Goal: Task Accomplishment & Management: Use online tool/utility

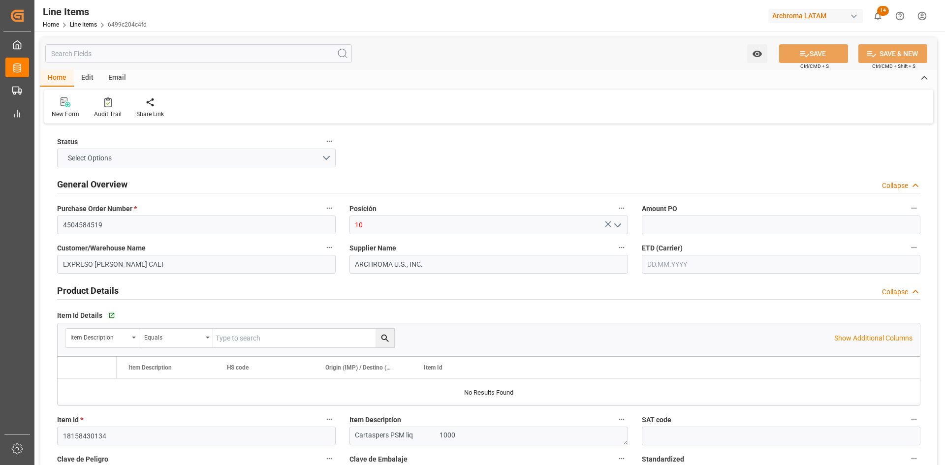
type input "1"
type input "12352400"
type input "4000"
type input "3907999900"
type input "[DATE]"
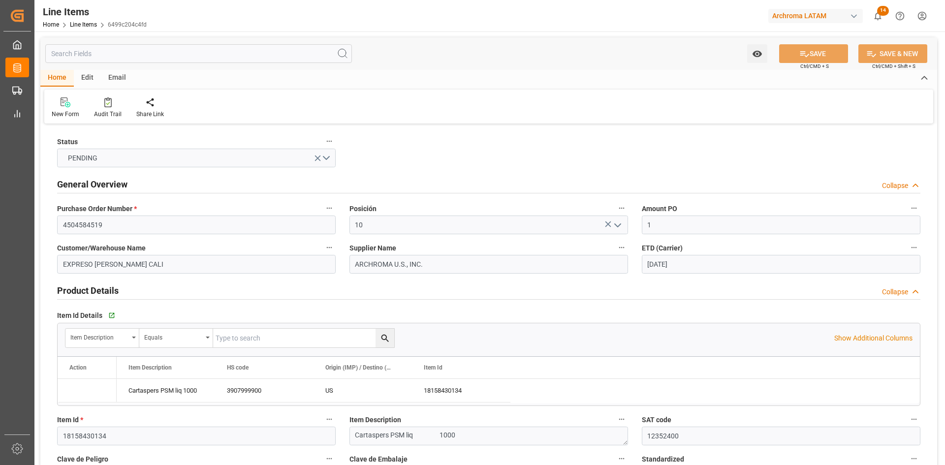
type input "02.09.2025 18:02"
type input "16.02.2025 00:31"
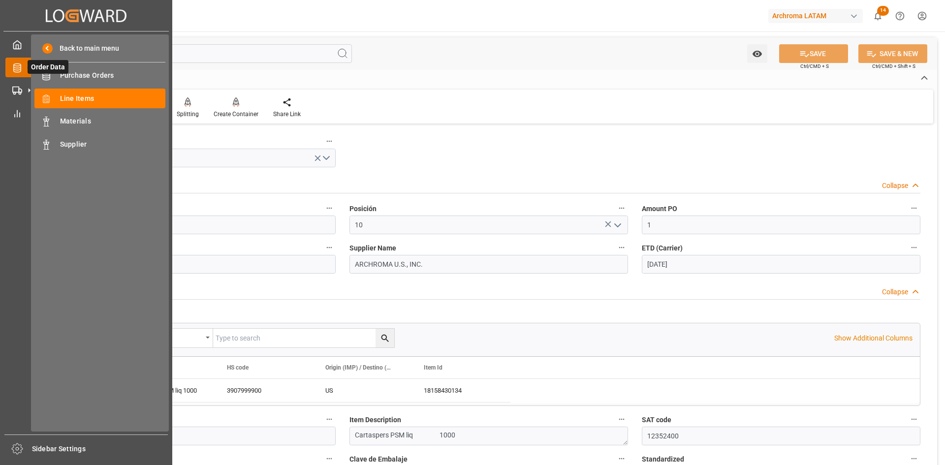
click at [22, 65] on icon at bounding box center [29, 67] width 21 height 21
click at [113, 100] on span "Line Items" at bounding box center [113, 99] width 106 height 10
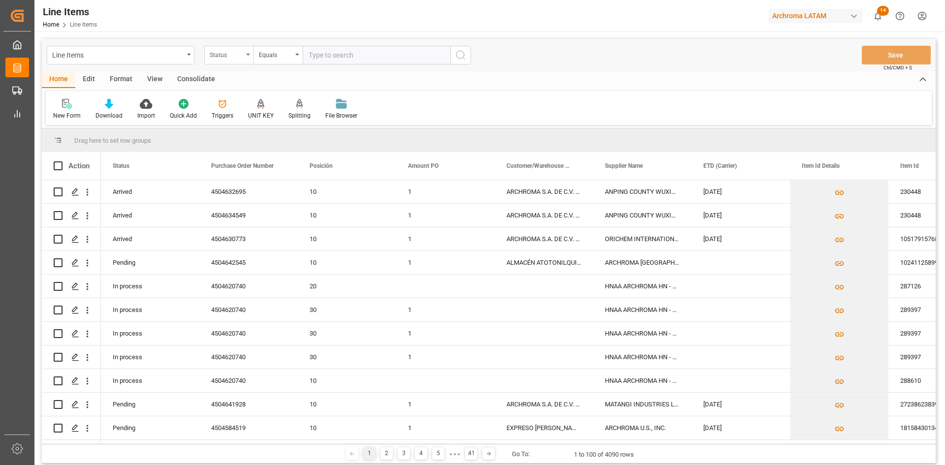
click at [224, 60] on div "Status" at bounding box center [228, 55] width 49 height 19
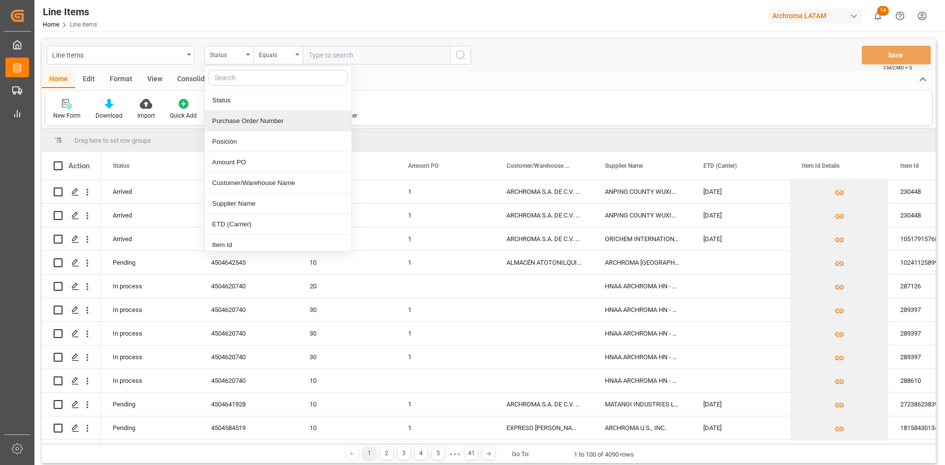
click at [257, 119] on div "Purchase Order Number" at bounding box center [278, 121] width 147 height 21
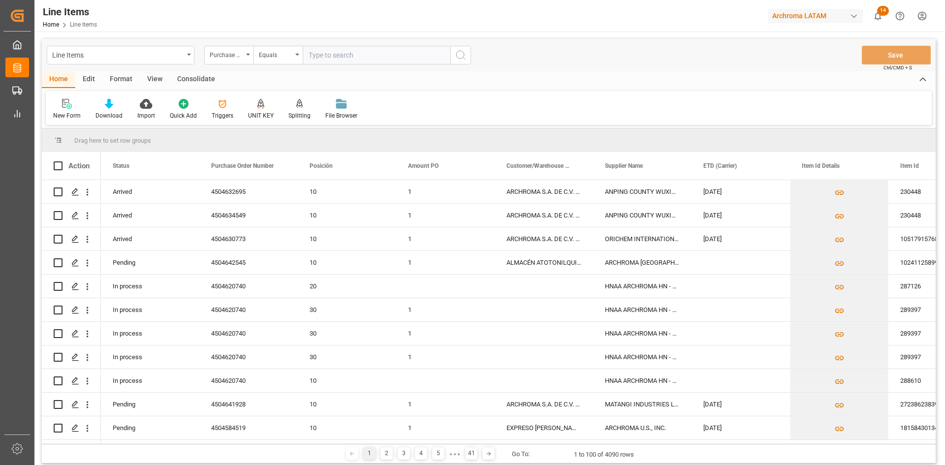
click at [345, 57] on input "text" at bounding box center [377, 55] width 148 height 19
paste input "4504656527"
type input "4504656527"
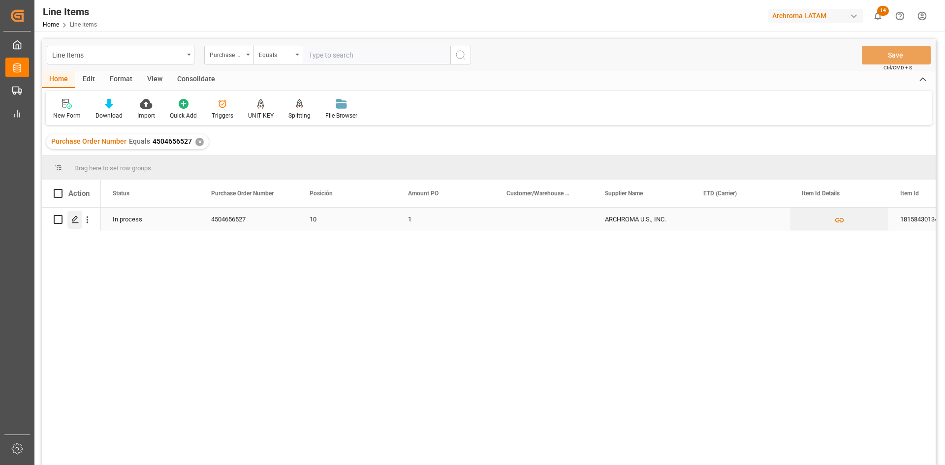
click at [76, 217] on polygon "Press SPACE to select this row." at bounding box center [74, 219] width 5 height 5
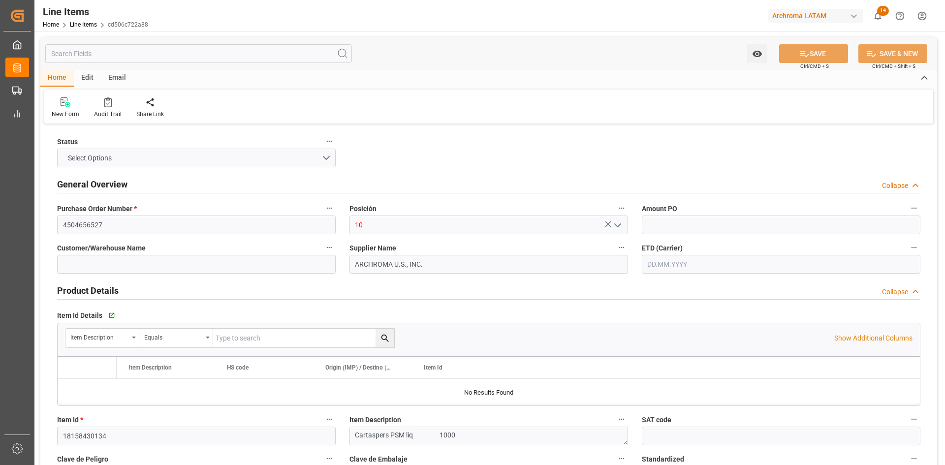
type input "1"
type input "12352400"
type input "6000"
type input "3907999900"
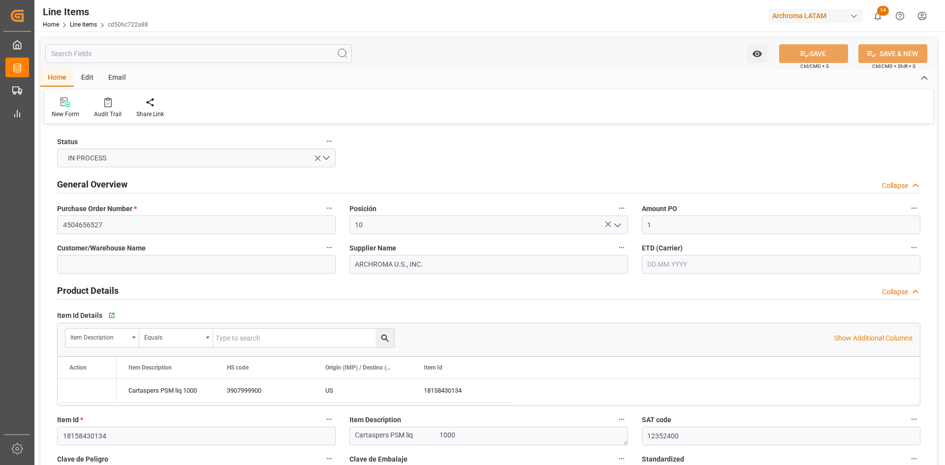
type input "26.08.2025 15:05"
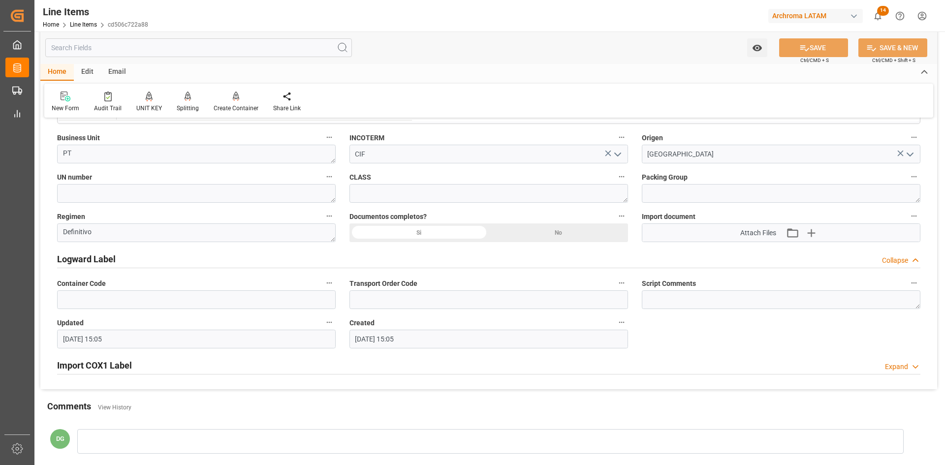
scroll to position [824, 0]
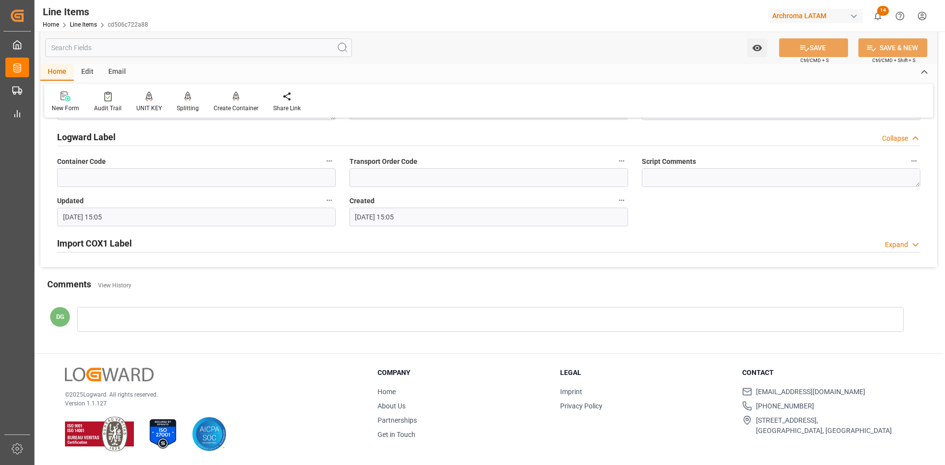
click at [109, 243] on h2 "Import COX1 Label" at bounding box center [94, 243] width 75 height 13
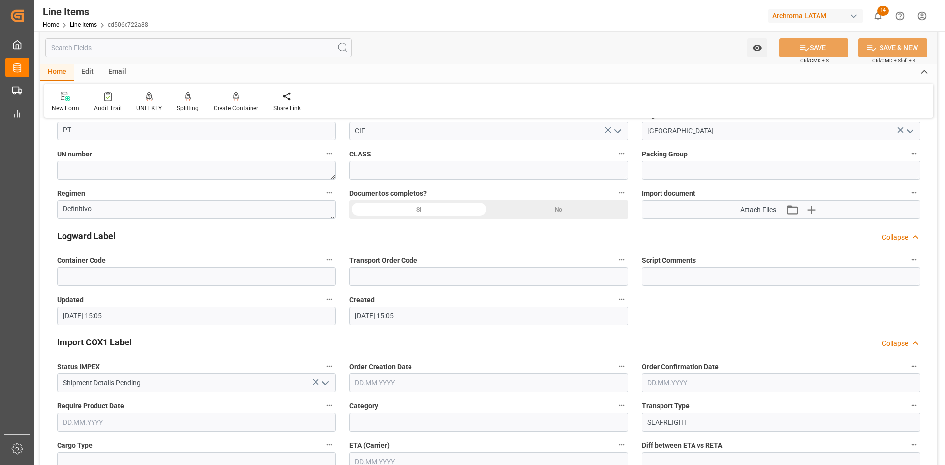
scroll to position [726, 0]
click at [811, 207] on icon "button" at bounding box center [810, 209] width 9 height 9
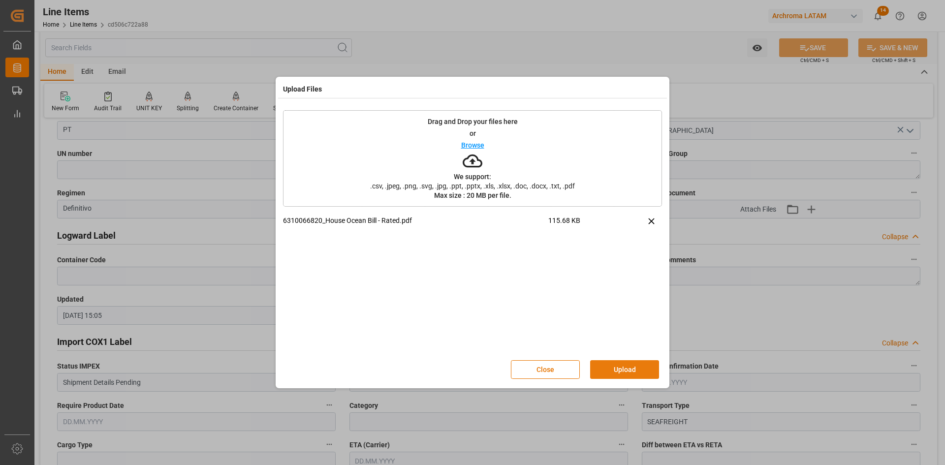
click at [625, 365] on button "Upload" at bounding box center [624, 369] width 69 height 19
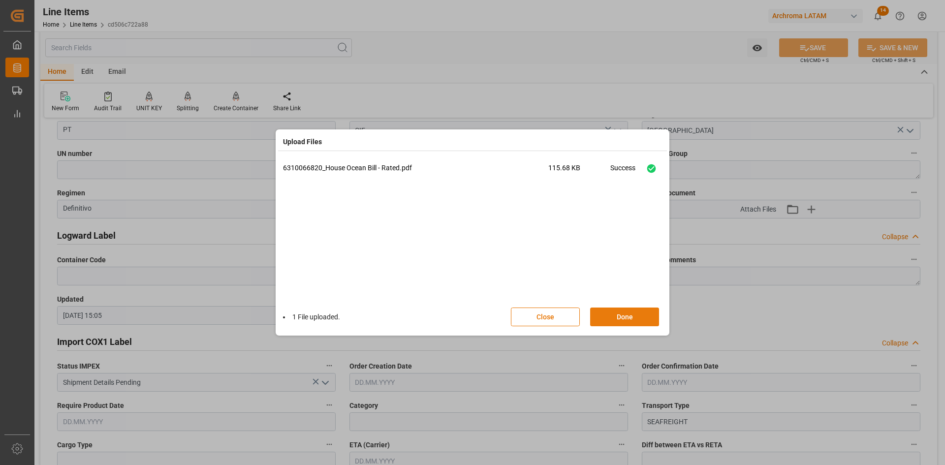
click at [628, 312] on button "Done" at bounding box center [624, 317] width 69 height 19
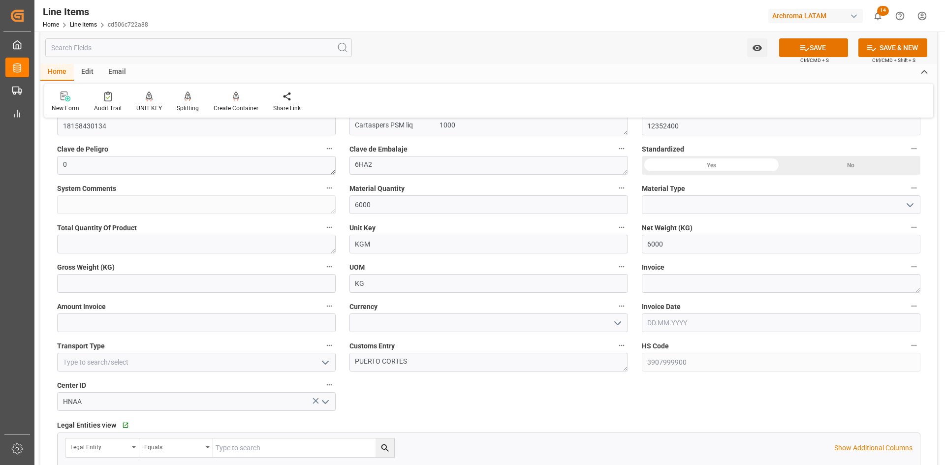
scroll to position [283, 0]
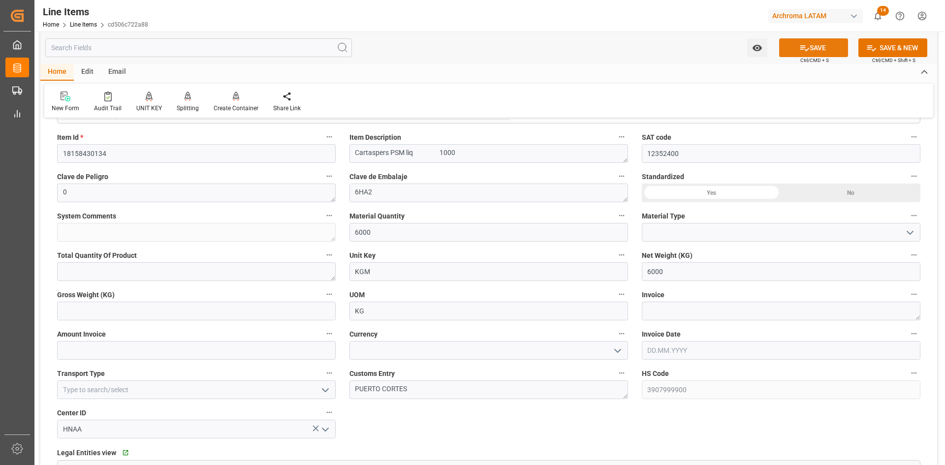
click at [809, 45] on button "SAVE" at bounding box center [813, 47] width 69 height 19
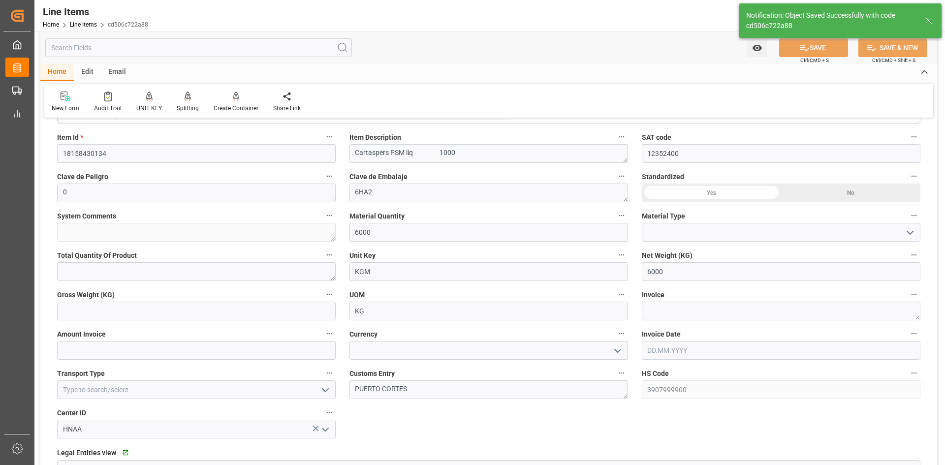
type textarea "PUERTO CORTES"
type input "02.09.2025 19:04"
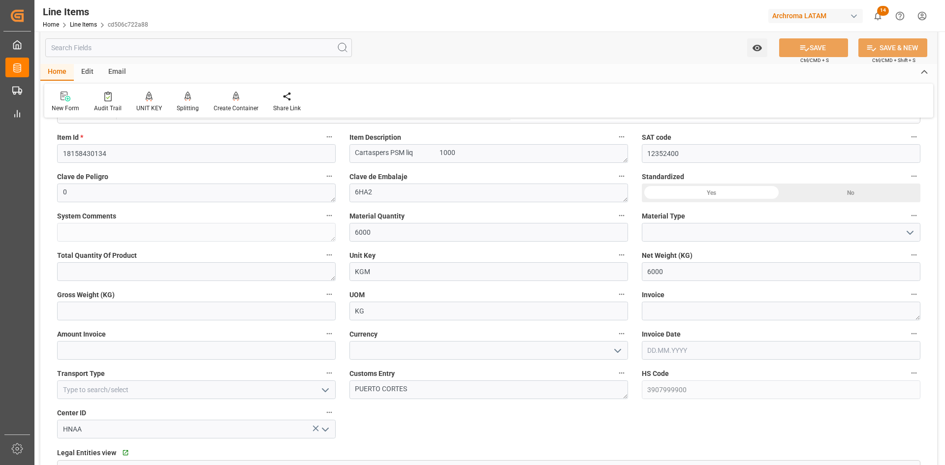
click at [809, 257] on label "Net Weight (KG)" at bounding box center [781, 256] width 279 height 14
click at [908, 257] on button "Net Weight (KG)" at bounding box center [914, 255] width 13 height 13
drag, startPoint x: 772, startPoint y: 292, endPoint x: 443, endPoint y: 333, distance: 331.5
click at [772, 292] on div at bounding box center [472, 232] width 945 height 465
click at [752, 130] on label "SAT code" at bounding box center [781, 137] width 279 height 14
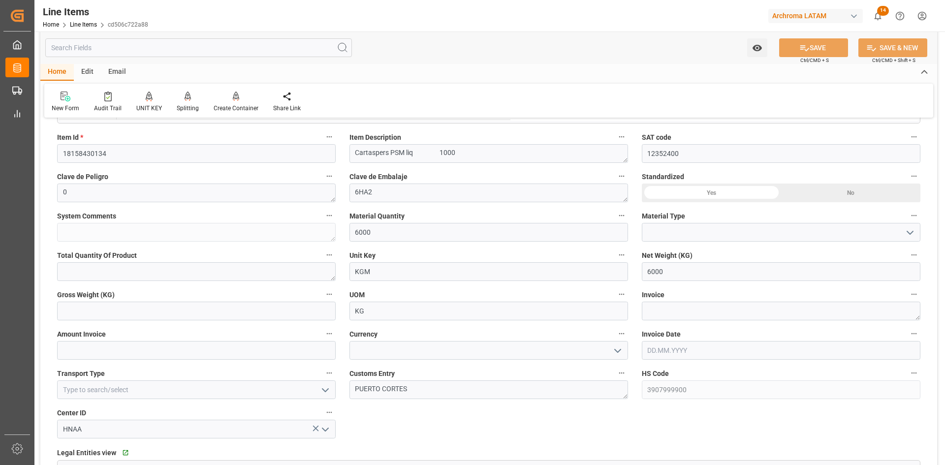
click at [908, 130] on button "SAT code" at bounding box center [914, 136] width 13 height 13
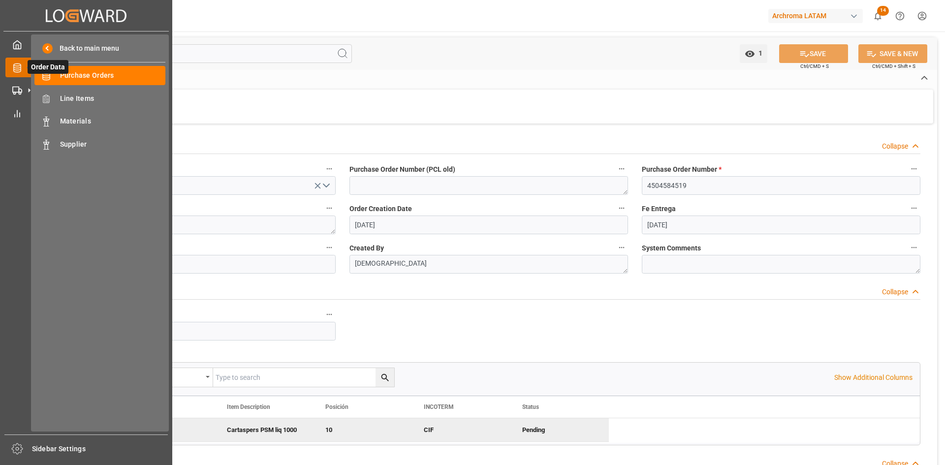
scroll to position [246, 0]
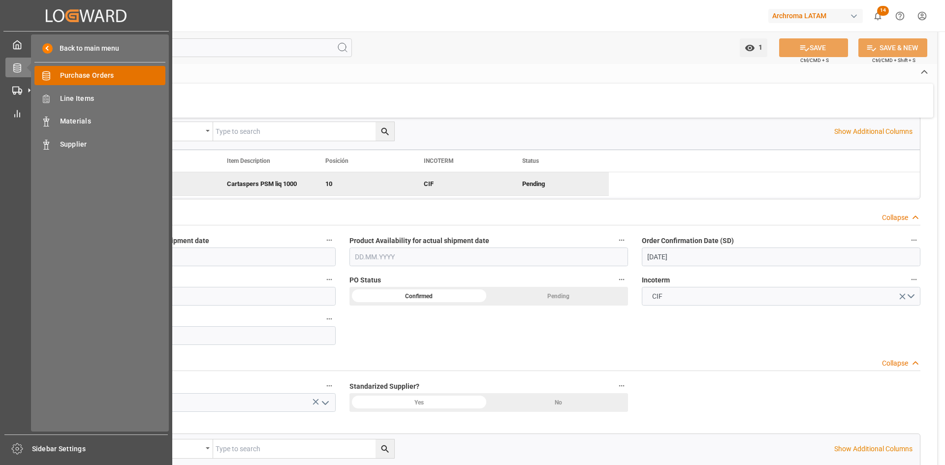
click at [103, 75] on span "Purchase Orders" at bounding box center [113, 75] width 106 height 10
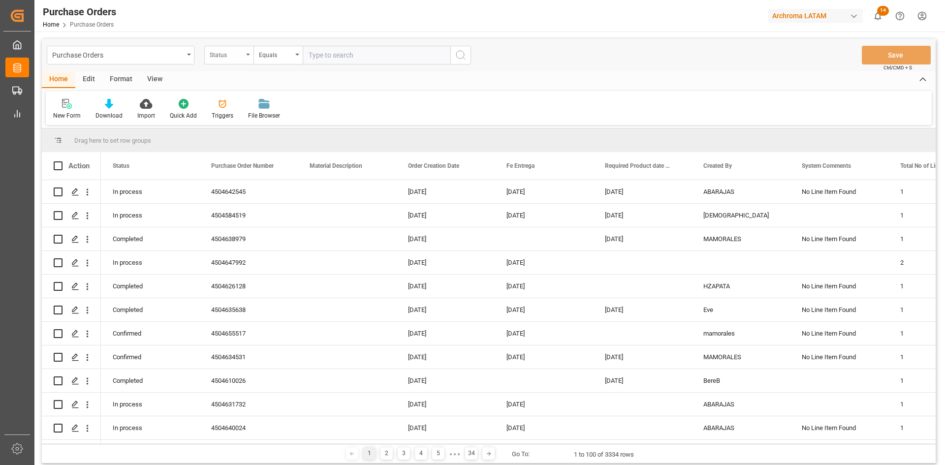
click at [245, 56] on div "Status" at bounding box center [228, 55] width 49 height 19
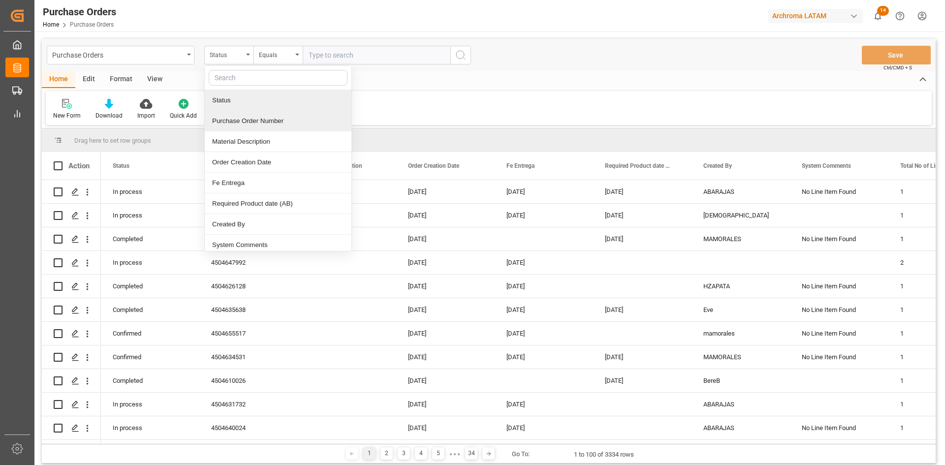
click at [262, 117] on div "Purchase Order Number" at bounding box center [278, 121] width 147 height 21
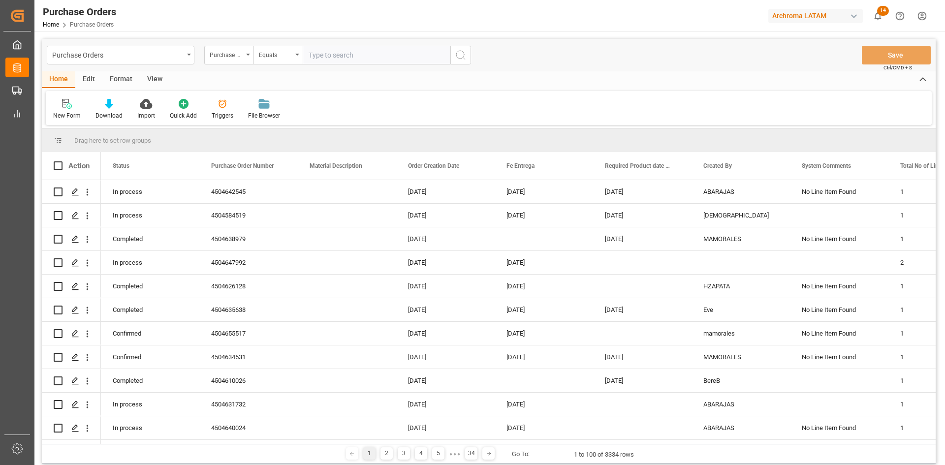
click at [345, 58] on input "text" at bounding box center [377, 55] width 148 height 19
paste input "4504596064"
type input "4504596064"
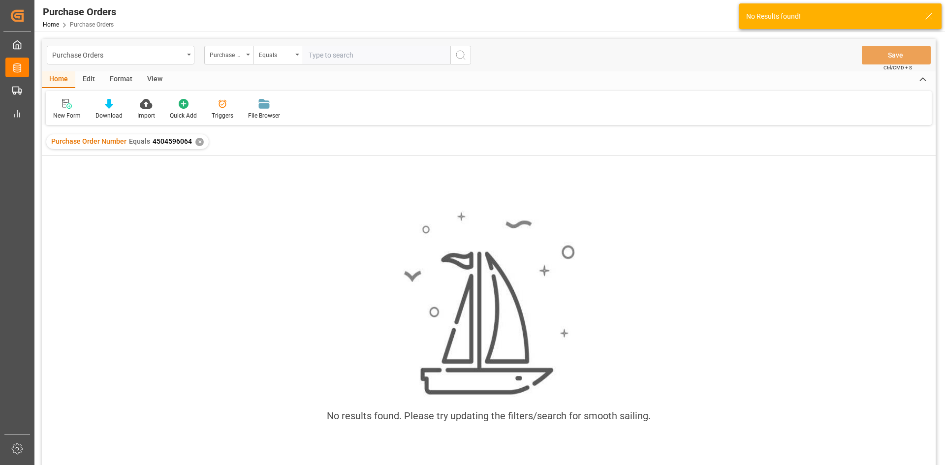
click at [199, 144] on div "✕" at bounding box center [199, 142] width 8 height 8
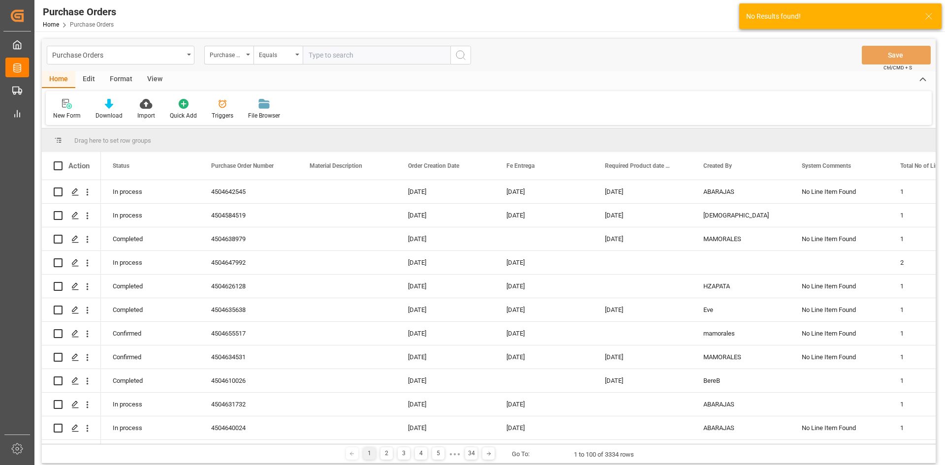
click at [334, 54] on input "text" at bounding box center [377, 55] width 148 height 19
paste input "4504596064"
type input "4504596064"
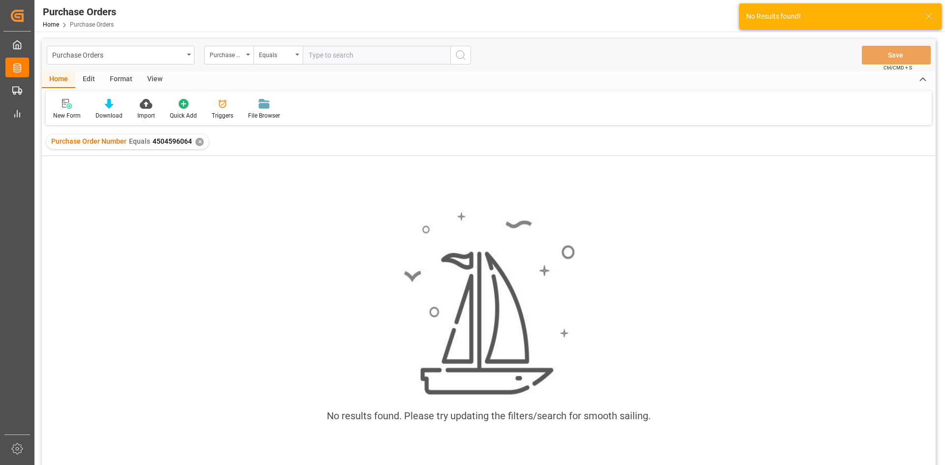
click at [199, 140] on div "✕" at bounding box center [199, 142] width 8 height 8
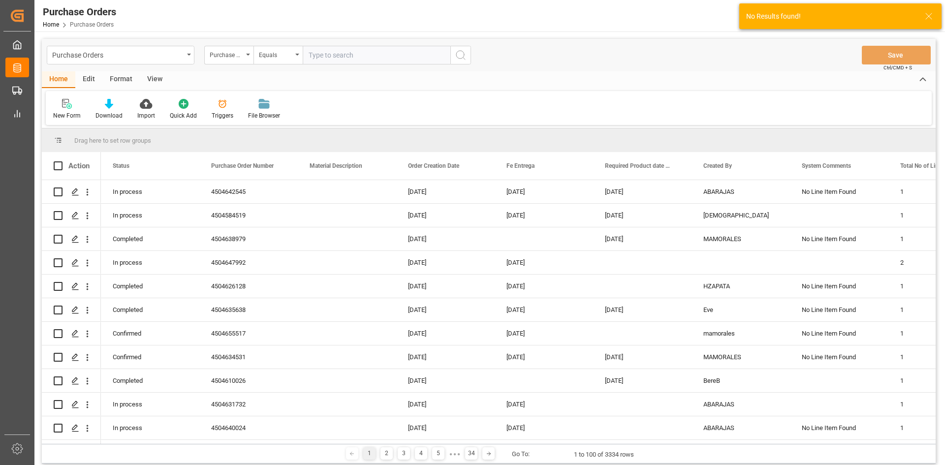
click at [337, 58] on input "text" at bounding box center [377, 55] width 148 height 19
paste input "4504596064"
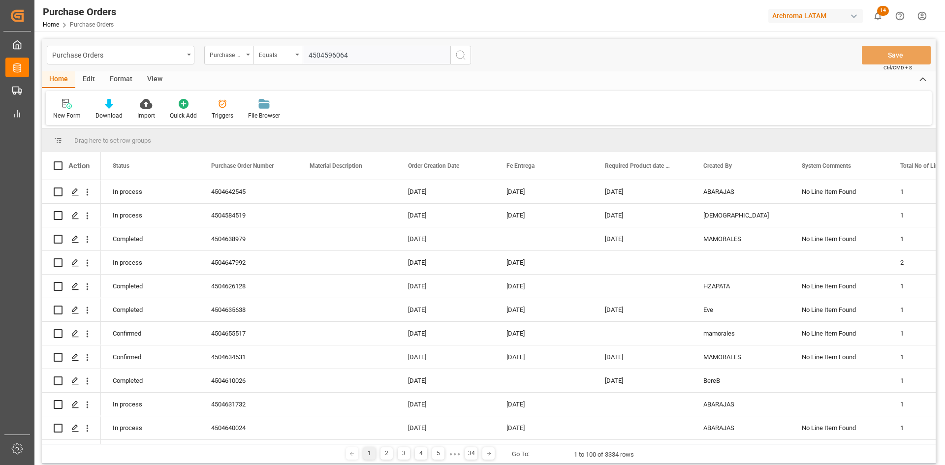
type input "4504596064"
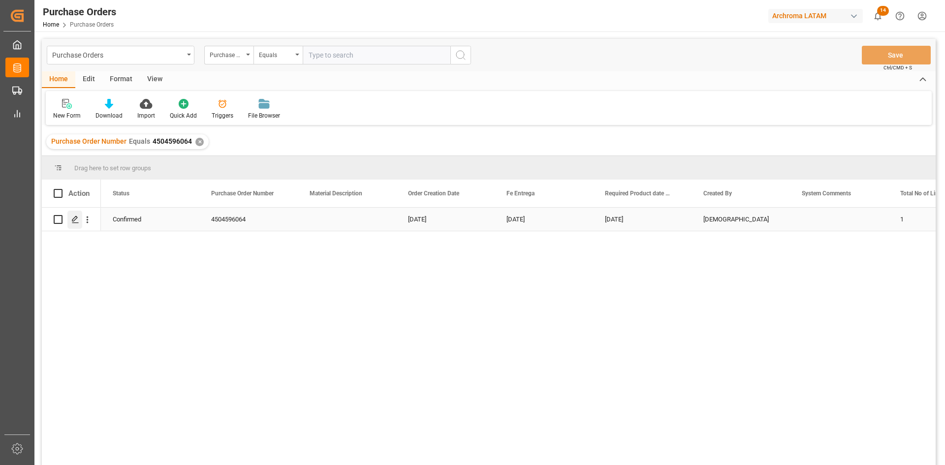
click at [75, 223] on icon "Press SPACE to select this row." at bounding box center [75, 220] width 8 height 8
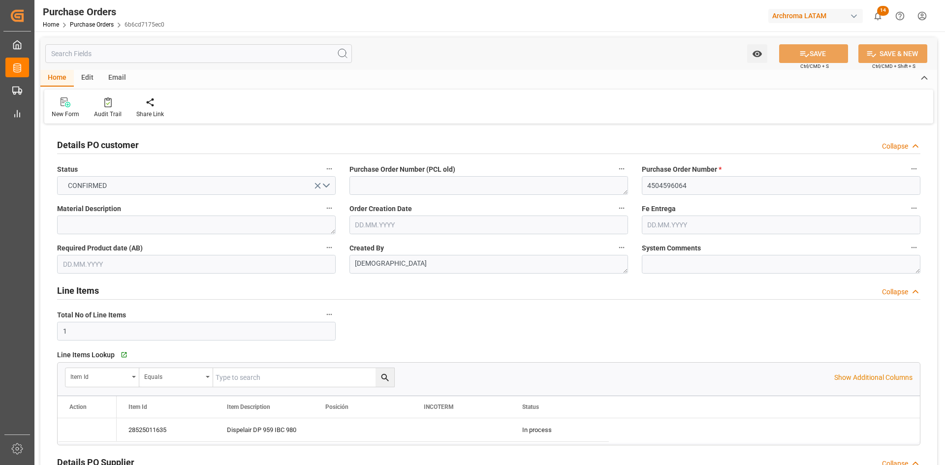
type input "[DATE]"
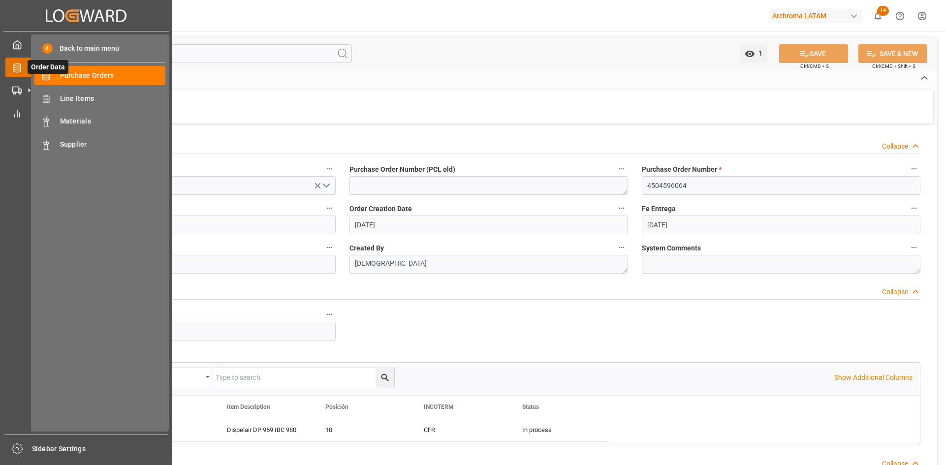
click at [21, 66] on icon at bounding box center [29, 67] width 21 height 21
click at [128, 79] on span "Purchase Orders" at bounding box center [113, 75] width 106 height 10
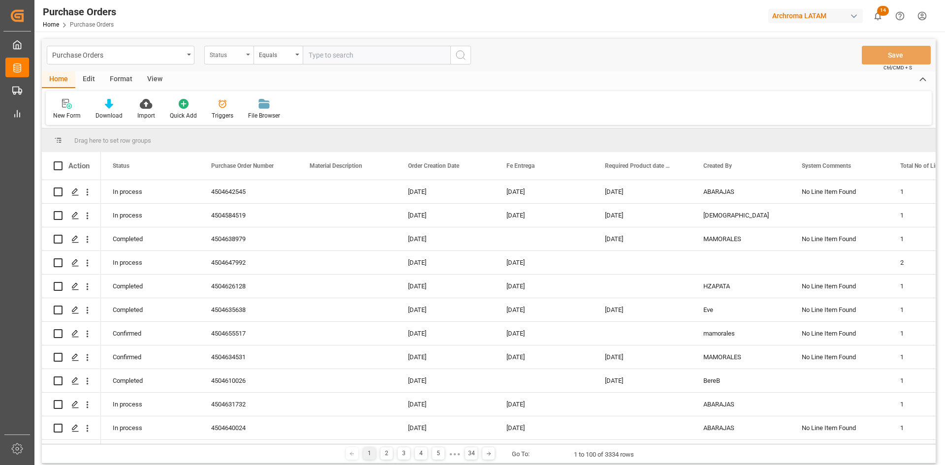
click at [231, 53] on div "Status" at bounding box center [226, 53] width 33 height 11
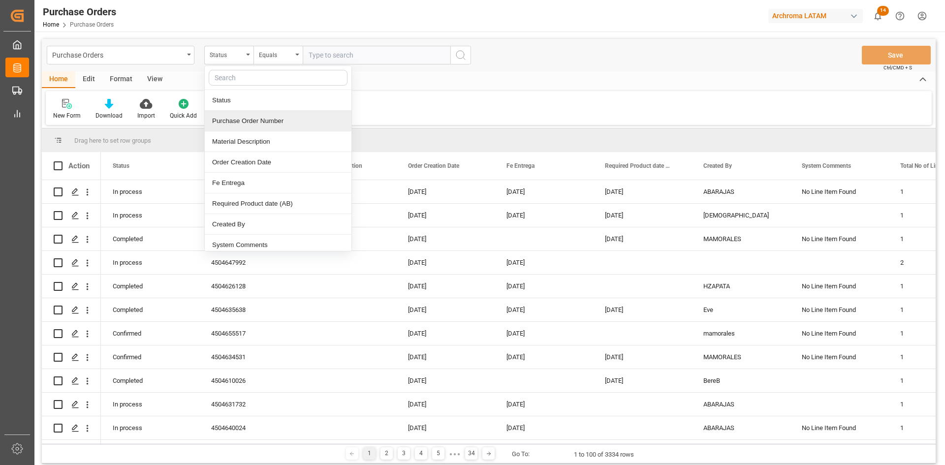
click at [263, 120] on div "Purchase Order Number" at bounding box center [278, 121] width 147 height 21
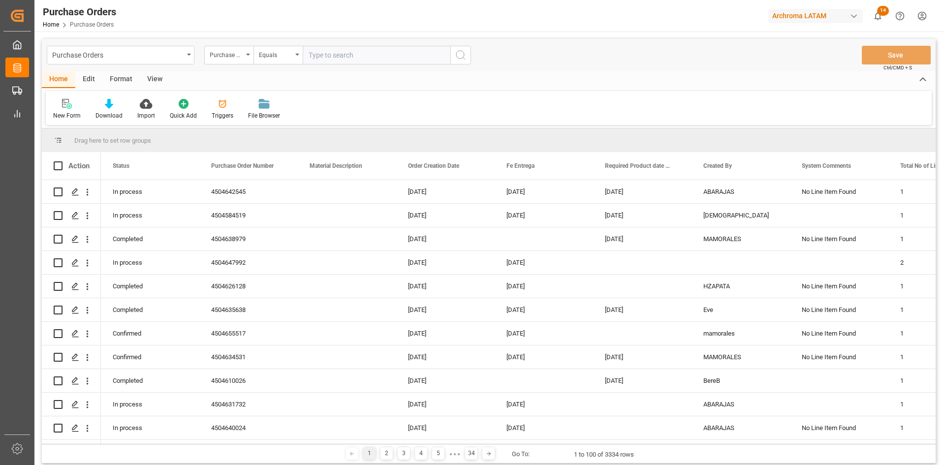
click at [332, 58] on input "text" at bounding box center [377, 55] width 148 height 19
paste input "4504649930"
type input "4504649930"
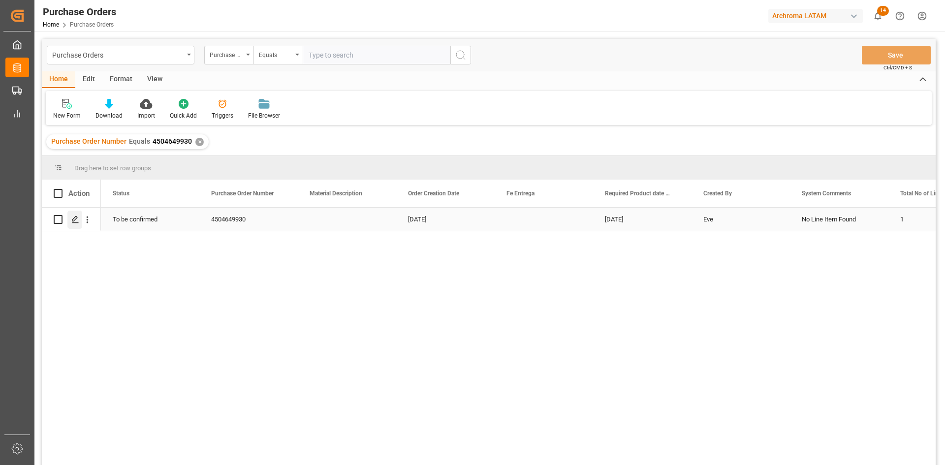
click at [73, 219] on icon "Press SPACE to select this row." at bounding box center [75, 220] width 8 height 8
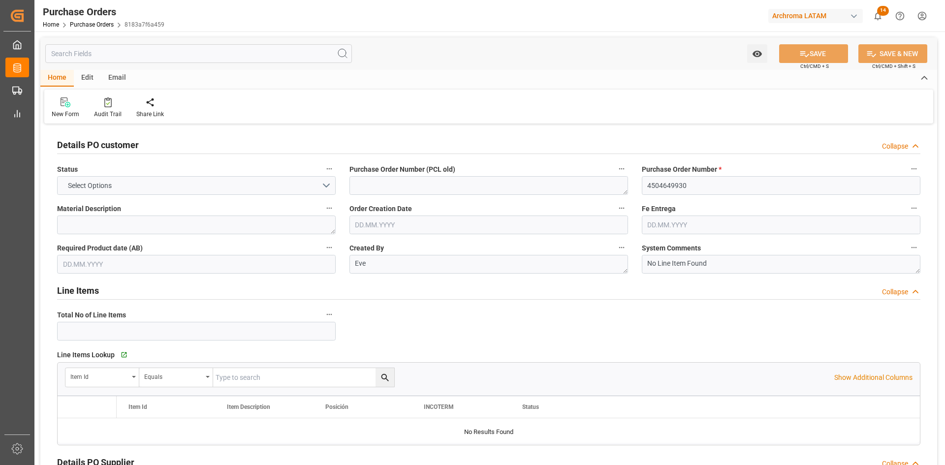
type input "1"
type input "06.08.2025"
type input "20.10.2025"
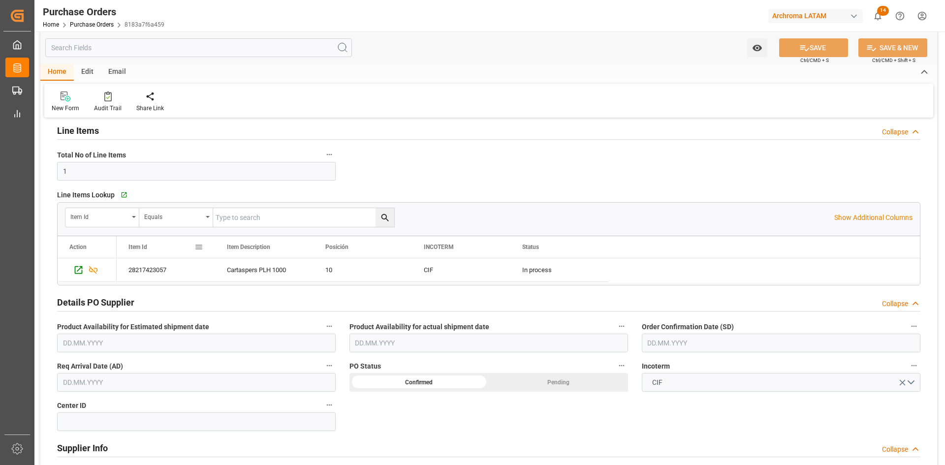
scroll to position [131, 0]
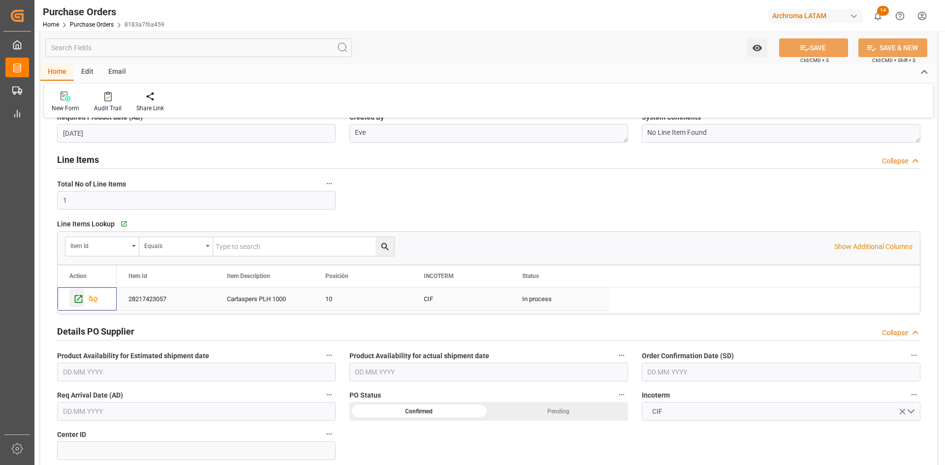
click at [75, 296] on icon "Press SPACE to select this row." at bounding box center [79, 299] width 8 height 8
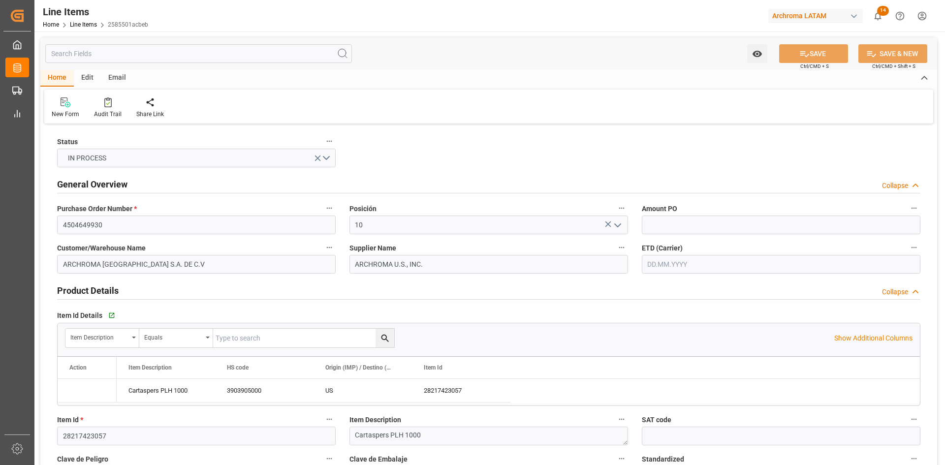
type input "18000"
type input "3903905000"
type input "14.08.2025 19:44"
type input "06.08.2025 21:04"
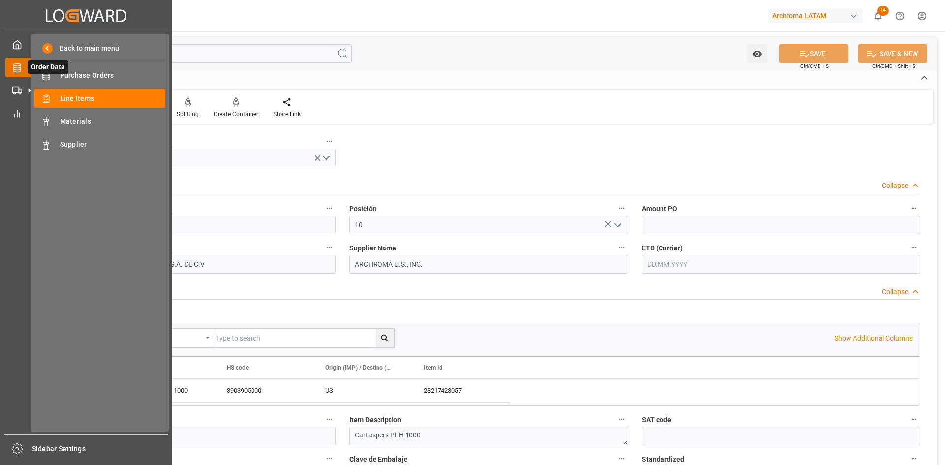
click at [16, 68] on icon at bounding box center [16, 68] width 7 height 9
click at [106, 76] on span "Purchase Orders" at bounding box center [113, 75] width 106 height 10
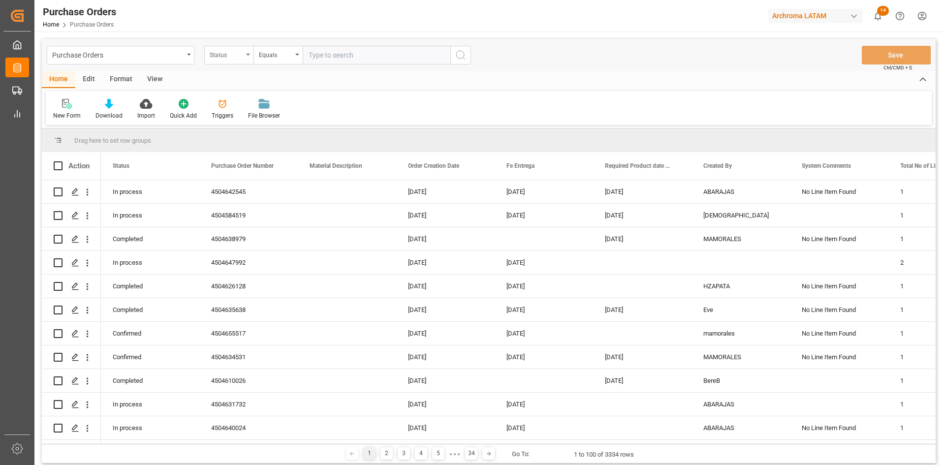
click at [234, 56] on div "Status" at bounding box center [226, 53] width 33 height 11
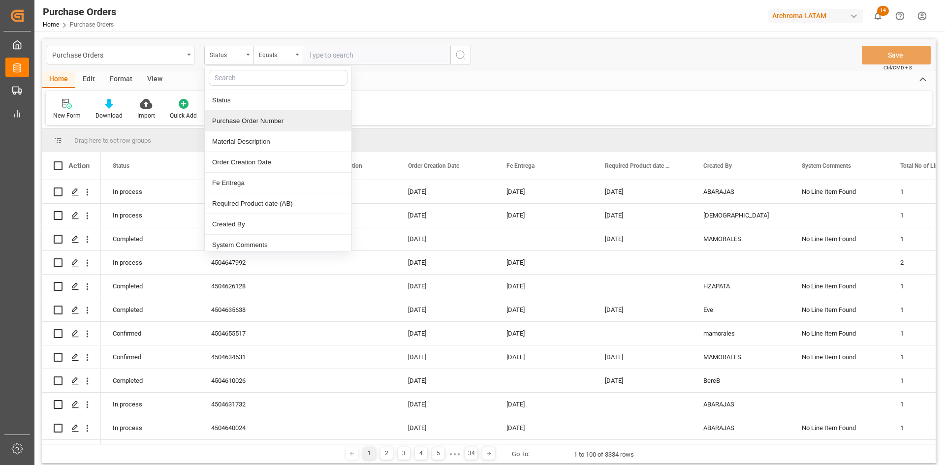
click at [275, 123] on div "Purchase Order Number" at bounding box center [278, 121] width 147 height 21
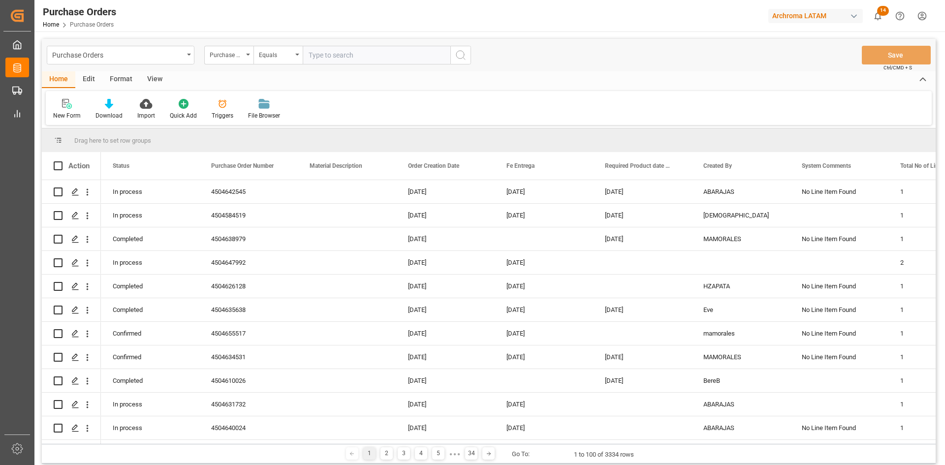
click at [341, 54] on input "text" at bounding box center [377, 55] width 148 height 19
paste input "4504652994"
type input "4504652994"
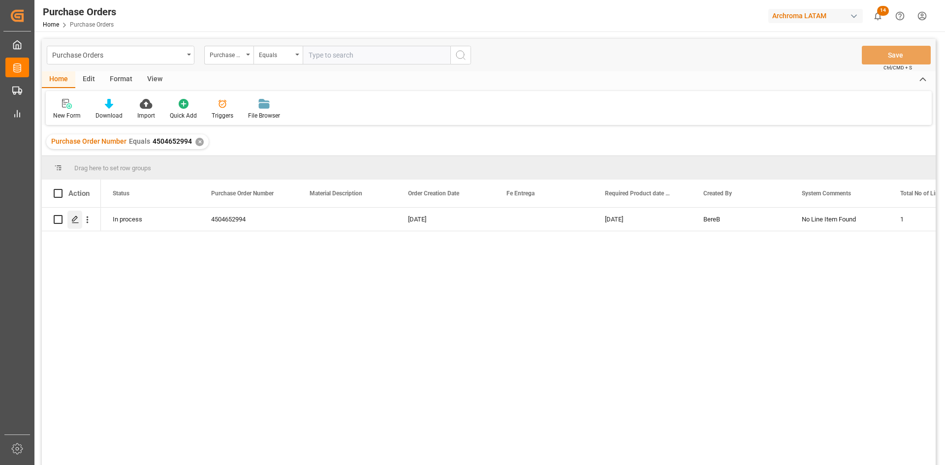
click at [74, 215] on div "Press SPACE to select this row." at bounding box center [74, 220] width 15 height 18
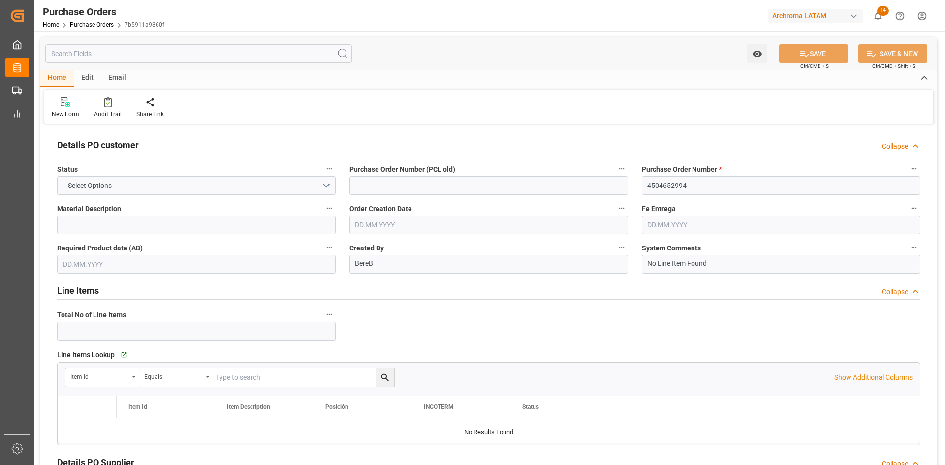
type input "1"
type input "[DATE]"
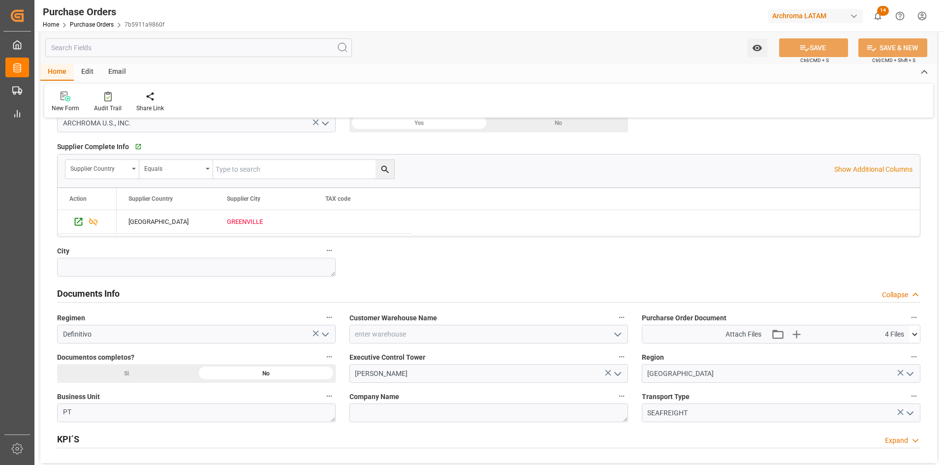
scroll to position [689, 0]
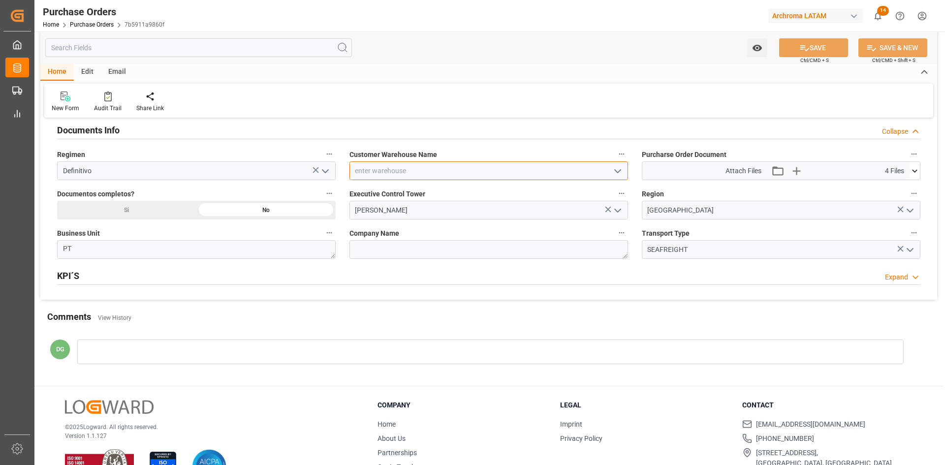
click at [607, 175] on input at bounding box center [489, 170] width 279 height 19
click at [614, 173] on icon "open menu" at bounding box center [618, 171] width 12 height 12
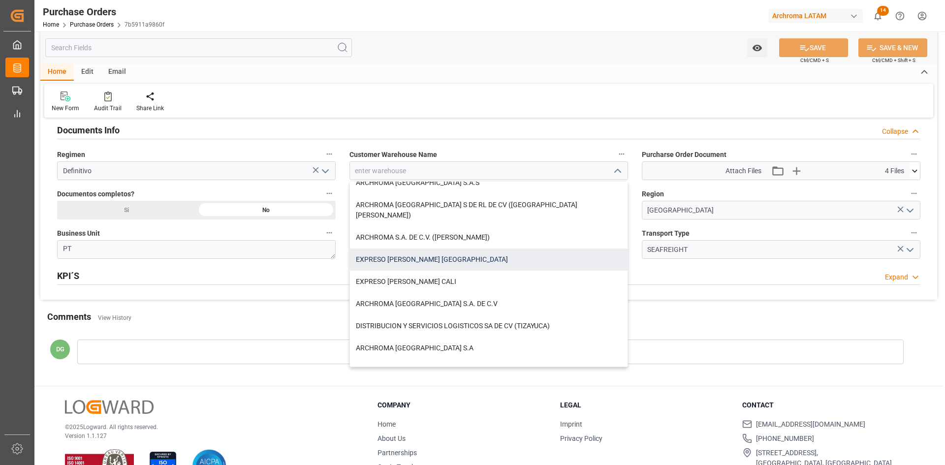
scroll to position [147, 0]
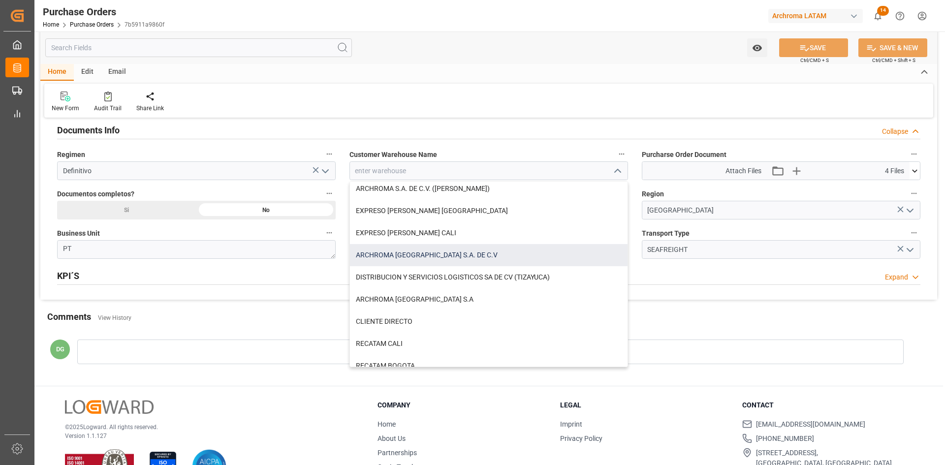
click at [456, 245] on div "ARCHROMA [GEOGRAPHIC_DATA] S.A. DE C.V" at bounding box center [489, 255] width 278 height 22
type input "ARCHROMA [GEOGRAPHIC_DATA] S.A. DE C.V"
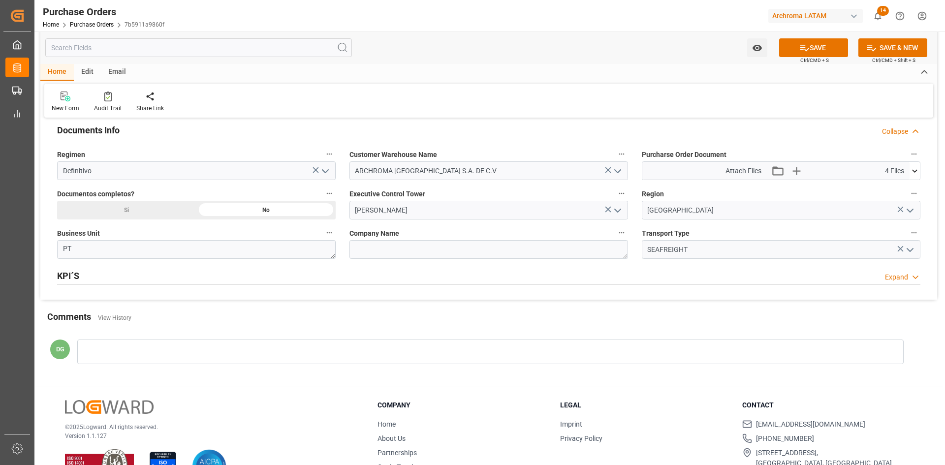
click at [918, 168] on icon at bounding box center [915, 171] width 10 height 10
click at [814, 40] on button "SAVE" at bounding box center [813, 47] width 69 height 19
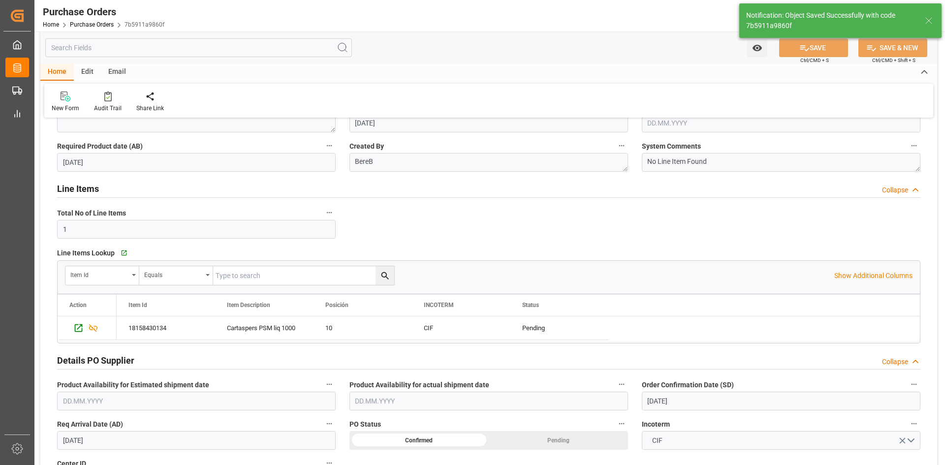
scroll to position [98, 0]
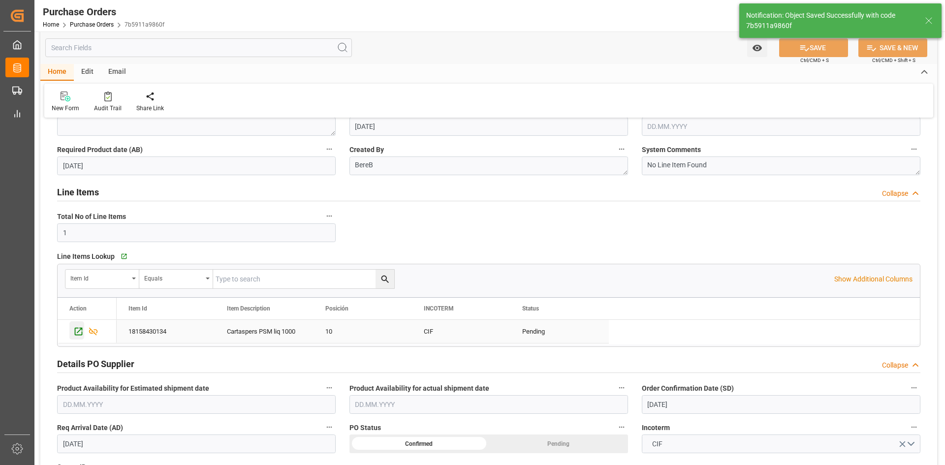
click at [76, 332] on icon "Press SPACE to select this row." at bounding box center [78, 331] width 10 height 10
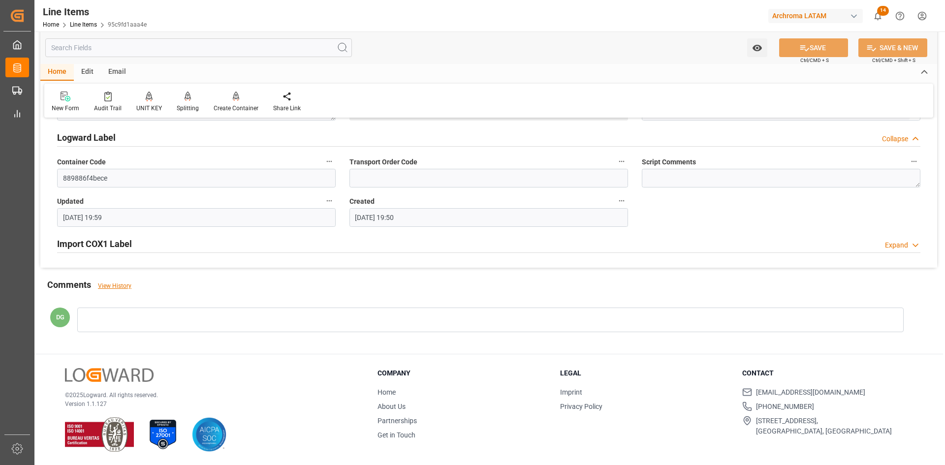
scroll to position [824, 0]
click at [96, 238] on h2 "Import COX1 Label" at bounding box center [94, 243] width 75 height 13
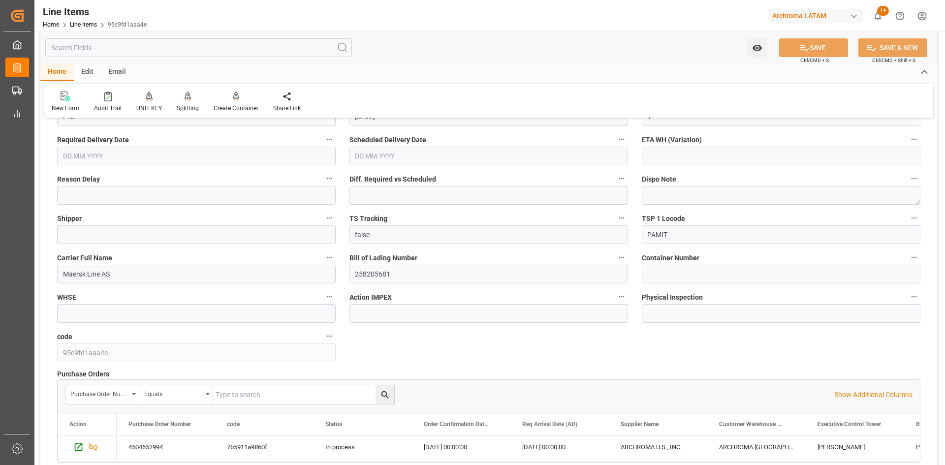
scroll to position [1218, 0]
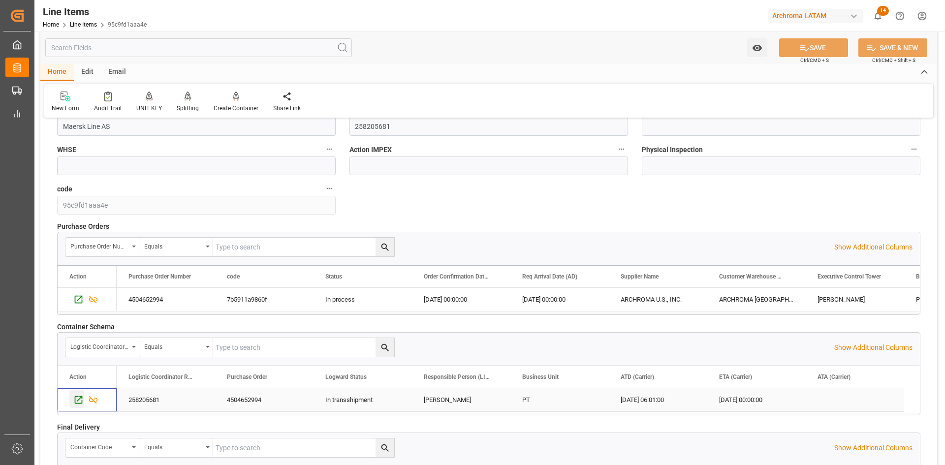
click at [77, 398] on icon "Press SPACE to select this row." at bounding box center [78, 400] width 10 height 10
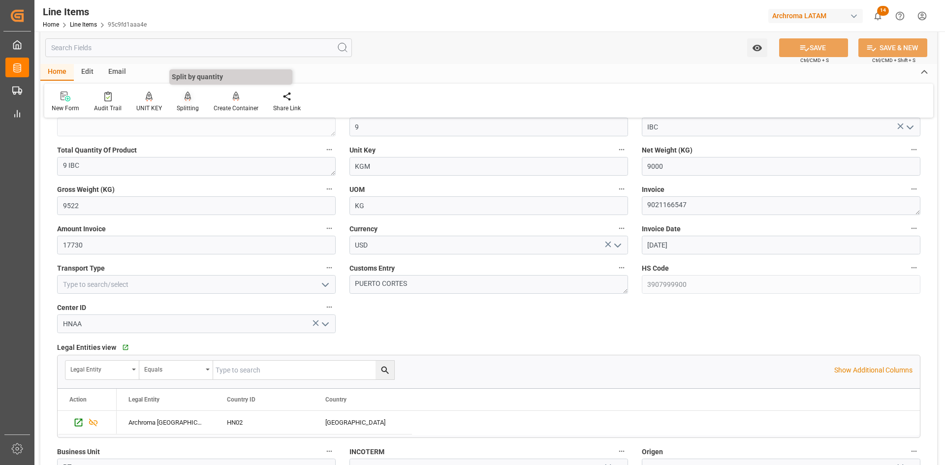
scroll to position [283, 0]
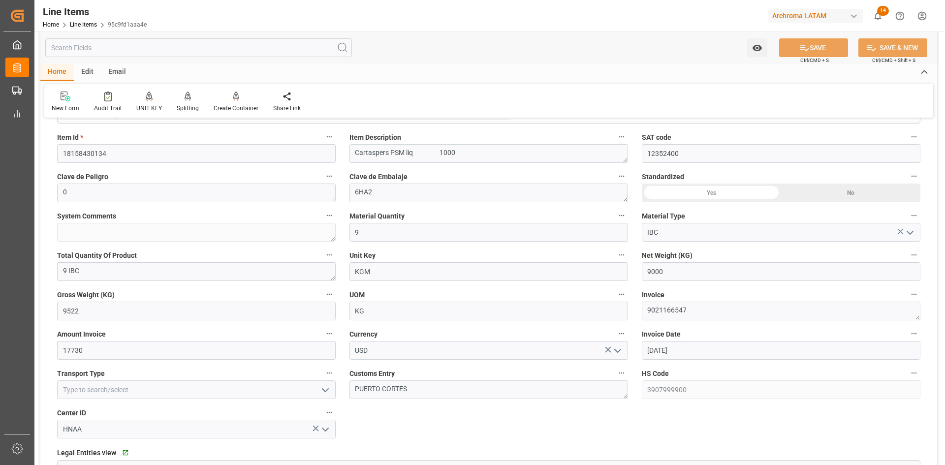
click at [117, 71] on div "Email" at bounding box center [117, 72] width 32 height 17
click at [57, 97] on div at bounding box center [67, 96] width 30 height 10
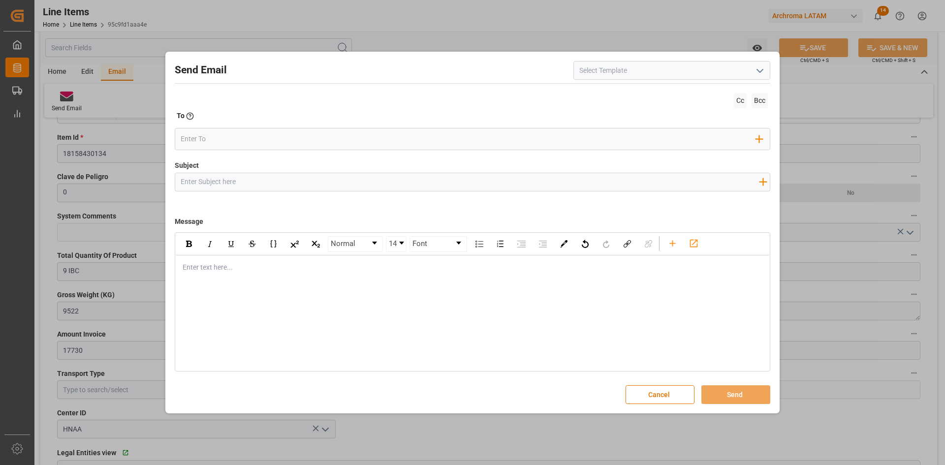
click at [664, 73] on input at bounding box center [672, 70] width 197 height 19
click at [769, 70] on input at bounding box center [672, 70] width 197 height 19
click at [765, 70] on icon "open menu" at bounding box center [760, 71] width 12 height 12
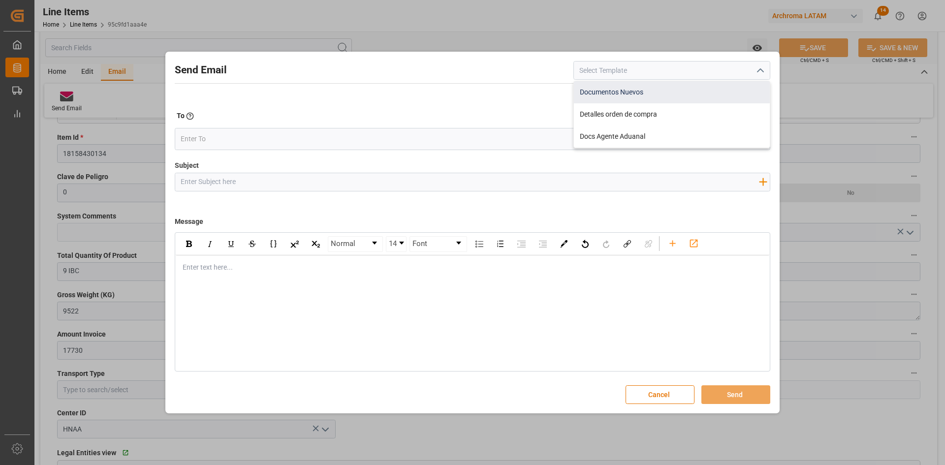
click at [677, 93] on div "Documentos Nuevos" at bounding box center [672, 92] width 196 height 22
type input "Documentos Nuevos"
type input "Documentos Nuevos {{purchaseOrder}}"
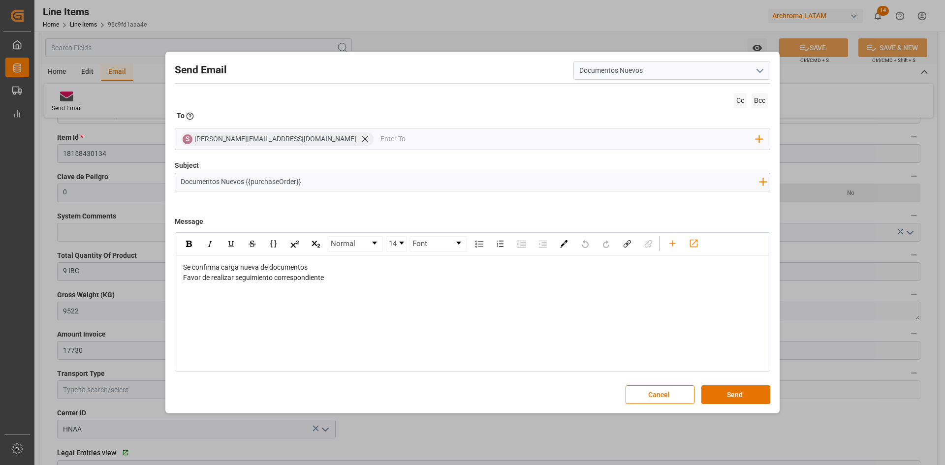
click at [764, 69] on icon "open menu" at bounding box center [760, 71] width 12 height 12
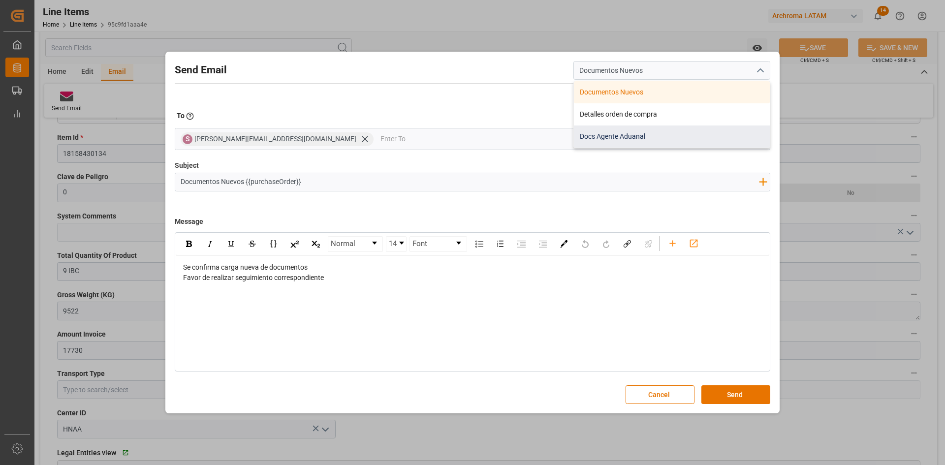
click at [637, 129] on div "Docs Agente Aduanal" at bounding box center [672, 137] width 196 height 22
type input "Docs Agente Aduanal"
type input "Docs PO {{purchaseOrder}} BU {{businessUnit}}"
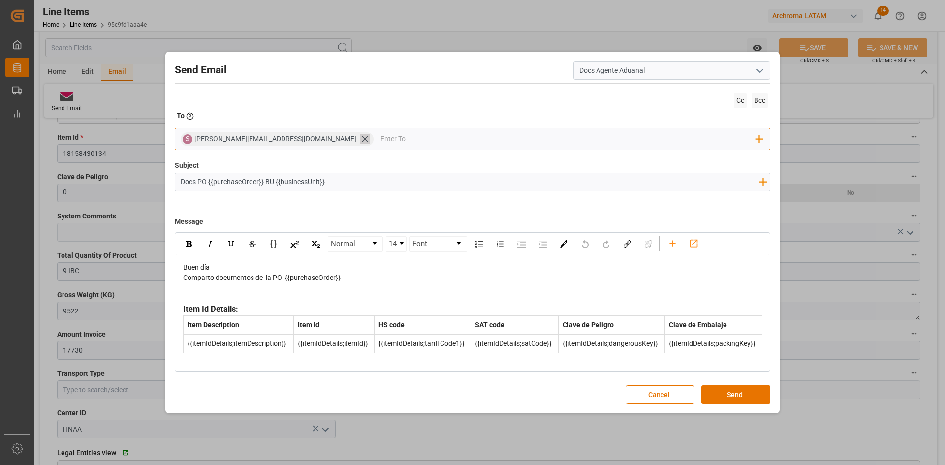
click at [360, 141] on icon at bounding box center [365, 139] width 10 height 10
click at [297, 135] on input "email" at bounding box center [469, 139] width 576 height 15
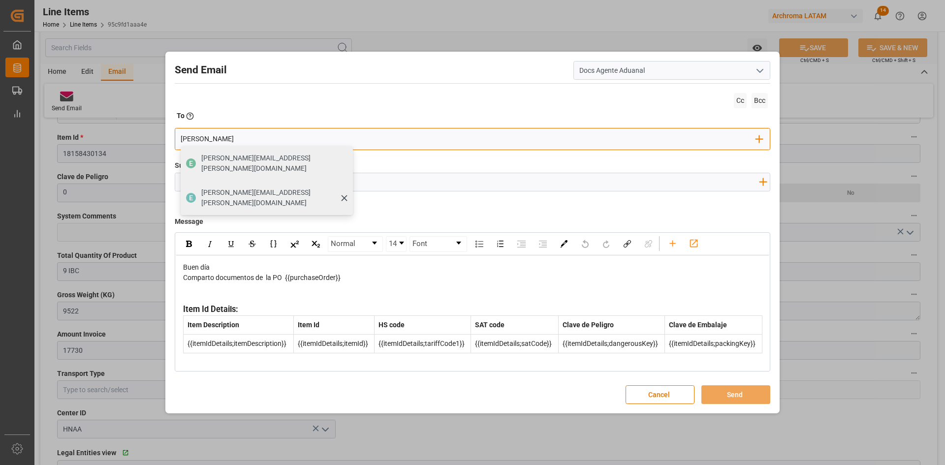
type input "elsa"
click at [264, 188] on span "elsa.aguilar@glcamerica.com" at bounding box center [273, 198] width 145 height 21
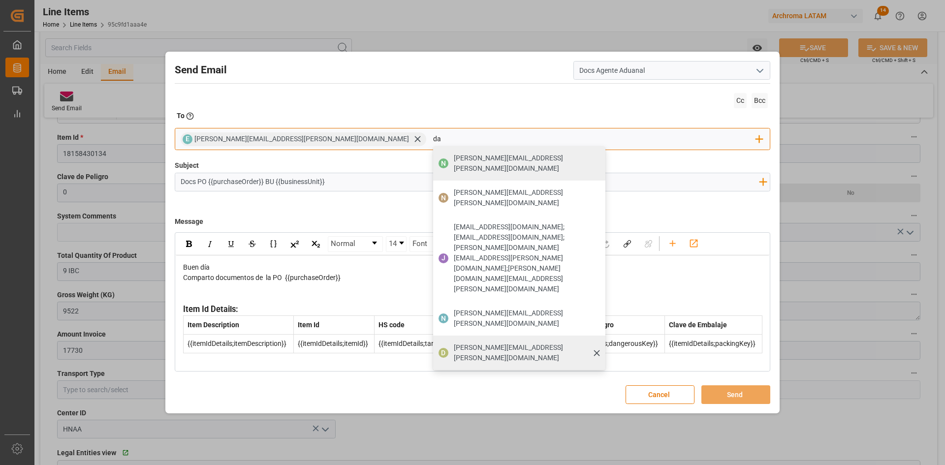
type input "da"
click at [450, 339] on div "dalia.gutierrez@leschaco.com" at bounding box center [526, 353] width 152 height 28
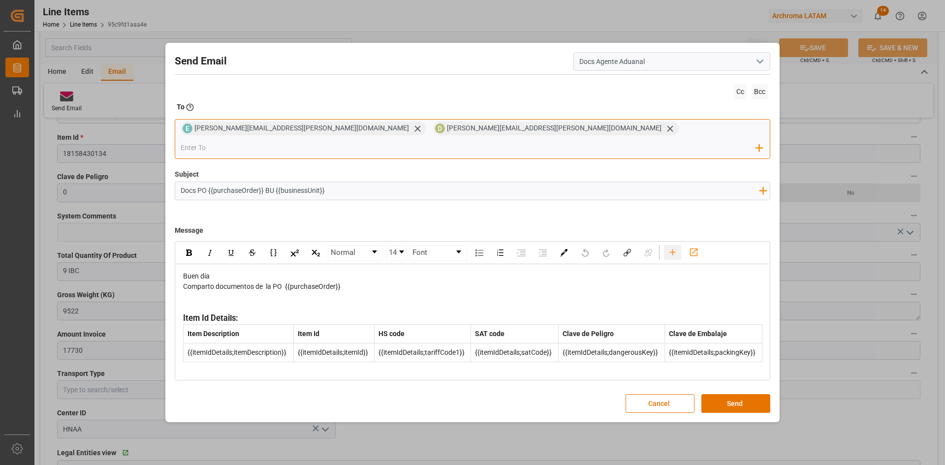
click at [677, 247] on icon "rdw-toolbar" at bounding box center [673, 252] width 10 height 10
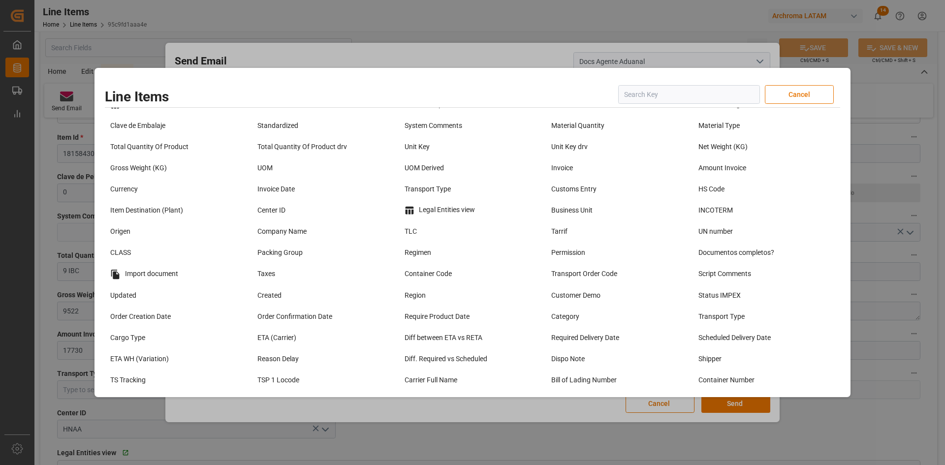
scroll to position [0, 0]
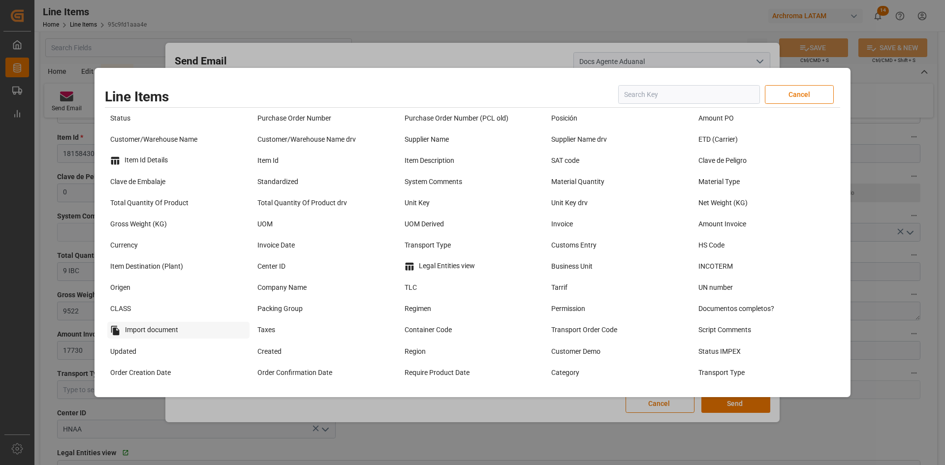
click at [161, 329] on div "Import document" at bounding box center [178, 330] width 142 height 17
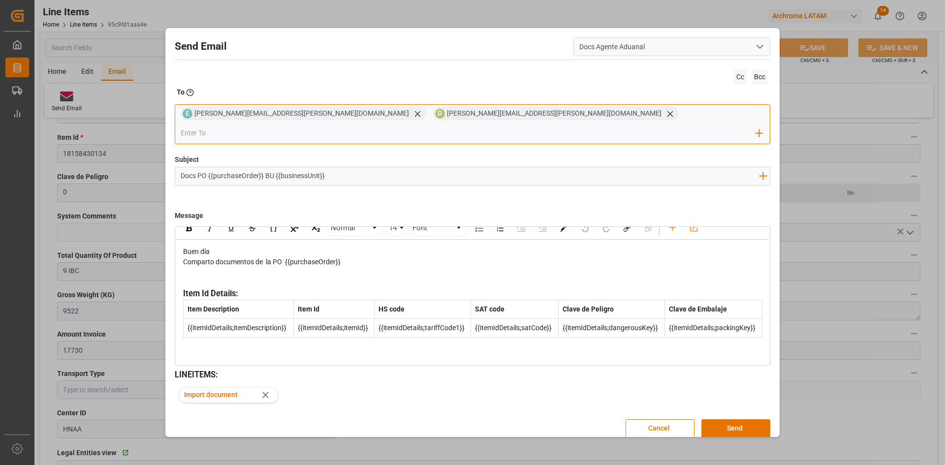
scroll to position [17, 0]
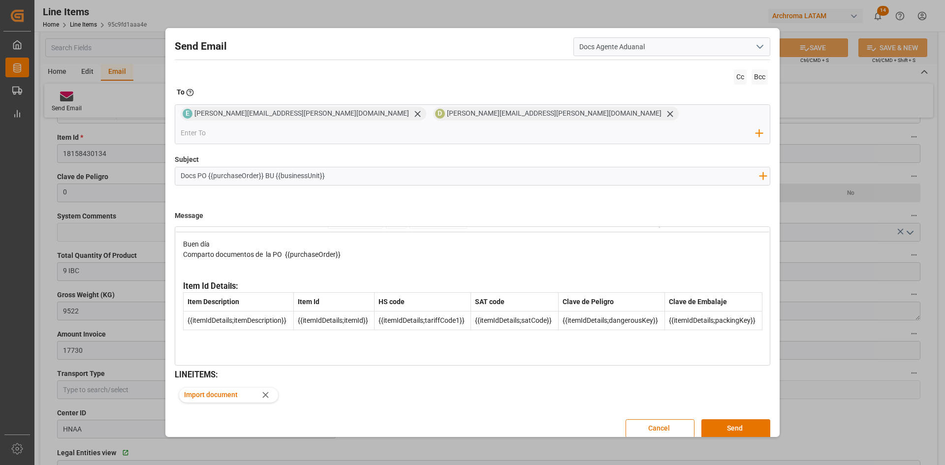
click at [763, 48] on polyline "open menu" at bounding box center [760, 46] width 6 height 3
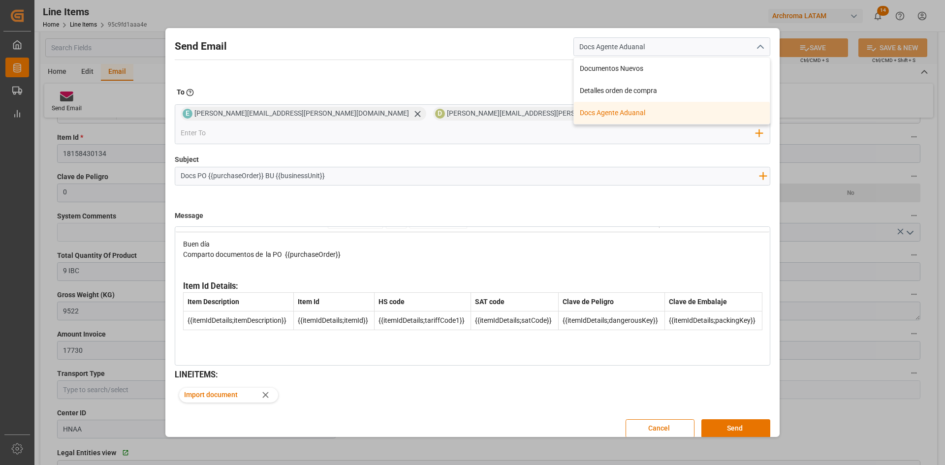
click at [763, 49] on icon "close menu" at bounding box center [760, 47] width 12 height 12
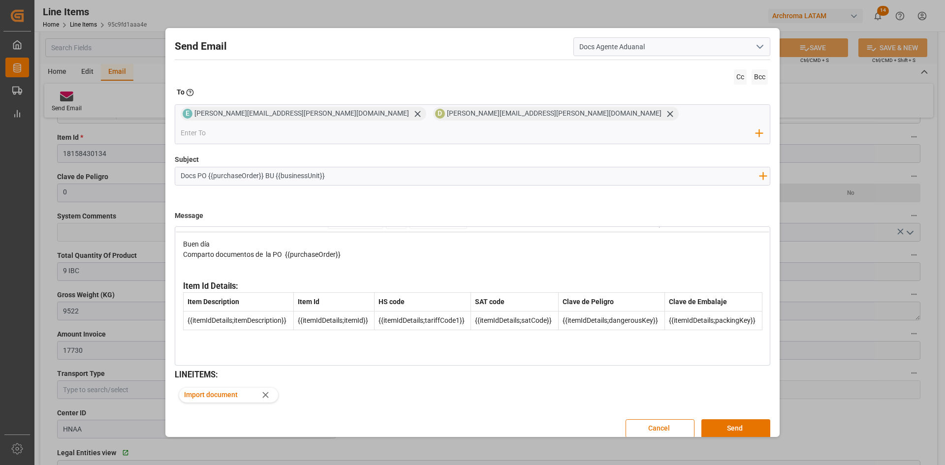
click at [763, 48] on polyline "open menu" at bounding box center [760, 46] width 6 height 3
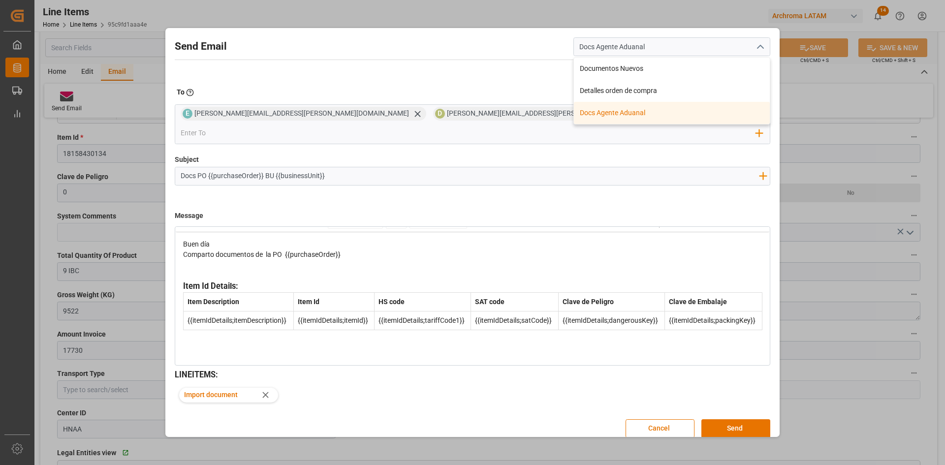
click at [763, 50] on icon "close menu" at bounding box center [760, 47] width 12 height 12
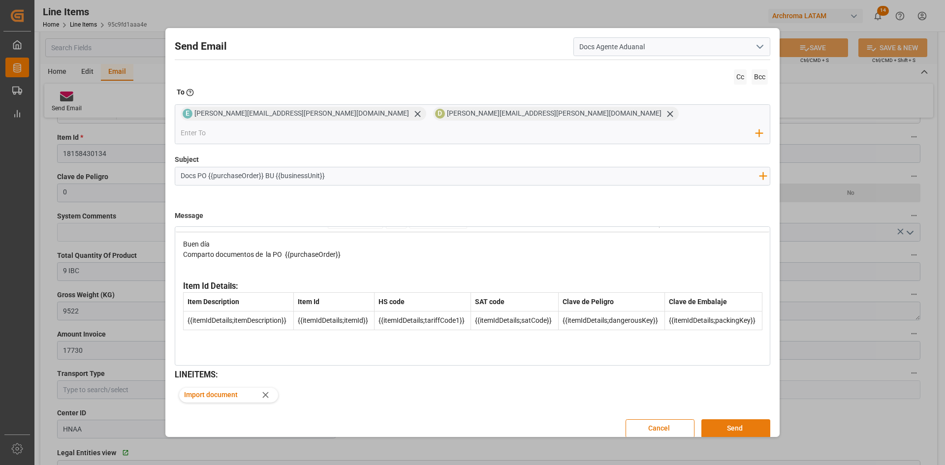
click at [747, 419] on button "Send" at bounding box center [736, 428] width 69 height 19
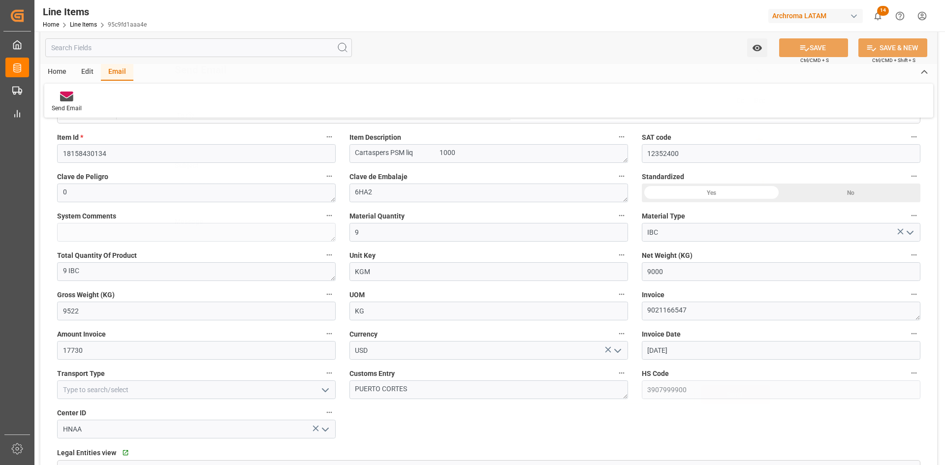
scroll to position [0, 0]
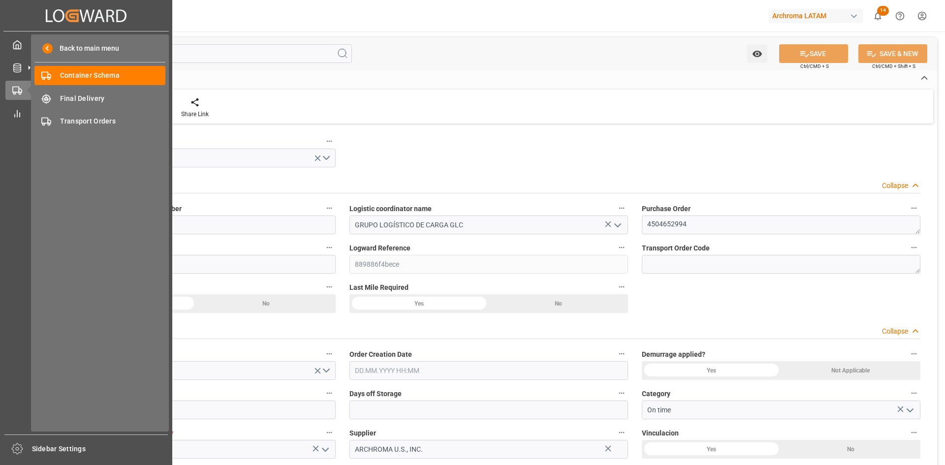
type input "0"
type input "1"
type input "9"
type input "9000"
type input "9522"
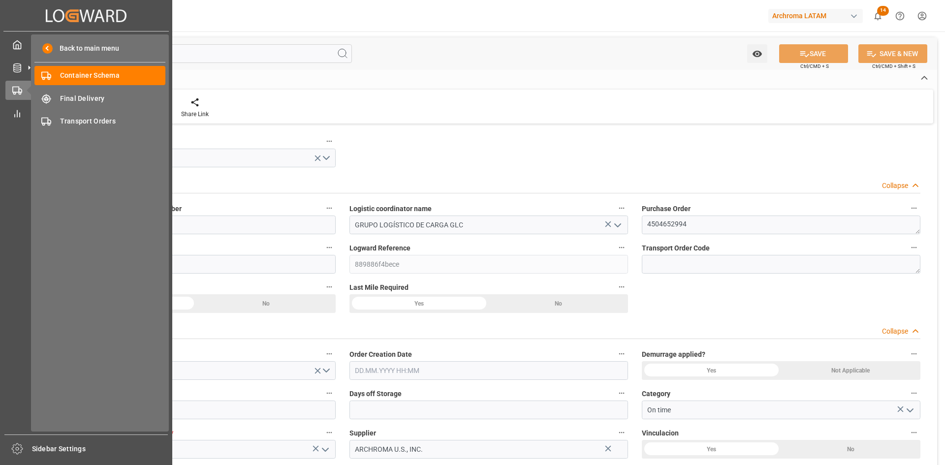
type input "Maersk"
type input "Maersk Line AS"
type input "USSH8"
type input "HNPCR"
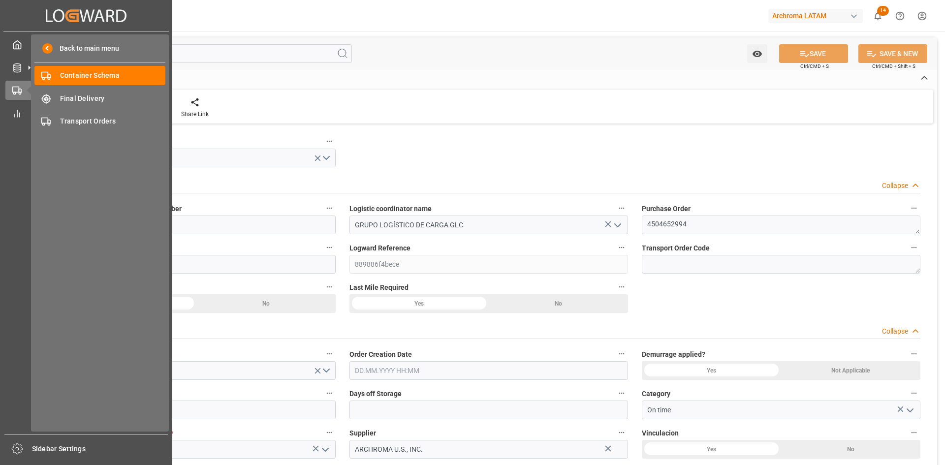
type input "9797216"
type input "[DATE] 00:00"
type input "[DATE]"
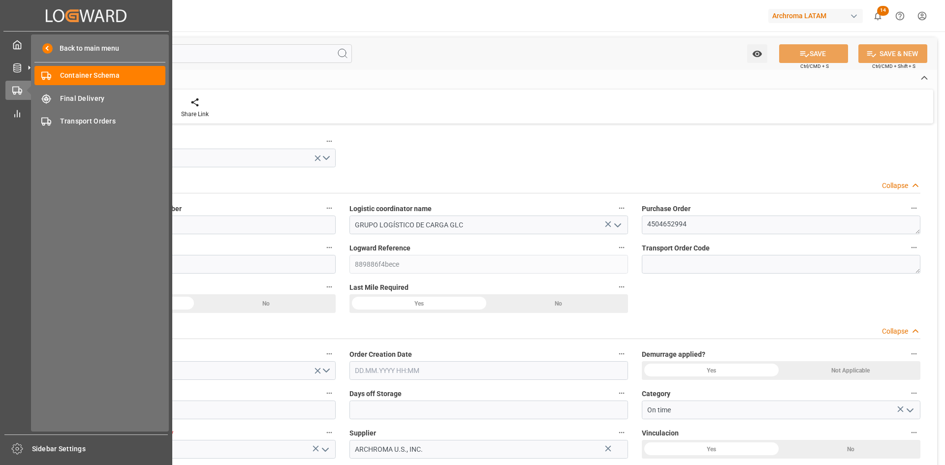
type input "[DATE]"
type input "21.08.2025 00:00"
type input "24.08.2025 06:01"
type input "12.09.2025 00:00"
type input "31.08.2025 00:00"
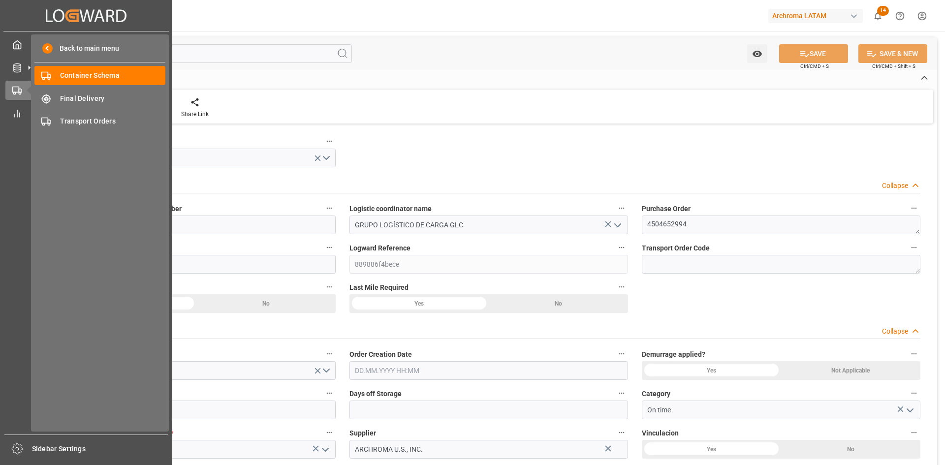
type input "12.09.2025 00:00"
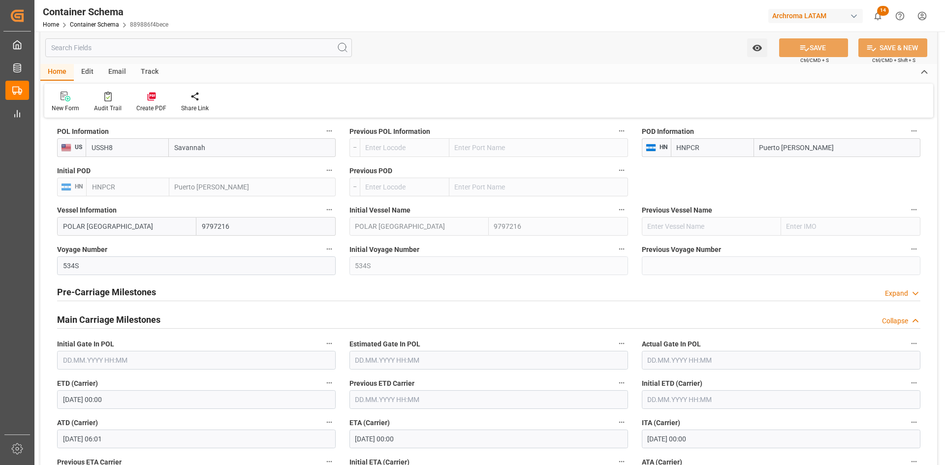
scroll to position [1034, 0]
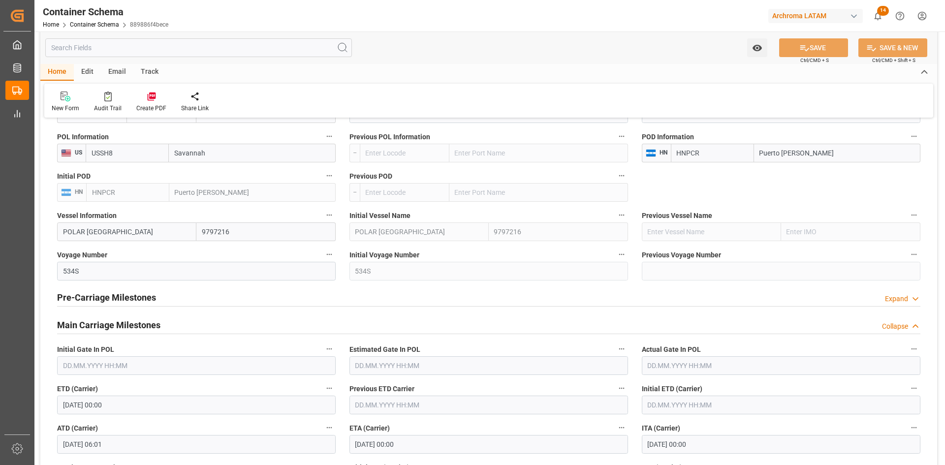
click at [121, 72] on div "Email" at bounding box center [117, 72] width 32 height 17
click at [78, 94] on div at bounding box center [67, 96] width 30 height 10
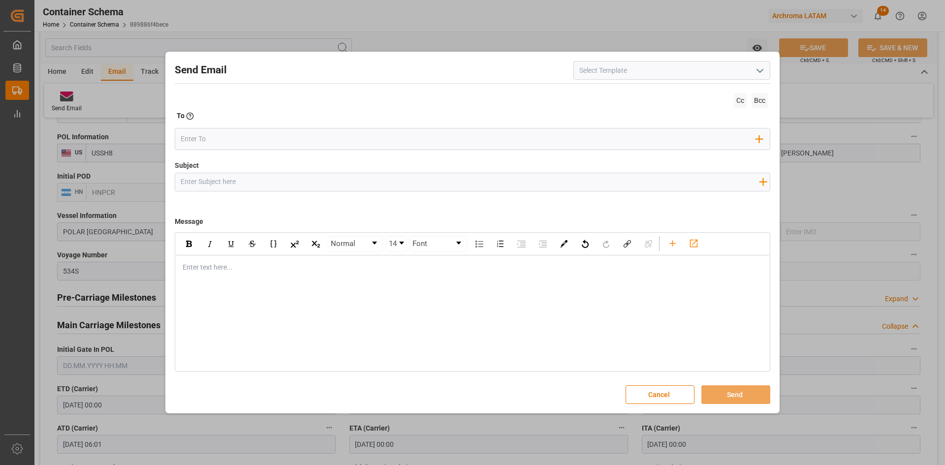
click at [763, 70] on polyline "open menu" at bounding box center [760, 70] width 6 height 3
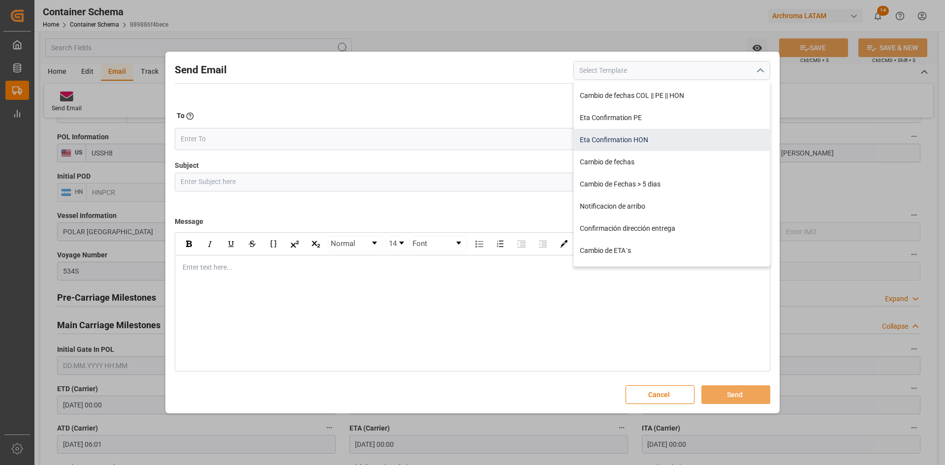
scroll to position [197, 0]
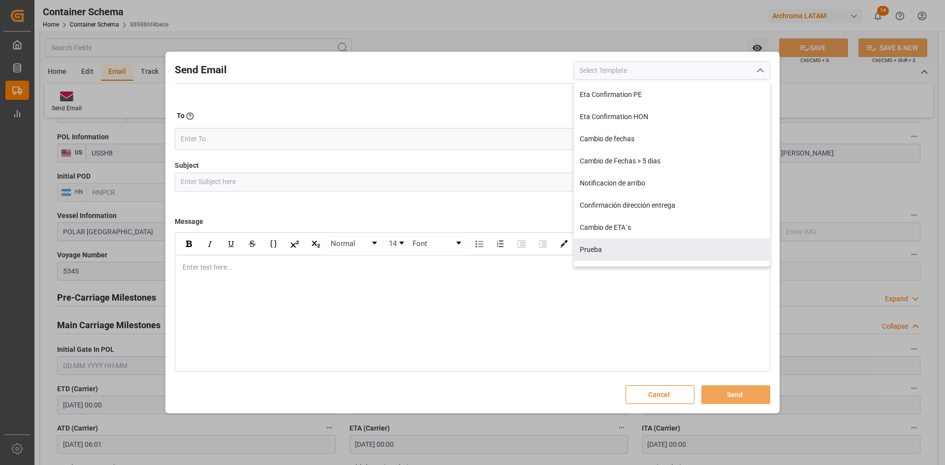
click at [671, 390] on button "Cancel" at bounding box center [660, 394] width 69 height 19
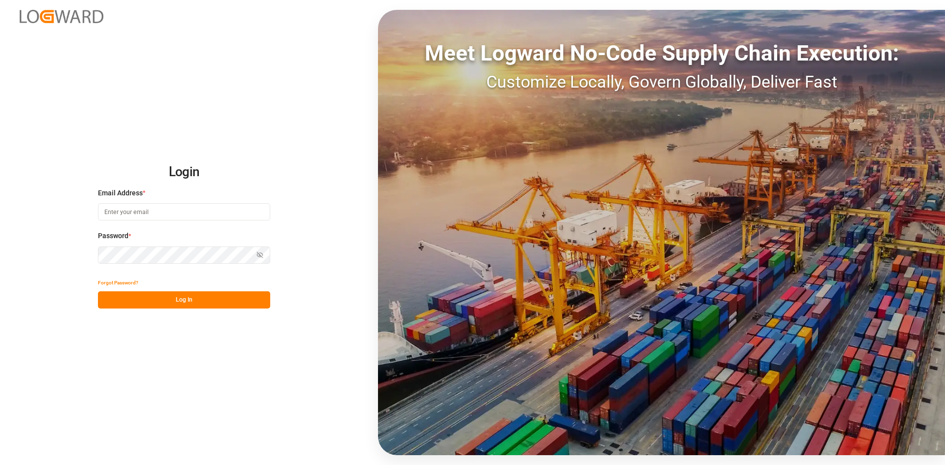
type input "[PERSON_NAME][EMAIL_ADDRESS][PERSON_NAME][DOMAIN_NAME]"
click at [186, 301] on button "Log In" at bounding box center [184, 299] width 172 height 17
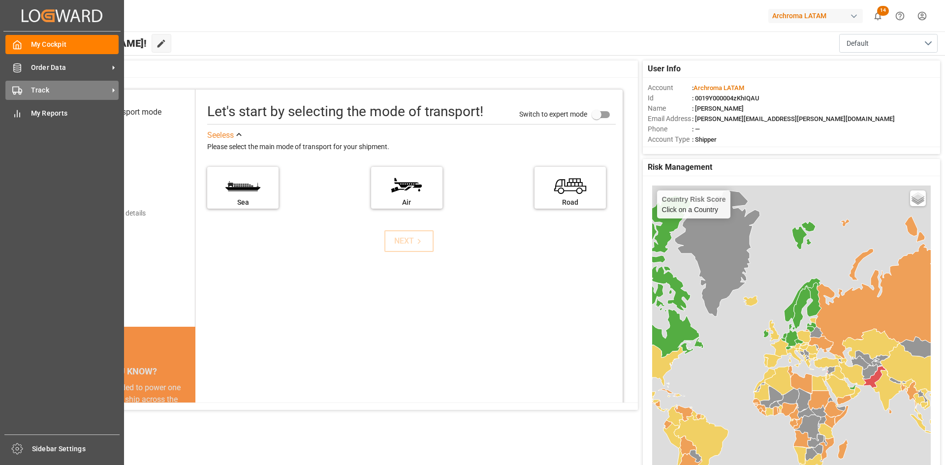
click at [22, 86] on icon at bounding box center [17, 91] width 10 height 10
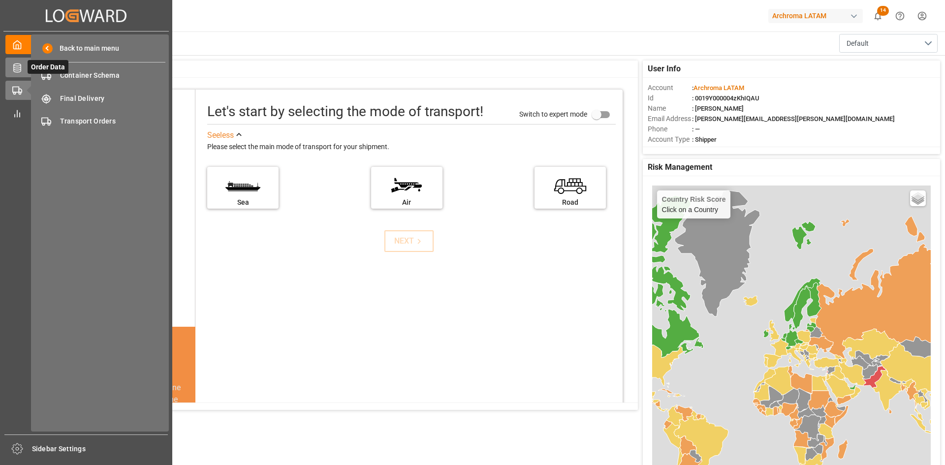
click at [13, 67] on icon at bounding box center [17, 68] width 10 height 10
click at [116, 72] on span "Purchase Orders" at bounding box center [113, 75] width 106 height 10
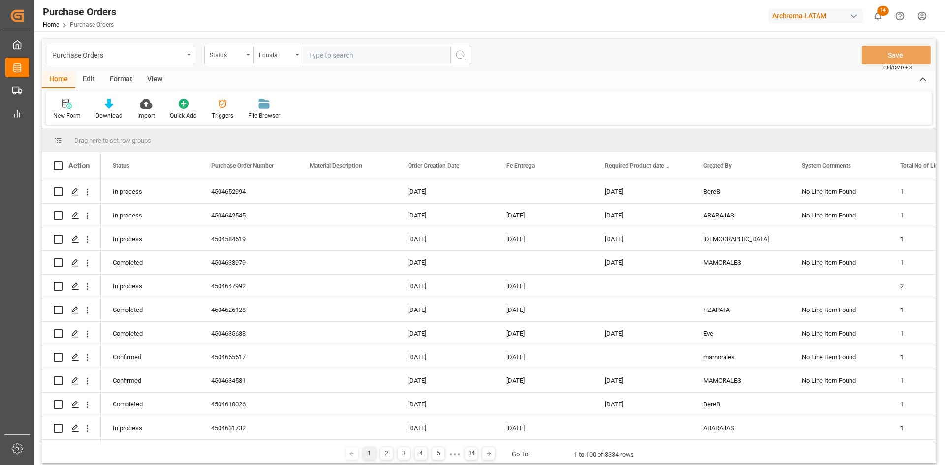
click at [86, 80] on div "Edit" at bounding box center [88, 79] width 27 height 17
click at [63, 81] on div "Home" at bounding box center [58, 79] width 33 height 17
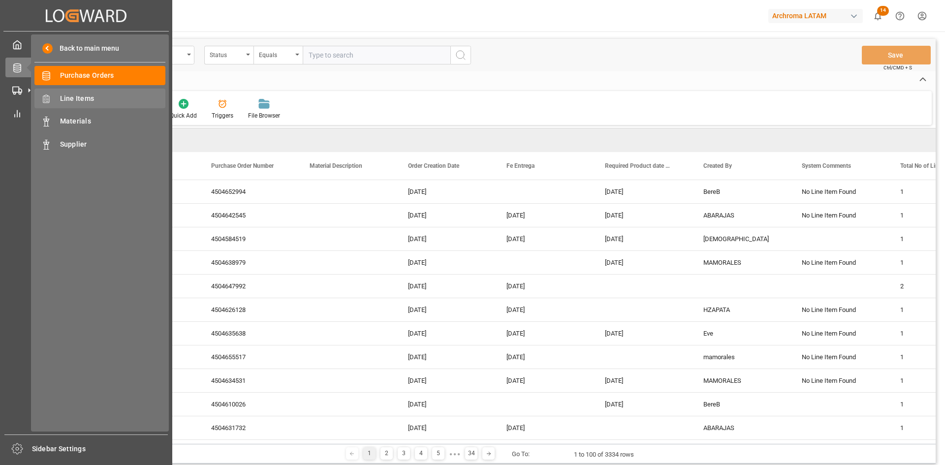
click at [77, 103] on span "Line Items" at bounding box center [113, 99] width 106 height 10
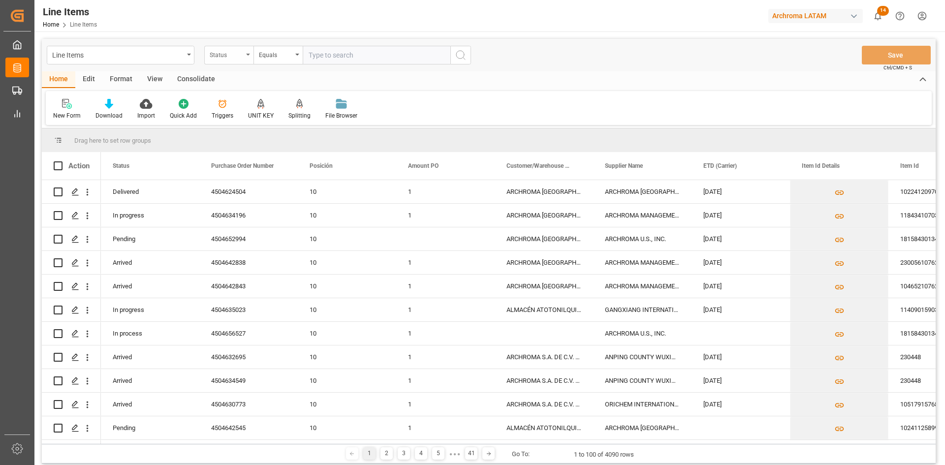
click at [237, 58] on div "Status" at bounding box center [226, 53] width 33 height 11
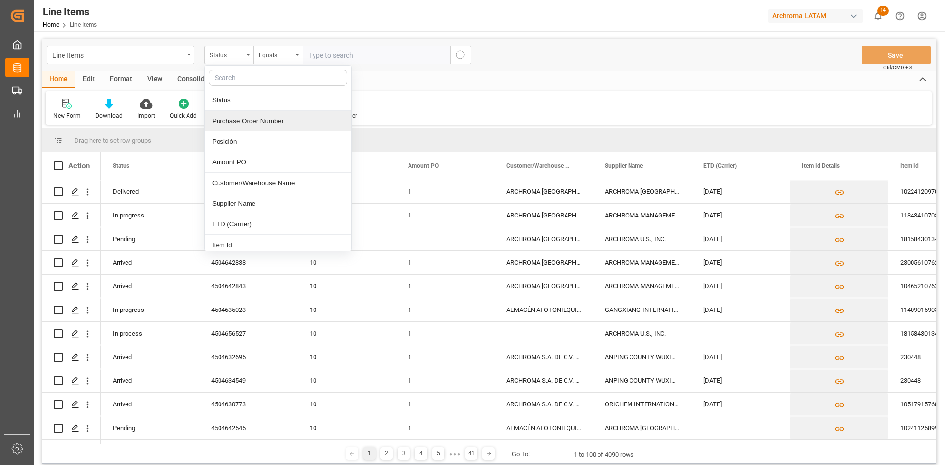
click at [263, 118] on div "Purchase Order Number" at bounding box center [278, 121] width 147 height 21
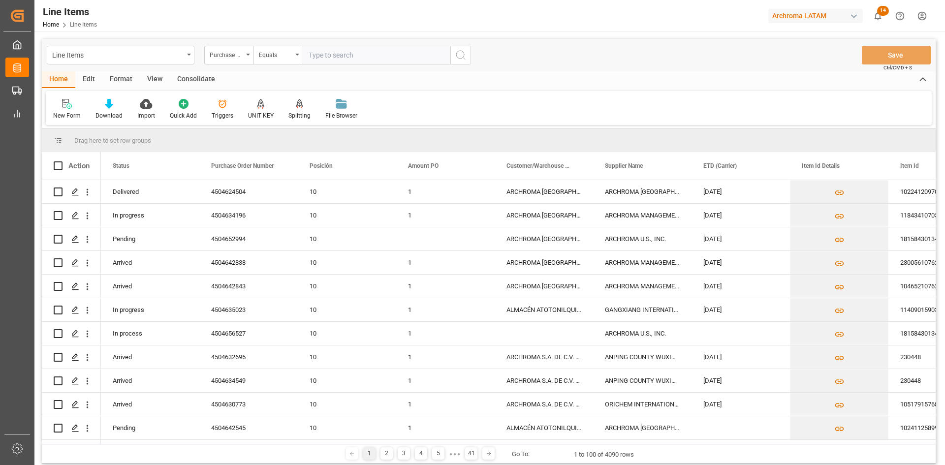
click at [329, 59] on input "text" at bounding box center [377, 55] width 148 height 19
paste input "4504652994"
type input "4504652994"
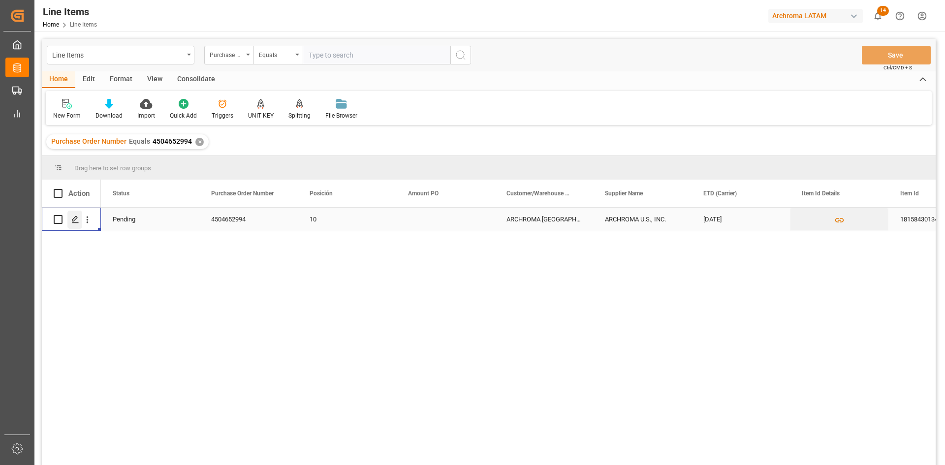
click at [78, 217] on icon "Press SPACE to select this row." at bounding box center [75, 220] width 8 height 8
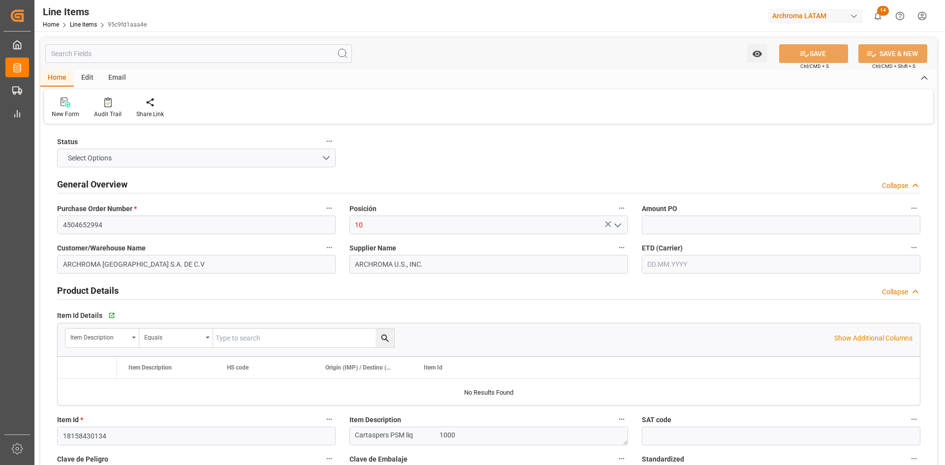
type input "12352400"
type input "9"
type input "9000"
type input "9522"
type input "17730"
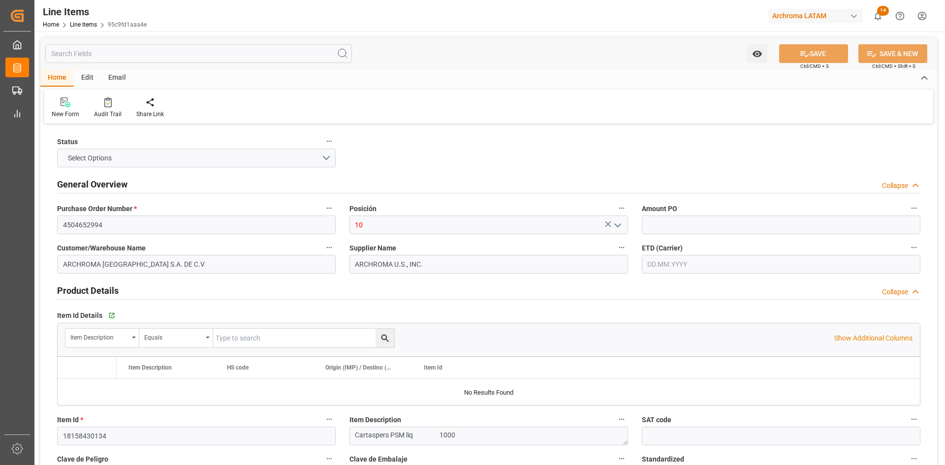
type input "3907999900"
type input "[DATE]"
type input "[DATE] 19:59"
type input "[DATE] 19:50"
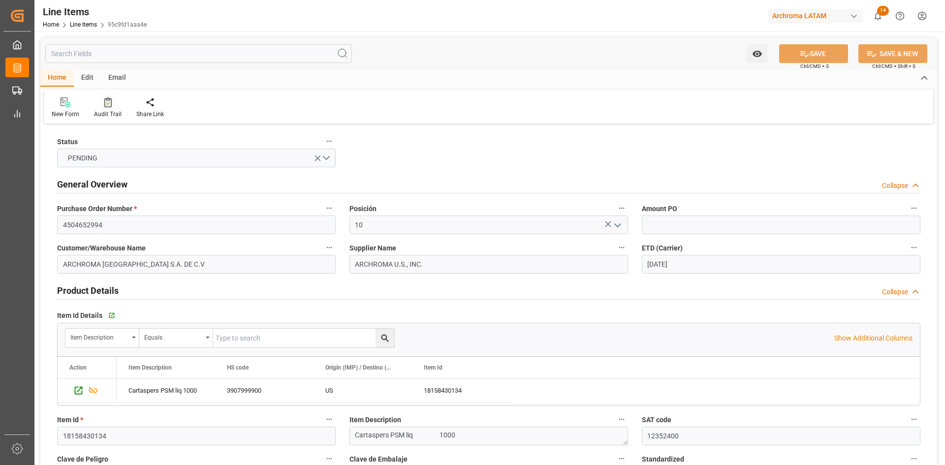
click at [106, 106] on icon at bounding box center [107, 102] width 7 height 10
type input "12352400"
type input "9"
type input "9000"
type input "9522"
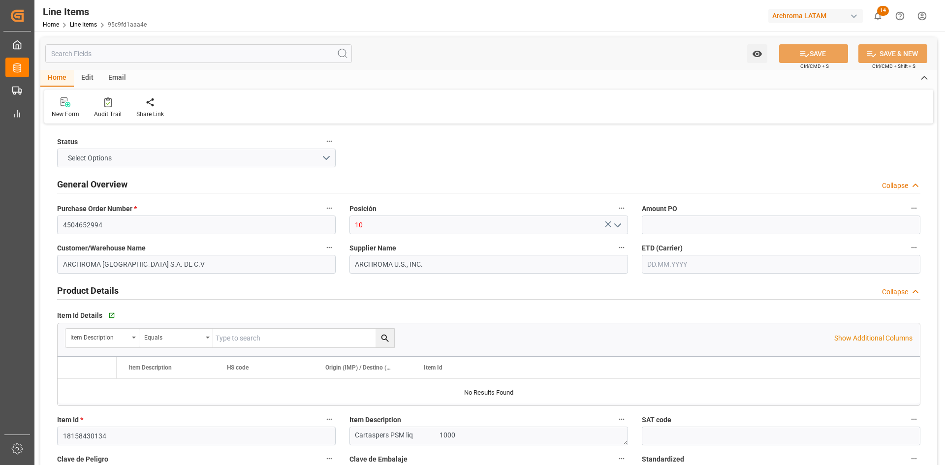
type input "17730"
type input "3907999900"
type input "[DATE]"
type input "[DATE] 19:59"
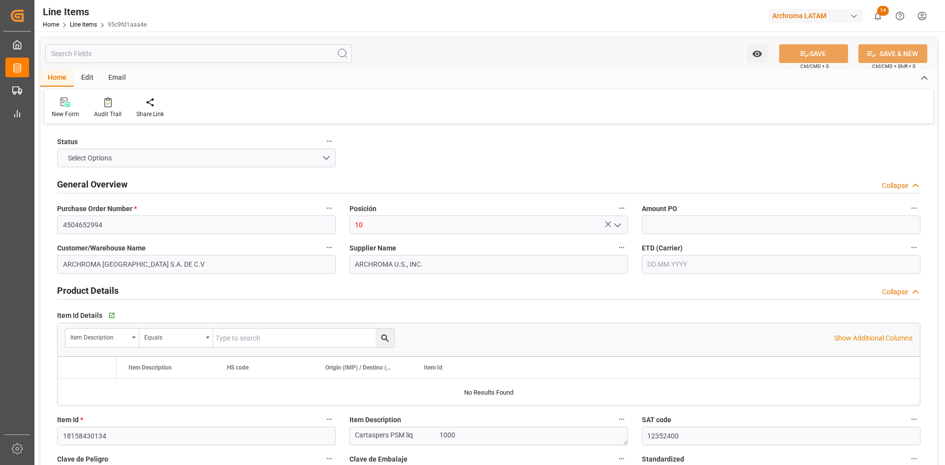
type input "[DATE] 19:50"
click at [116, 74] on div "Email" at bounding box center [117, 78] width 32 height 17
click at [68, 99] on icon at bounding box center [66, 100] width 13 height 6
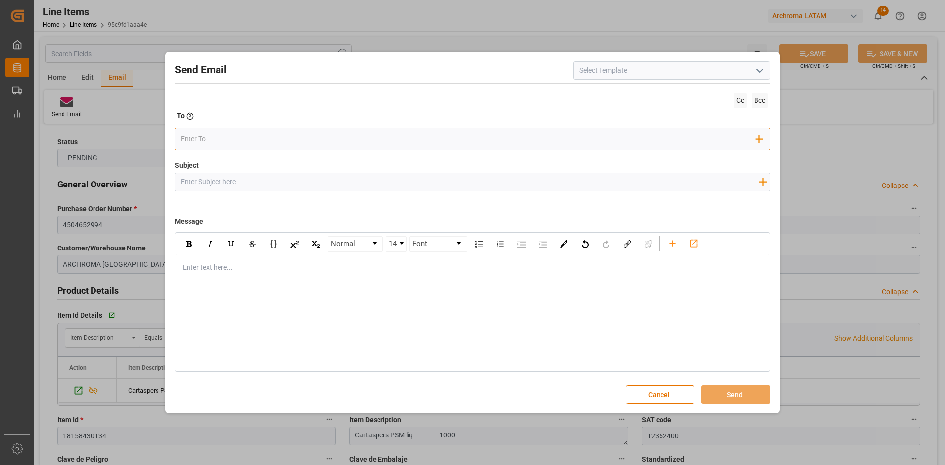
click at [275, 139] on input "email" at bounding box center [469, 139] width 576 height 15
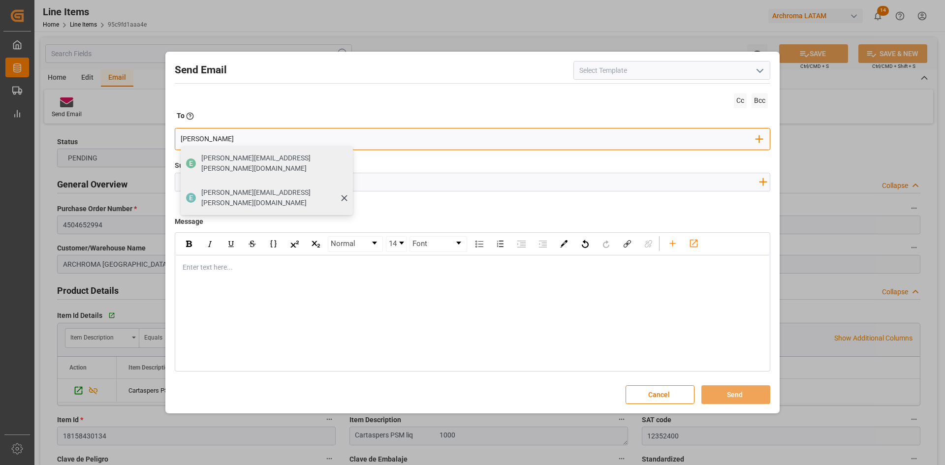
type input "[PERSON_NAME]"
click at [255, 188] on span "[PERSON_NAME][EMAIL_ADDRESS][PERSON_NAME][DOMAIN_NAME]" at bounding box center [273, 198] width 145 height 21
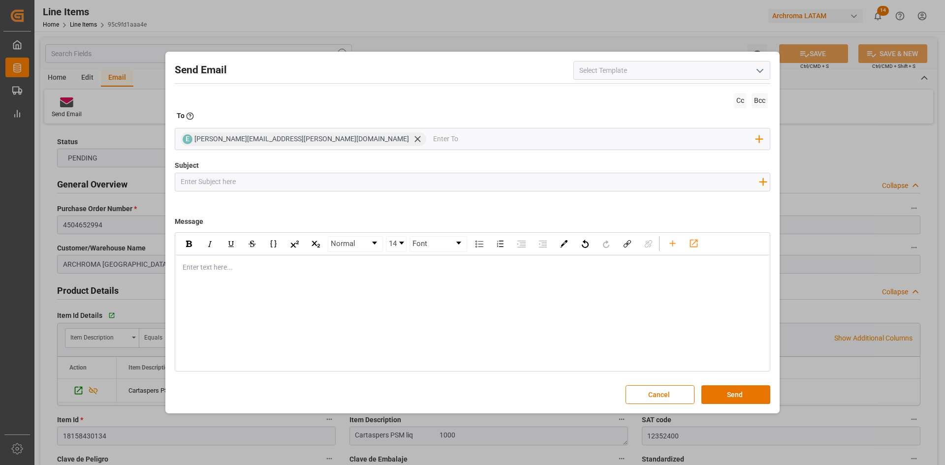
click at [761, 72] on icon "open menu" at bounding box center [760, 71] width 12 height 12
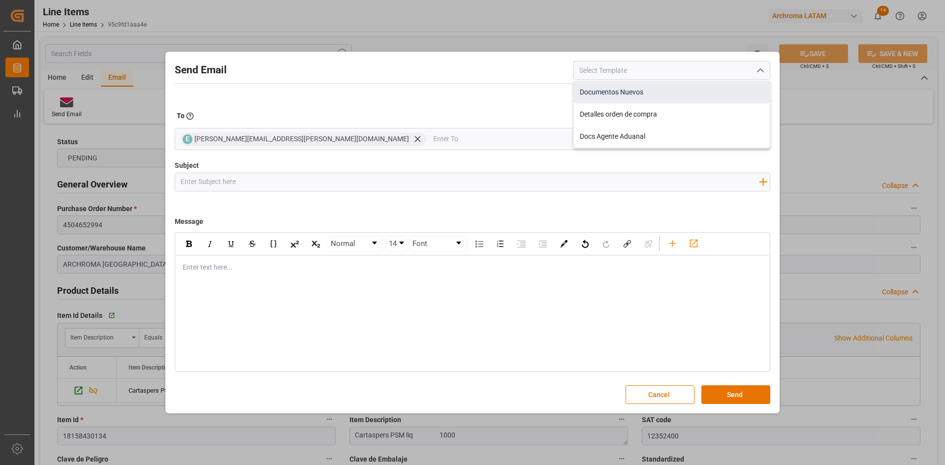
click at [675, 96] on div "Documentos Nuevos" at bounding box center [672, 92] width 196 height 22
type input "Documentos Nuevos"
type input "Documentos Nuevos {{purchaseOrder}}"
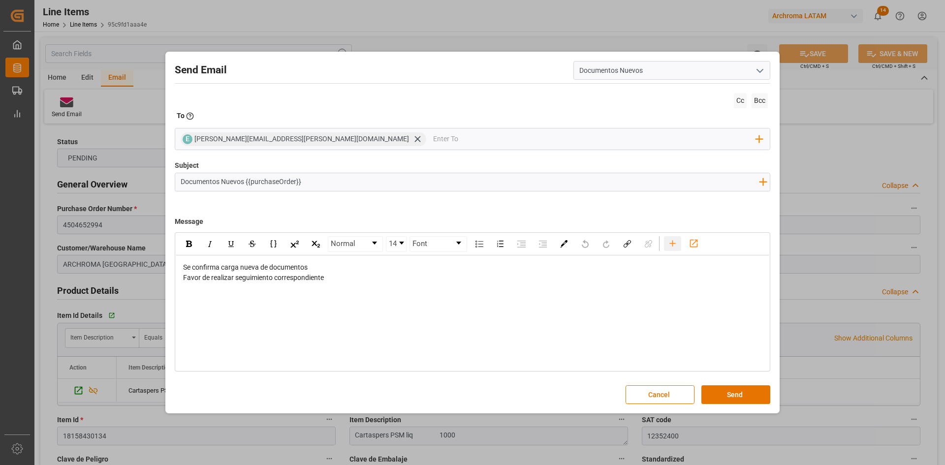
click at [673, 243] on icon "rdw-toolbar" at bounding box center [673, 243] width 6 height 6
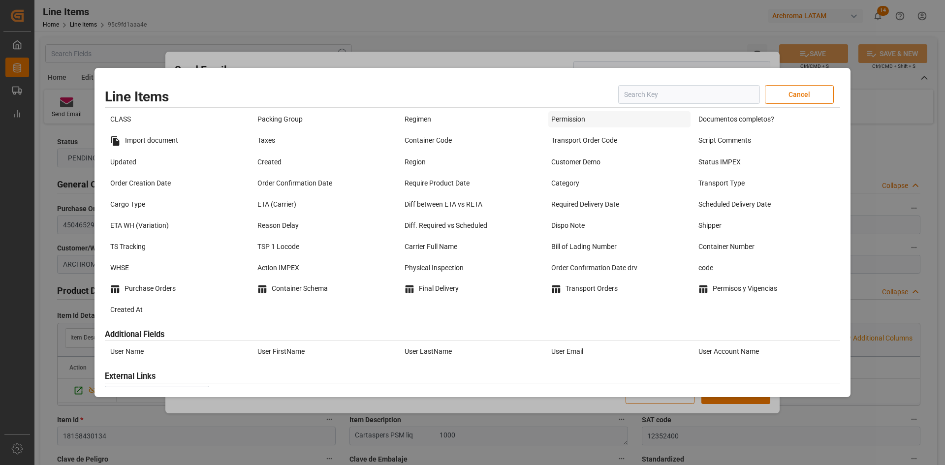
scroll to position [207, 0]
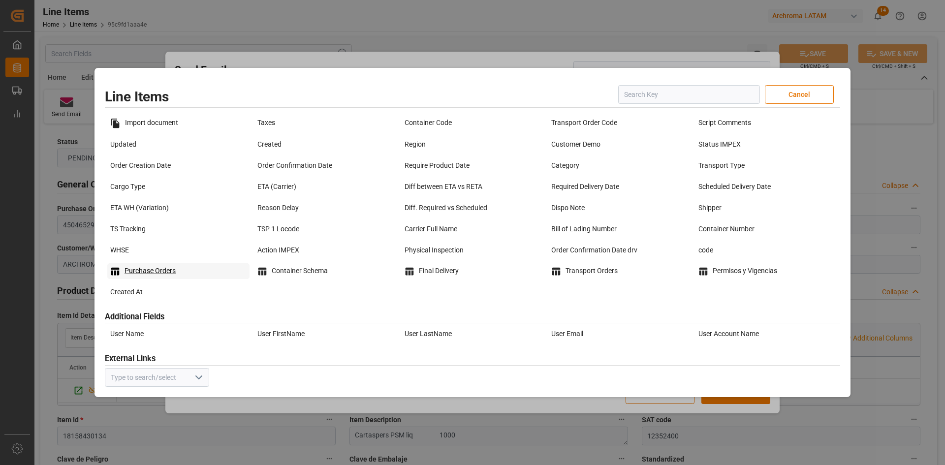
click at [131, 272] on div "Purchase Orders" at bounding box center [178, 271] width 142 height 16
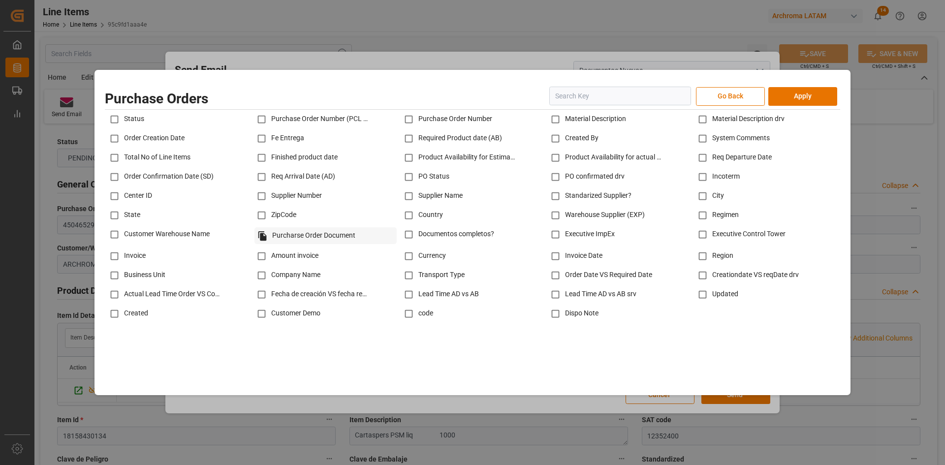
click at [324, 237] on div "Purcharse Order Document" at bounding box center [326, 235] width 142 height 17
click at [271, 236] on div "Purcharse Order Document" at bounding box center [326, 235] width 142 height 17
click at [731, 98] on button "Go Back" at bounding box center [730, 96] width 69 height 19
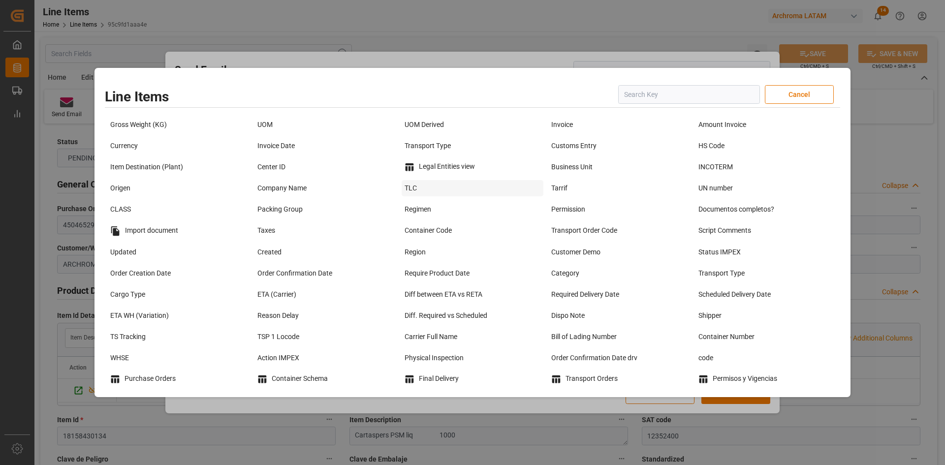
scroll to position [0, 0]
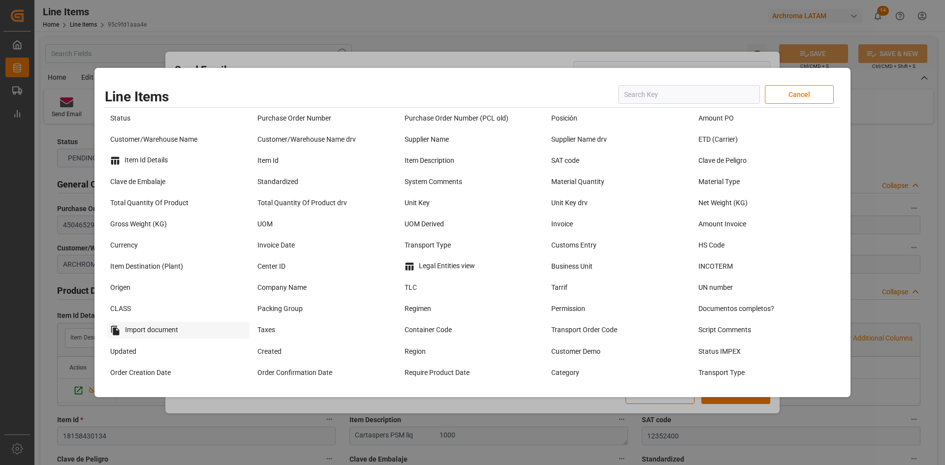
click at [151, 330] on div "Import document" at bounding box center [178, 330] width 142 height 17
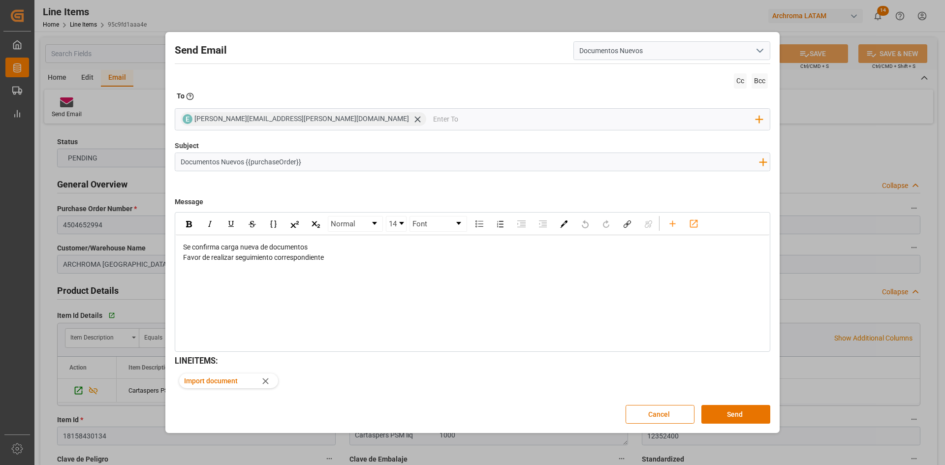
click at [358, 263] on div "Favor de realizar seguimiento correspondiente" at bounding box center [472, 258] width 579 height 10
click at [668, 223] on icon "rdw-toolbar" at bounding box center [673, 224] width 10 height 10
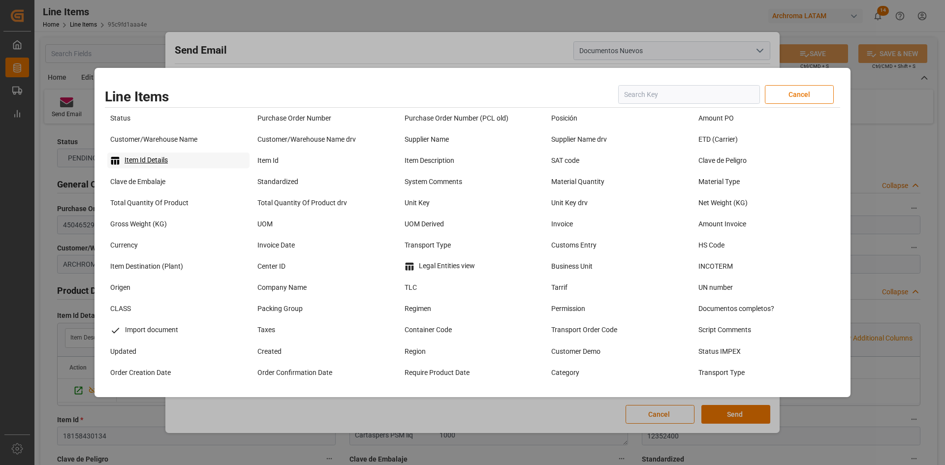
click at [161, 161] on div "Item Id Details" at bounding box center [178, 161] width 142 height 16
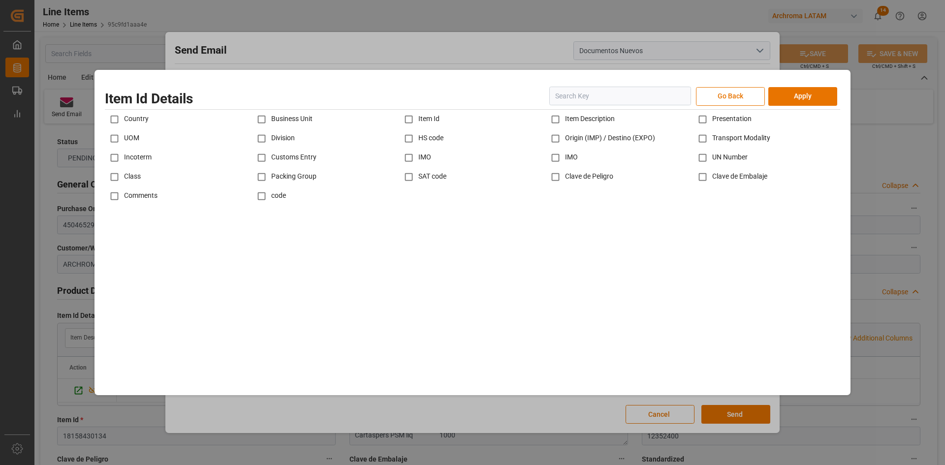
click at [262, 139] on input "checkbox" at bounding box center [261, 138] width 19 height 19
checkbox input "true"
click at [265, 156] on input "checkbox" at bounding box center [261, 157] width 19 height 19
checkbox input "true"
click at [287, 123] on div "Business Unit" at bounding box center [325, 119] width 147 height 19
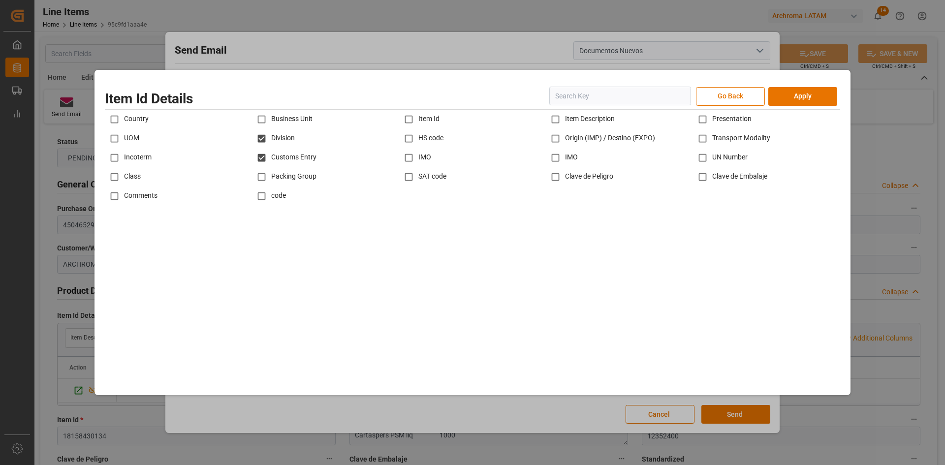
click at [292, 120] on div "Business Unit" at bounding box center [325, 119] width 147 height 19
click at [299, 117] on div "Business Unit" at bounding box center [325, 119] width 147 height 19
click at [262, 118] on input "checkbox" at bounding box center [261, 119] width 19 height 19
checkbox input "true"
click at [409, 116] on input "checkbox" at bounding box center [408, 119] width 19 height 19
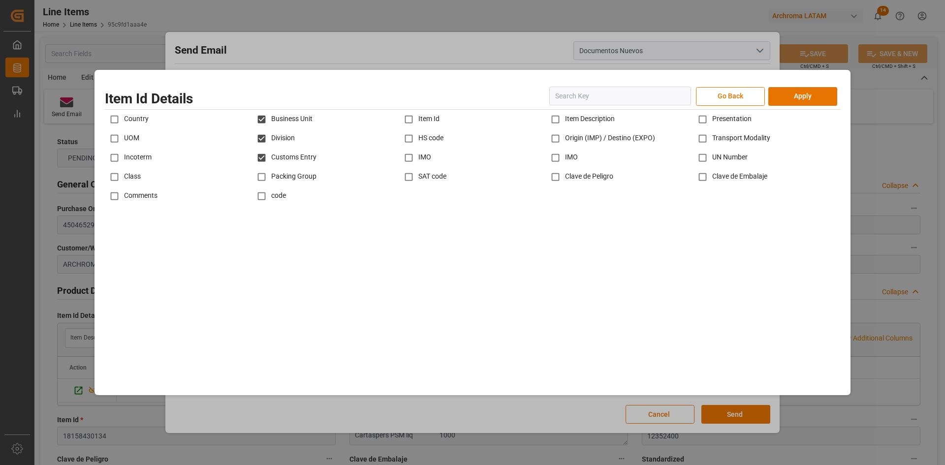
checkbox input "true"
click at [407, 137] on input "checkbox" at bounding box center [408, 138] width 19 height 19
checkbox input "true"
click at [411, 154] on input "checkbox" at bounding box center [408, 157] width 19 height 19
checkbox input "true"
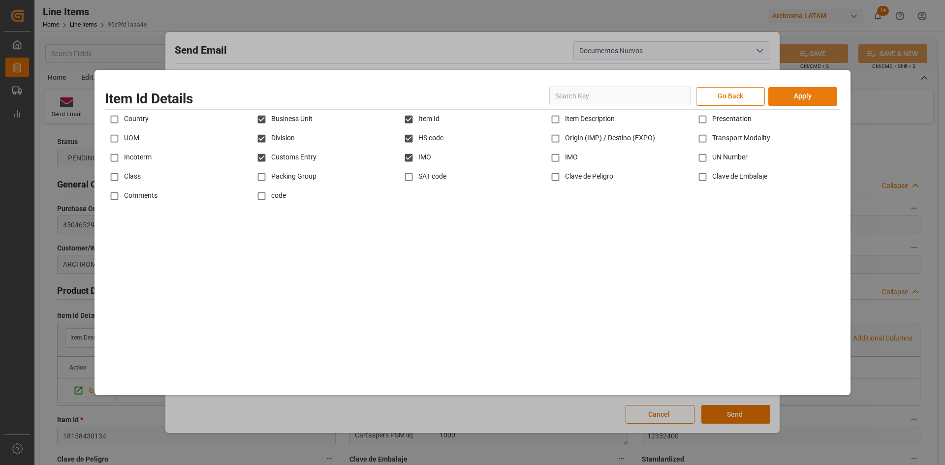
click at [822, 88] on button "Apply" at bounding box center [803, 96] width 69 height 19
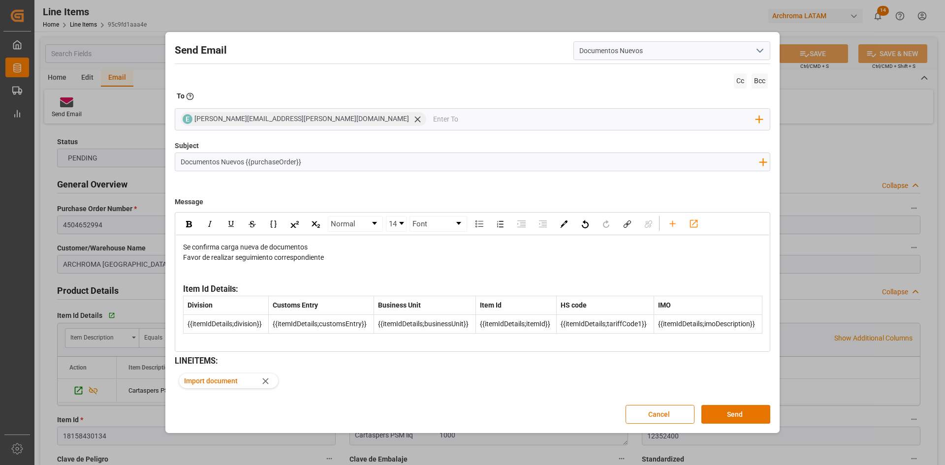
click at [329, 160] on input "Documentos Nuevos {{purchaseOrder}}" at bounding box center [469, 161] width 589 height 17
click at [763, 161] on icon "button" at bounding box center [763, 162] width 9 height 9
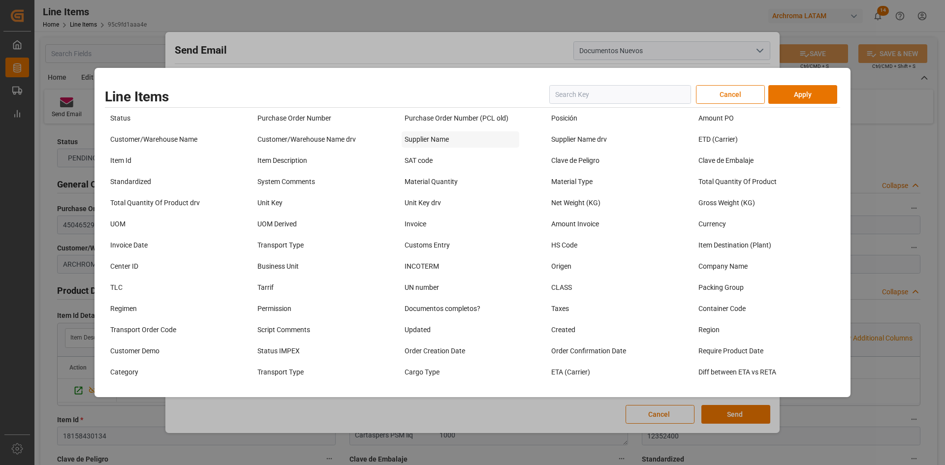
click at [435, 138] on div "Supplier Name" at bounding box center [461, 139] width 118 height 16
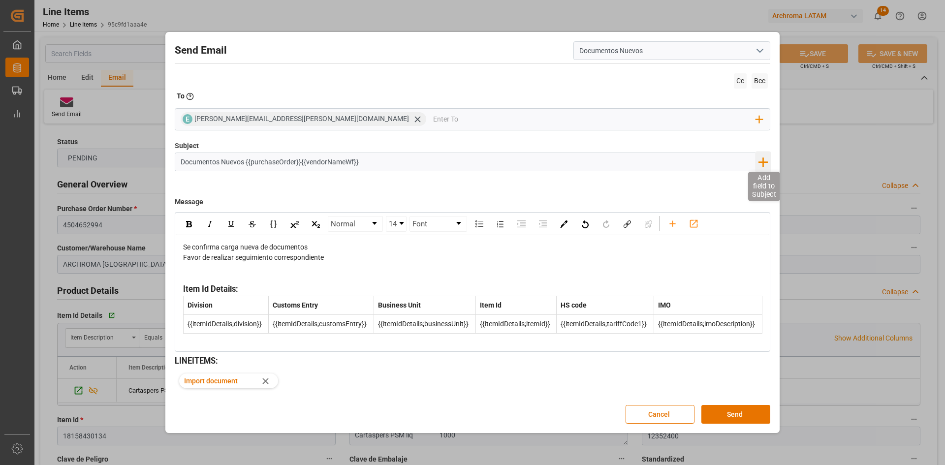
click at [766, 163] on icon "button" at bounding box center [763, 162] width 16 height 16
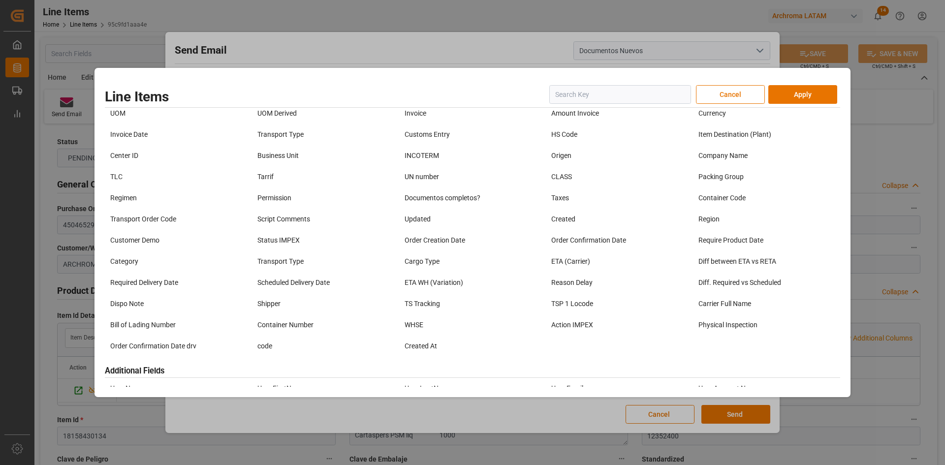
scroll to position [123, 0]
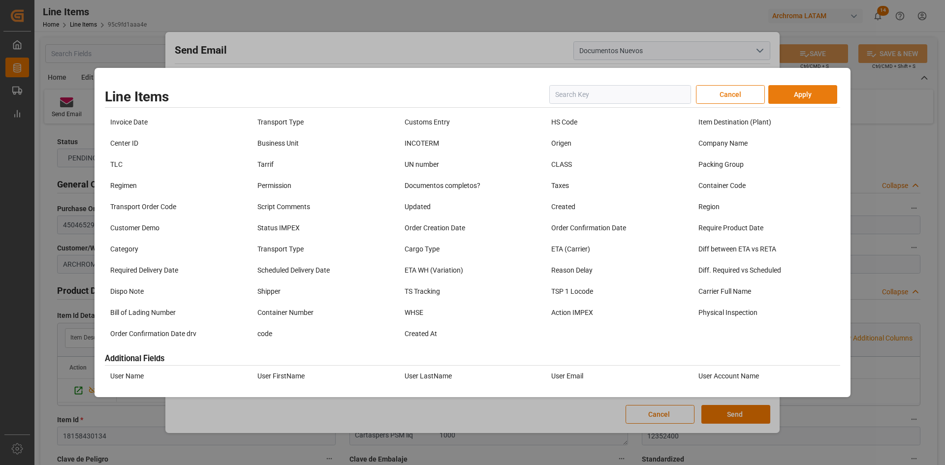
click at [803, 96] on button "Apply" at bounding box center [803, 94] width 69 height 19
type input "Documentos Nuevos {{purchaseOrder}}{{vendorNameWf}} {{}}"
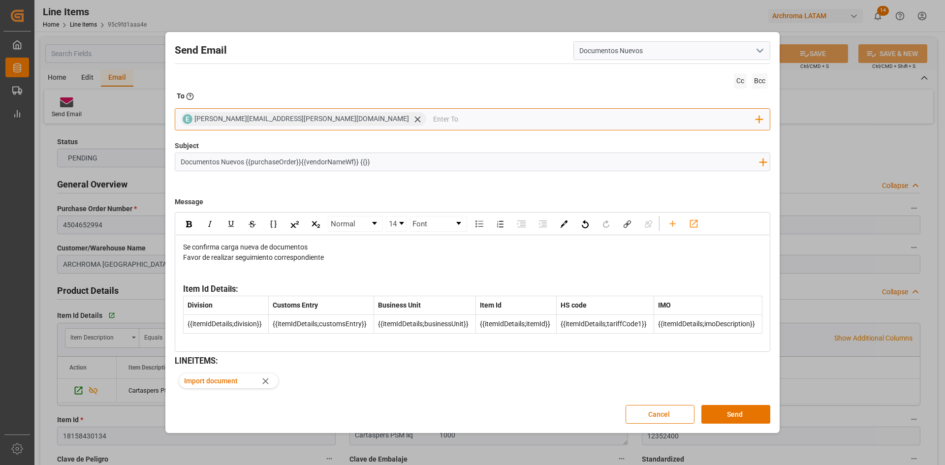
click at [433, 118] on input "email" at bounding box center [594, 119] width 323 height 15
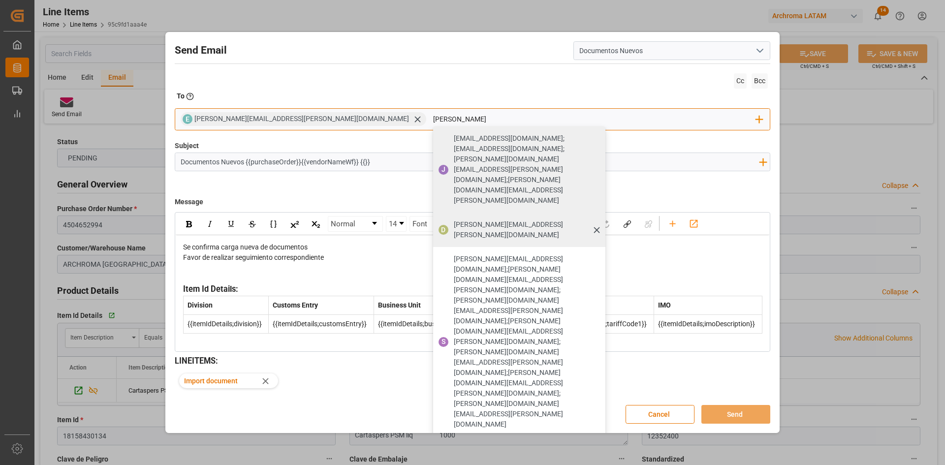
type input "[PERSON_NAME]"
click at [454, 220] on span "[PERSON_NAME][EMAIL_ADDRESS][PERSON_NAME][DOMAIN_NAME]" at bounding box center [526, 230] width 145 height 21
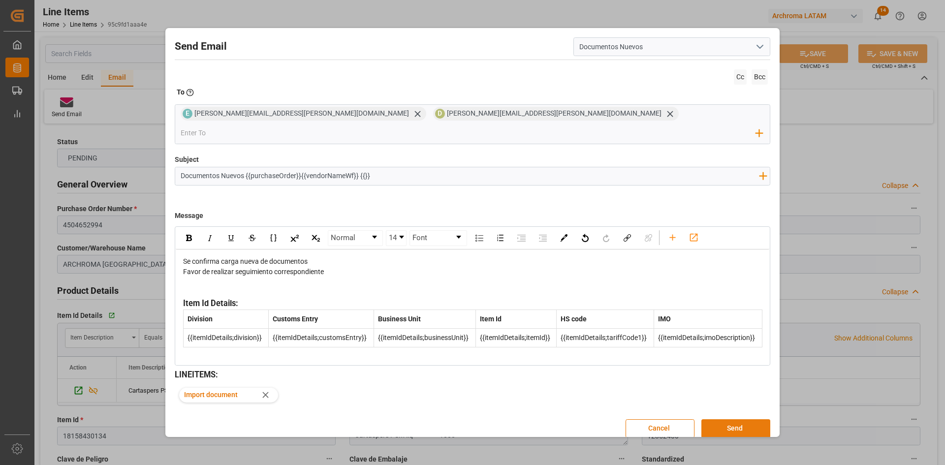
click at [738, 419] on button "Send" at bounding box center [736, 428] width 69 height 19
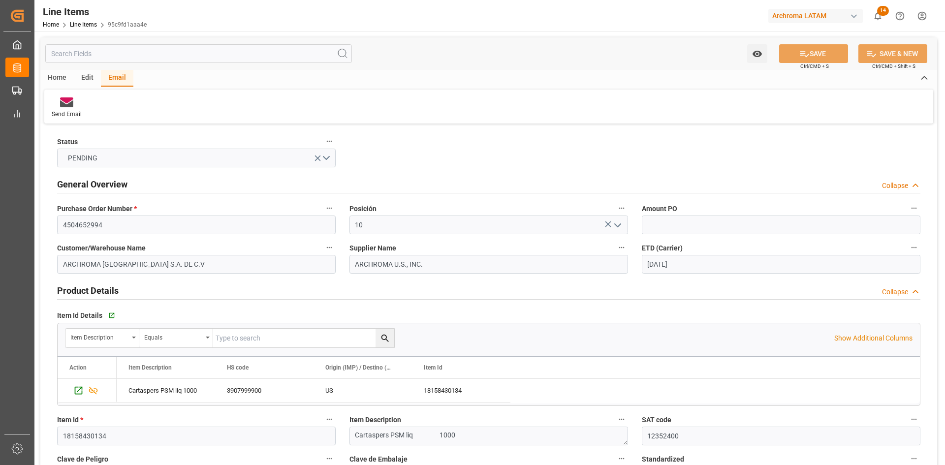
drag, startPoint x: 82, startPoint y: 77, endPoint x: 134, endPoint y: 121, distance: 67.4
click at [82, 77] on div "Edit" at bounding box center [87, 78] width 27 height 17
click at [179, 107] on icon at bounding box center [176, 102] width 14 height 10
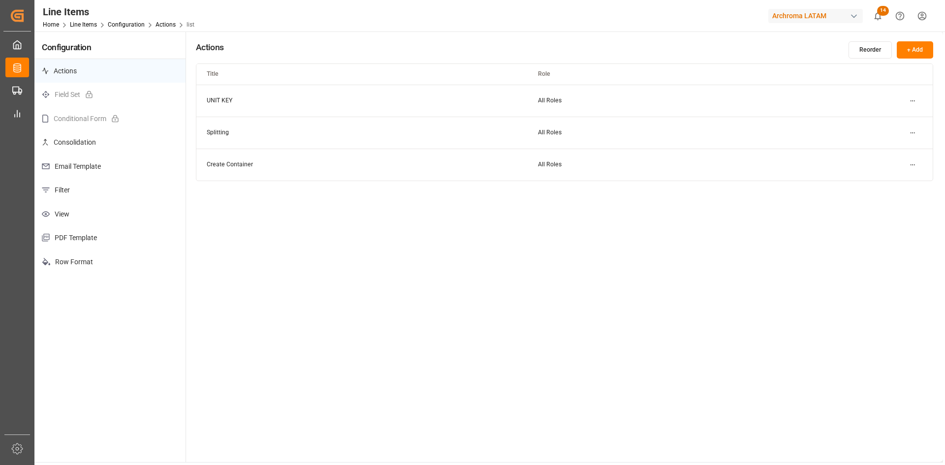
click at [94, 162] on p "Email Template" at bounding box center [109, 167] width 151 height 24
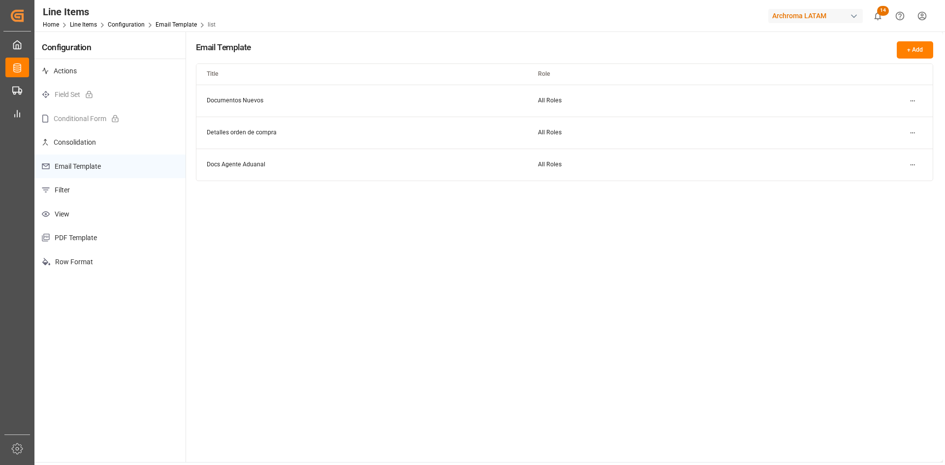
click at [913, 99] on html "Created by potrace 1.15, written by [PERSON_NAME] [DATE]-[DATE] Created by potr…" at bounding box center [472, 232] width 945 height 465
click at [886, 120] on div "Edit" at bounding box center [895, 121] width 51 height 14
click at [916, 99] on html "Created by potrace 1.15, written by [PERSON_NAME] [DATE]-[DATE] Created by potr…" at bounding box center [472, 232] width 945 height 465
click at [898, 133] on small "Duplicate" at bounding box center [886, 134] width 26 height 6
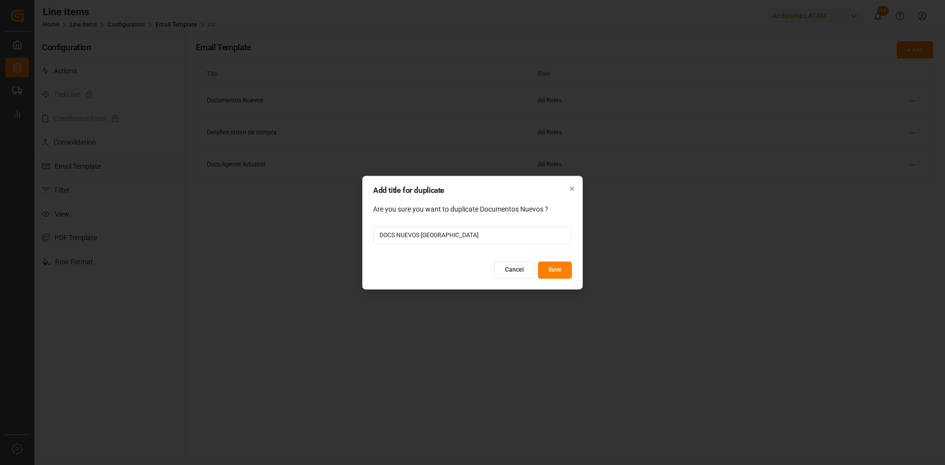
type input "DOCS NUEVOS [GEOGRAPHIC_DATA]"
click at [549, 273] on button "Save" at bounding box center [555, 269] width 34 height 17
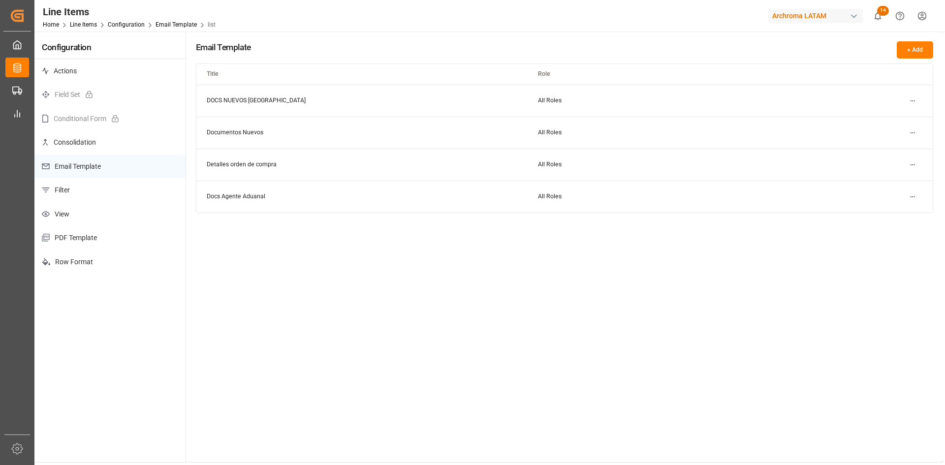
click at [265, 98] on td "DOCS NUEVOS [GEOGRAPHIC_DATA]" at bounding box center [361, 101] width 331 height 32
click at [916, 96] on html "Created by potrace 1.15, written by [PERSON_NAME] [DATE]-[DATE] Created by potr…" at bounding box center [472, 232] width 945 height 465
click at [878, 119] on small "Edit" at bounding box center [878, 121] width 10 height 6
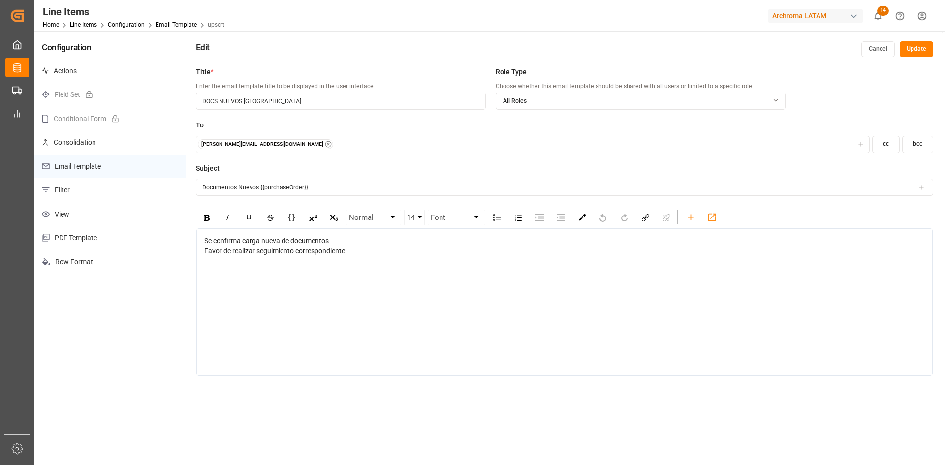
click at [325, 145] on icon "button" at bounding box center [328, 144] width 7 height 7
click at [268, 145] on div "Add emails" at bounding box center [526, 144] width 656 height 9
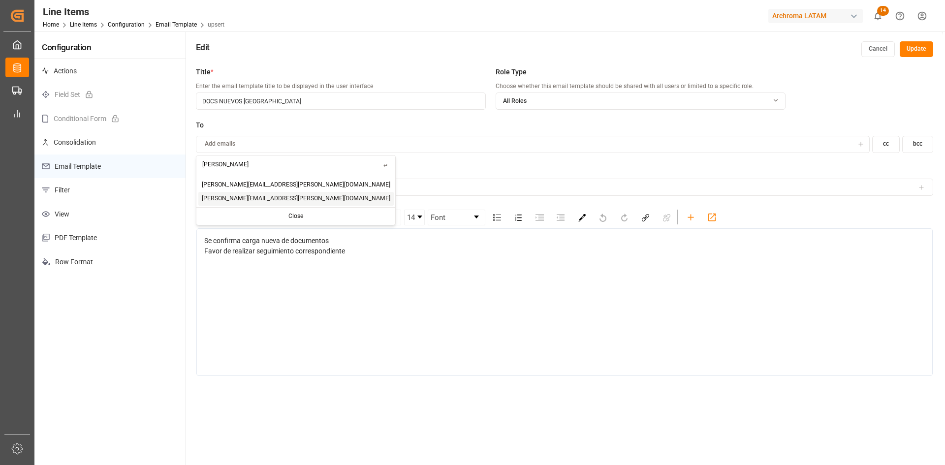
type input "[PERSON_NAME]"
click at [263, 198] on span "[PERSON_NAME][EMAIL_ADDRESS][PERSON_NAME][DOMAIN_NAME]" at bounding box center [296, 198] width 189 height 9
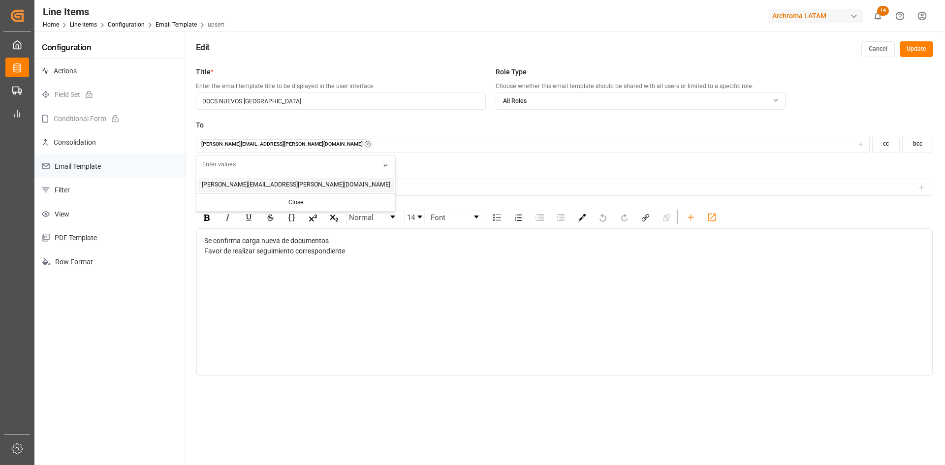
click at [297, 141] on div "[PERSON_NAME][EMAIL_ADDRESS][PERSON_NAME][DOMAIN_NAME]" at bounding box center [533, 144] width 670 height 10
click at [298, 141] on div "[PERSON_NAME][EMAIL_ADDRESS][PERSON_NAME][DOMAIN_NAME]" at bounding box center [533, 144] width 670 height 10
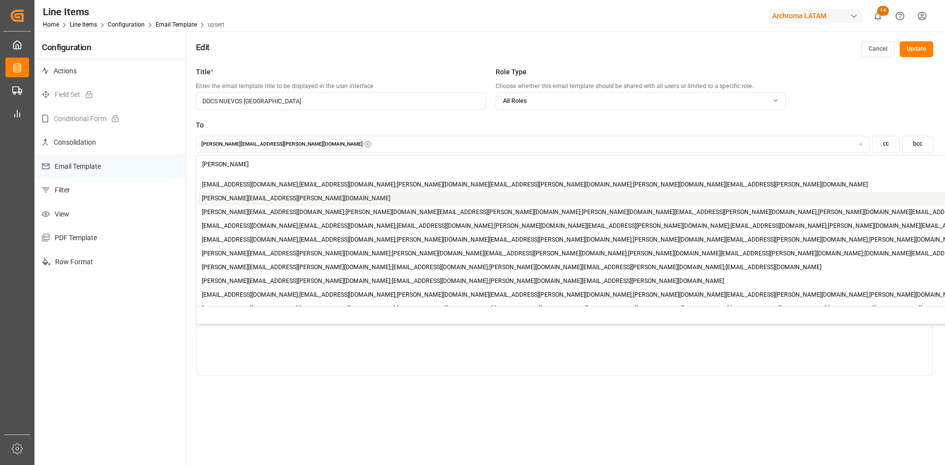
type input "[PERSON_NAME]"
click at [258, 196] on span "[PERSON_NAME][EMAIL_ADDRESS][PERSON_NAME][DOMAIN_NAME]" at bounding box center [296, 198] width 189 height 9
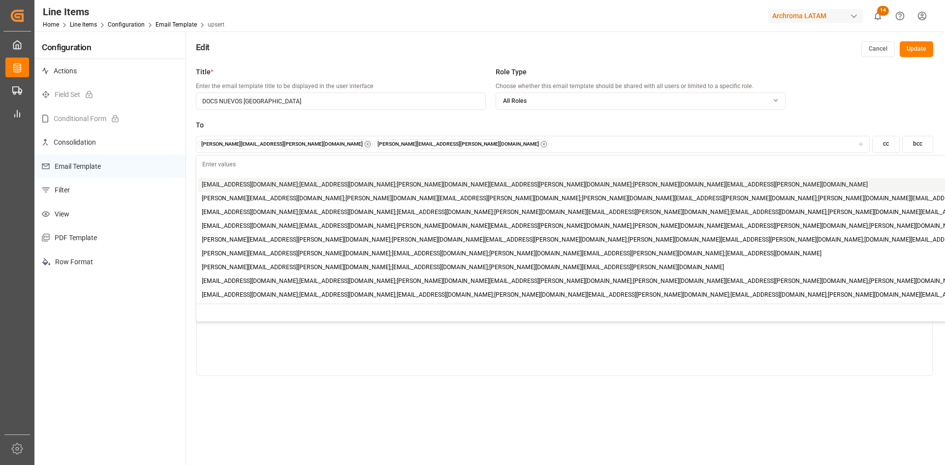
click at [389, 144] on div "[PERSON_NAME][EMAIL_ADDRESS][PERSON_NAME][DOMAIN_NAME] [PERSON_NAME][DOMAIN_NAM…" at bounding box center [533, 144] width 670 height 10
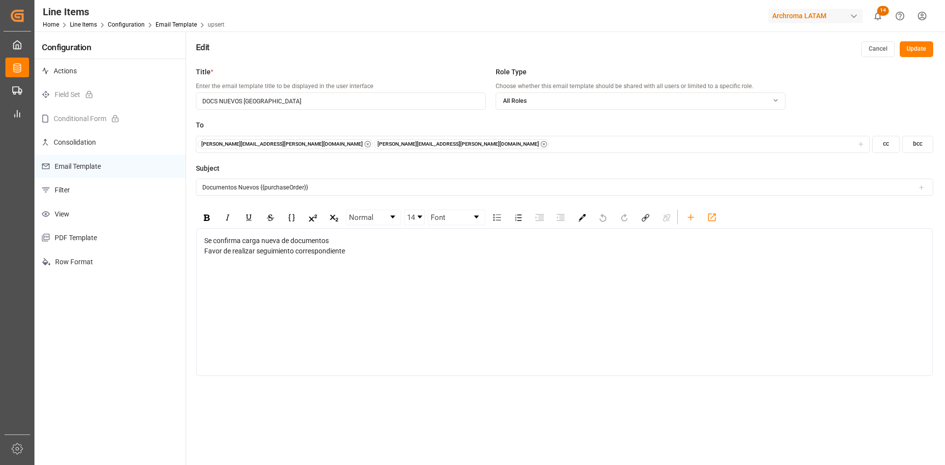
click at [389, 144] on div "[PERSON_NAME][EMAIL_ADDRESS][PERSON_NAME][DOMAIN_NAME] [PERSON_NAME][DOMAIN_NAM…" at bounding box center [533, 144] width 670 height 10
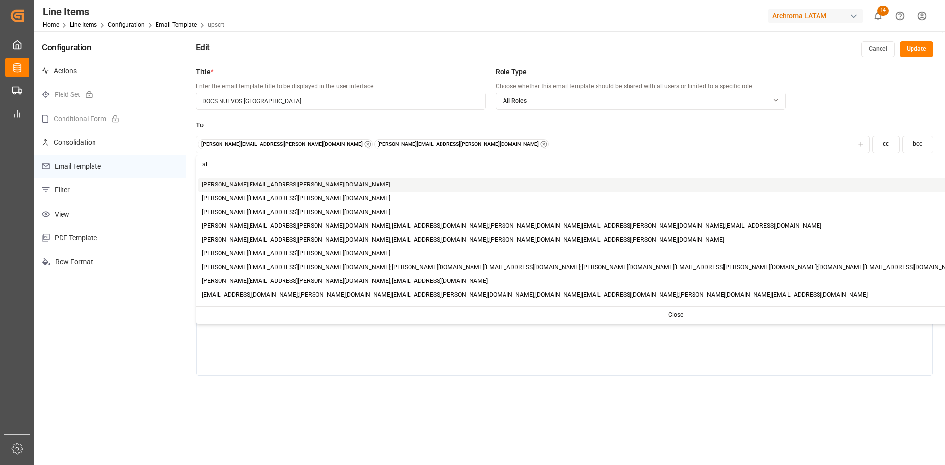
type input "a"
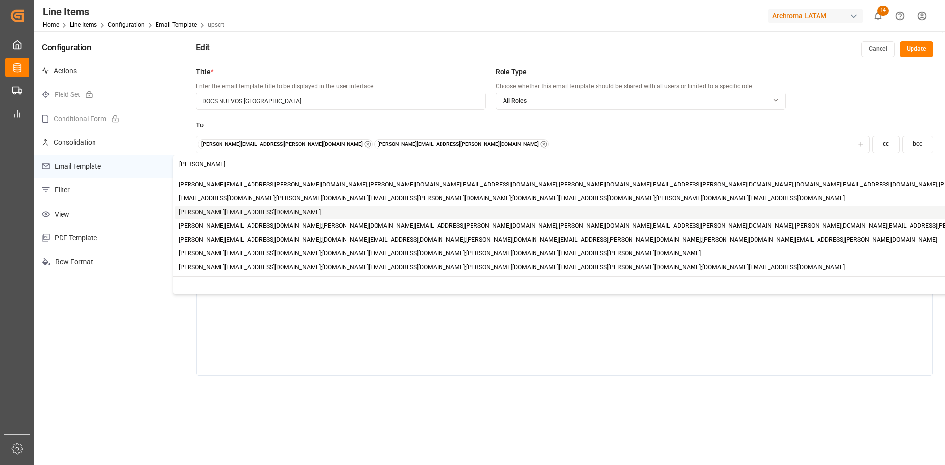
type input "[PERSON_NAME]"
click at [235, 210] on span "[PERSON_NAME][EMAIL_ADDRESS][DOMAIN_NAME]" at bounding box center [250, 212] width 142 height 9
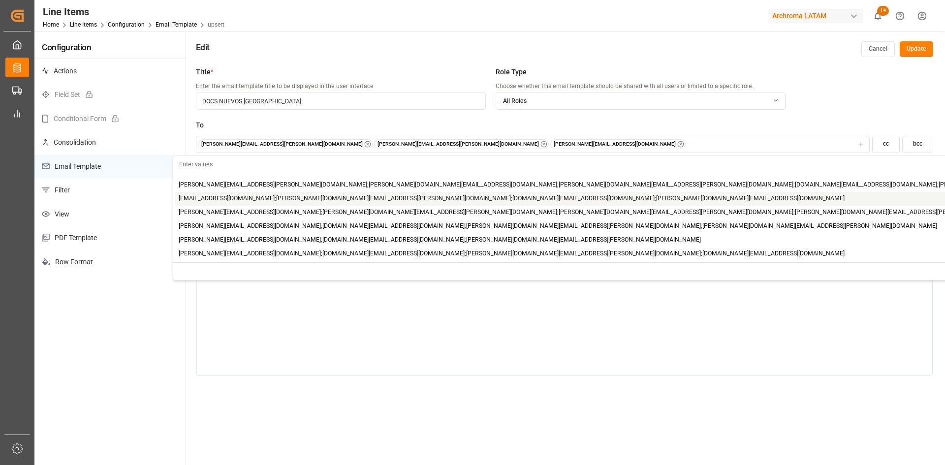
click at [920, 50] on button "Update" at bounding box center [916, 49] width 33 height 16
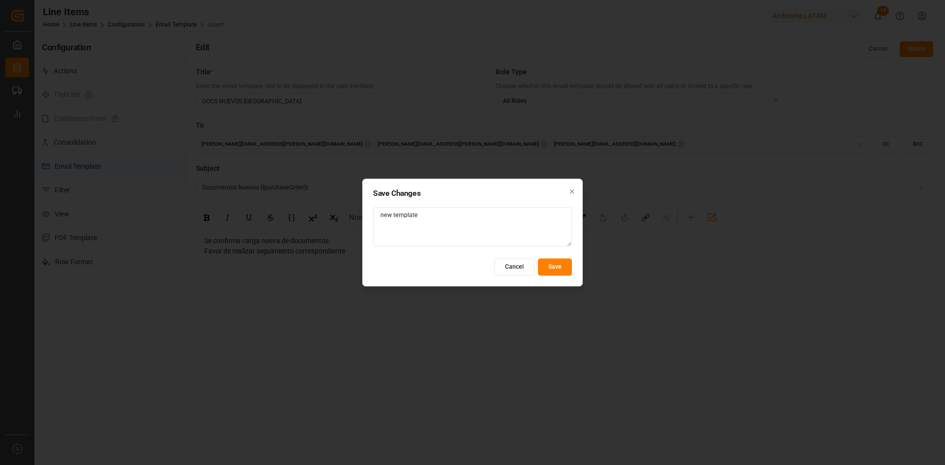
type textarea "new template"
click at [556, 267] on button "Save" at bounding box center [555, 266] width 34 height 17
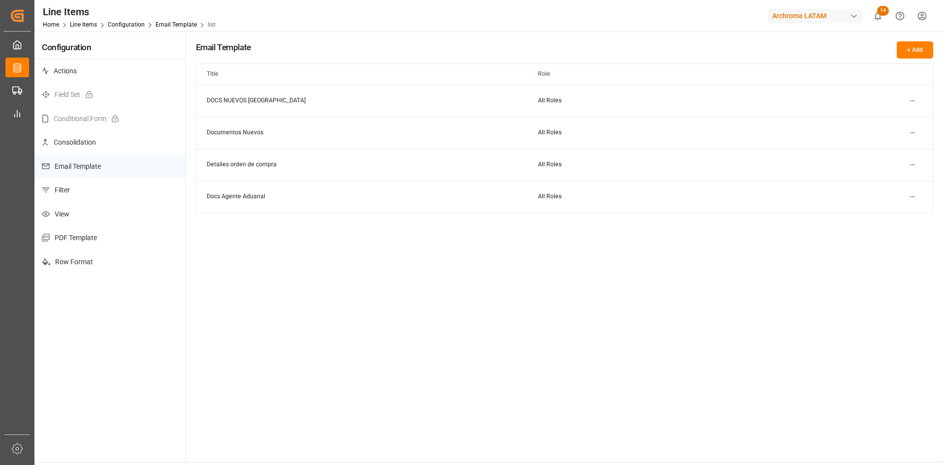
click at [915, 98] on html "Created by potrace 1.15, written by [PERSON_NAME] [DATE]-[DATE] Created by potr…" at bounding box center [472, 232] width 945 height 465
click at [879, 120] on small "Edit" at bounding box center [878, 121] width 10 height 6
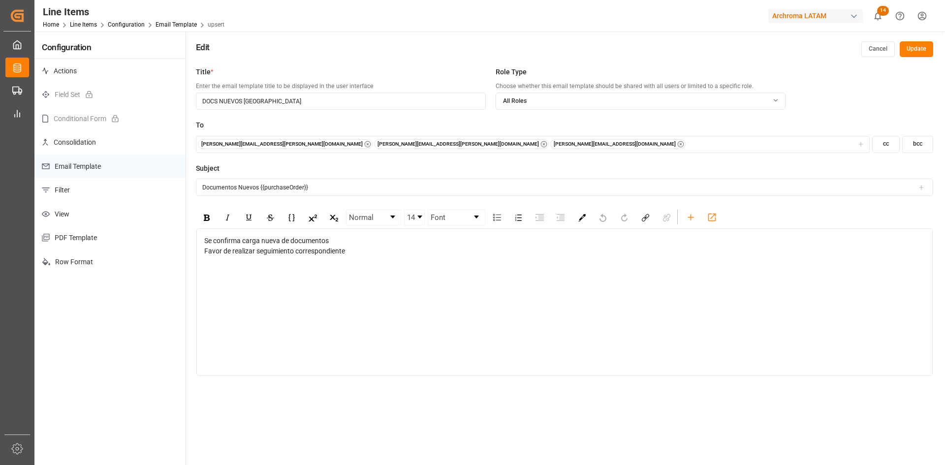
click at [329, 190] on input "Documentos Nuevos {{purchaseOrder}}" at bounding box center [565, 187] width 738 height 17
click at [920, 190] on icon at bounding box center [921, 187] width 7 height 7
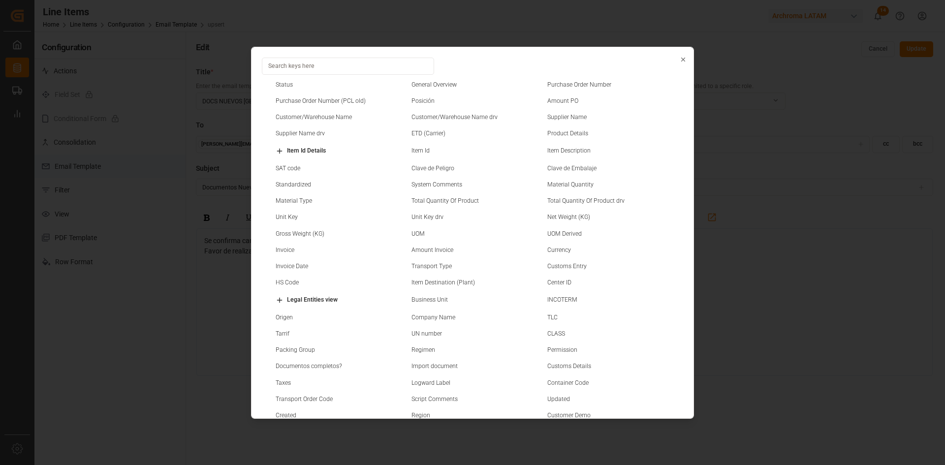
click at [439, 299] on small "Business Unit" at bounding box center [430, 300] width 36 height 6
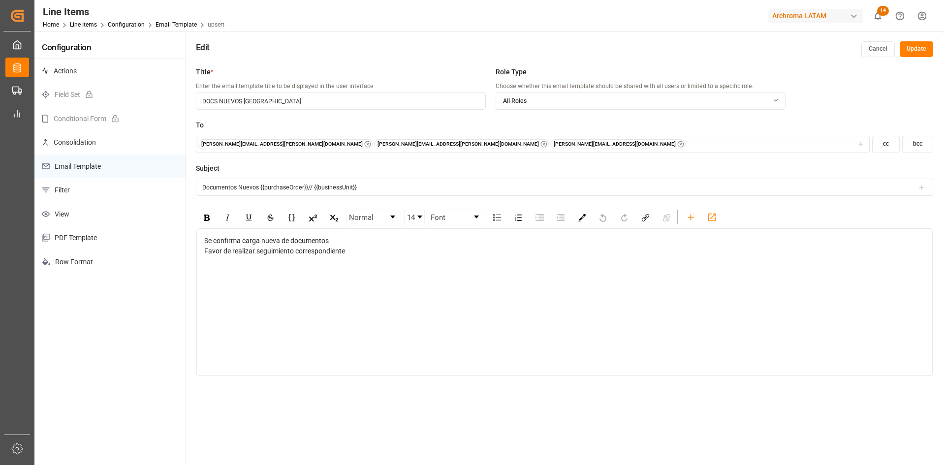
click at [370, 187] on input "Documentos Nuevos {{purchaseOrder}}// {{businessUnit}}" at bounding box center [565, 187] width 738 height 17
type input "Documentos Nuevos {{purchaseOrder}}// {{businessUnit}}//"
click at [301, 310] on div "Se confirma carga nueva de documentos Favor de realizar seguimiento correspondi…" at bounding box center [564, 302] width 737 height 148
click at [689, 213] on icon "rdw-toolbar" at bounding box center [691, 217] width 10 height 10
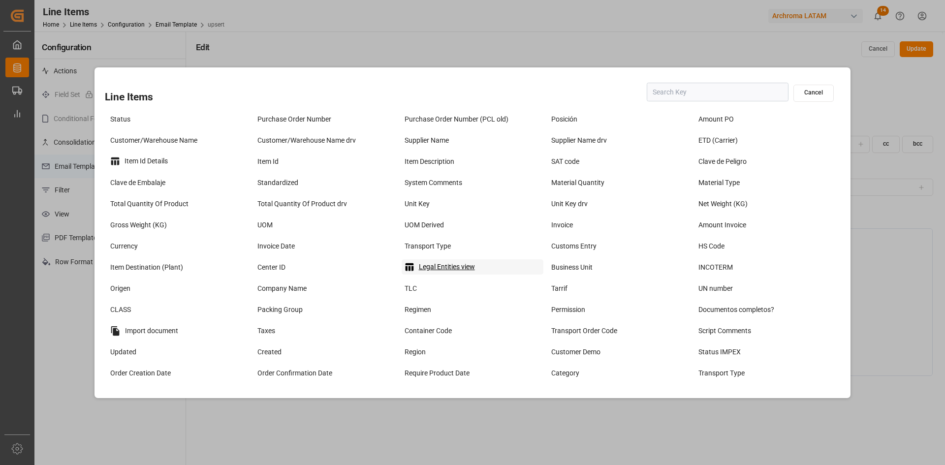
click at [470, 270] on div "Legal Entities view" at bounding box center [473, 267] width 142 height 16
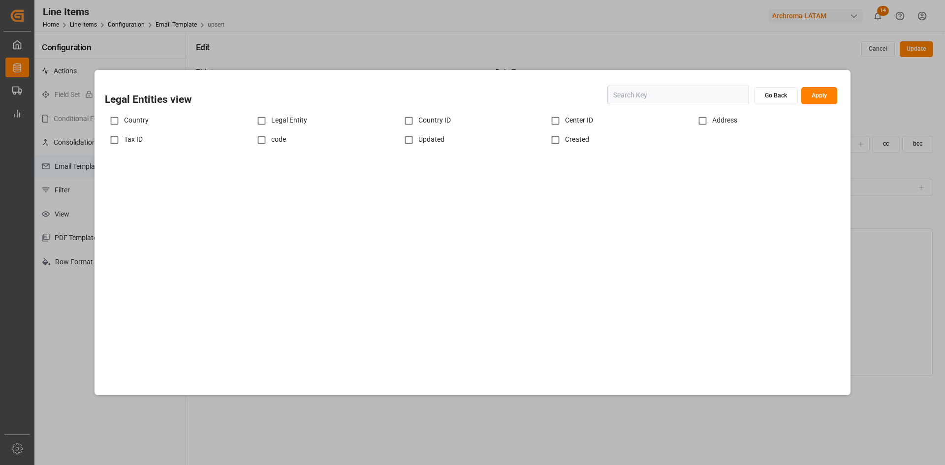
click at [774, 99] on button "Go Back" at bounding box center [776, 95] width 44 height 17
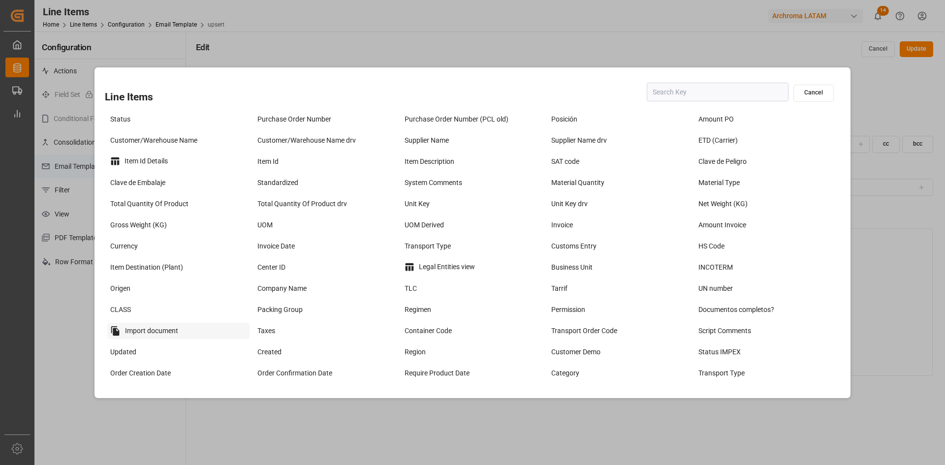
click at [175, 329] on div "Import document" at bounding box center [178, 331] width 142 height 17
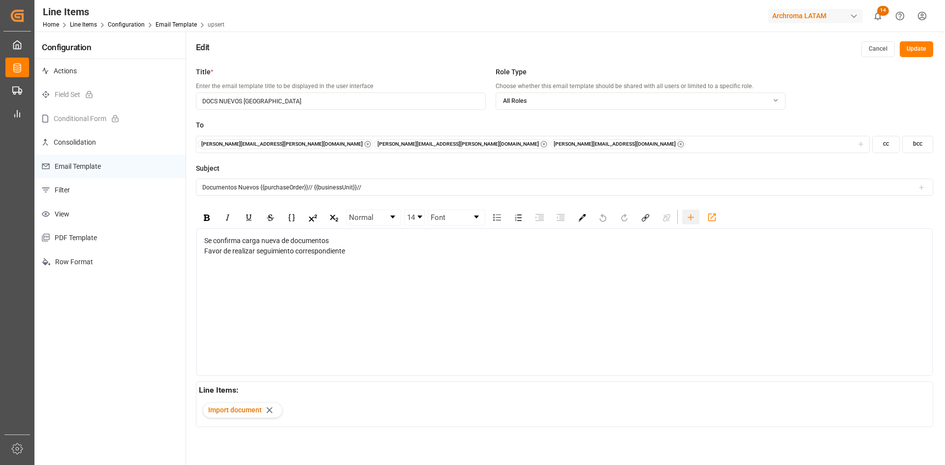
click at [690, 217] on icon "rdw-toolbar" at bounding box center [691, 217] width 10 height 10
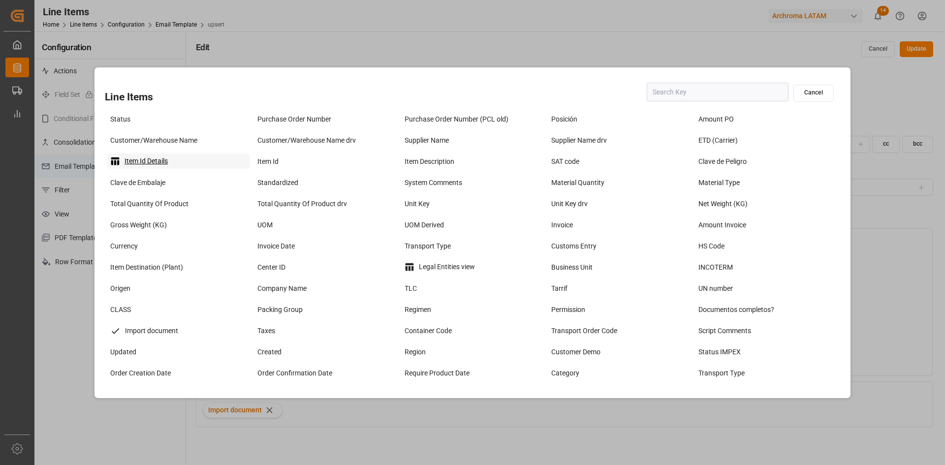
click at [156, 162] on div "Item Id Details" at bounding box center [178, 162] width 142 height 16
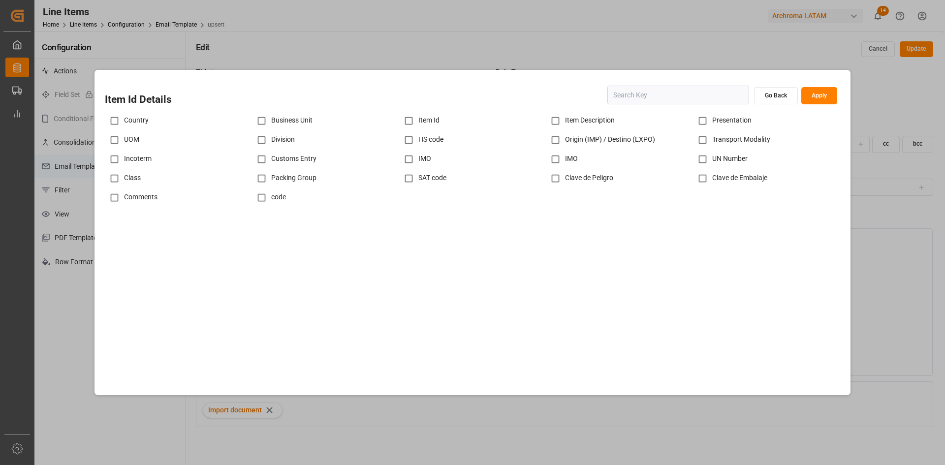
click at [295, 121] on div "Business Unit" at bounding box center [325, 120] width 147 height 19
click at [263, 121] on input "checkbox" at bounding box center [261, 120] width 19 height 19
checkbox input "true"
click at [565, 118] on input "checkbox" at bounding box center [555, 120] width 19 height 19
checkbox input "true"
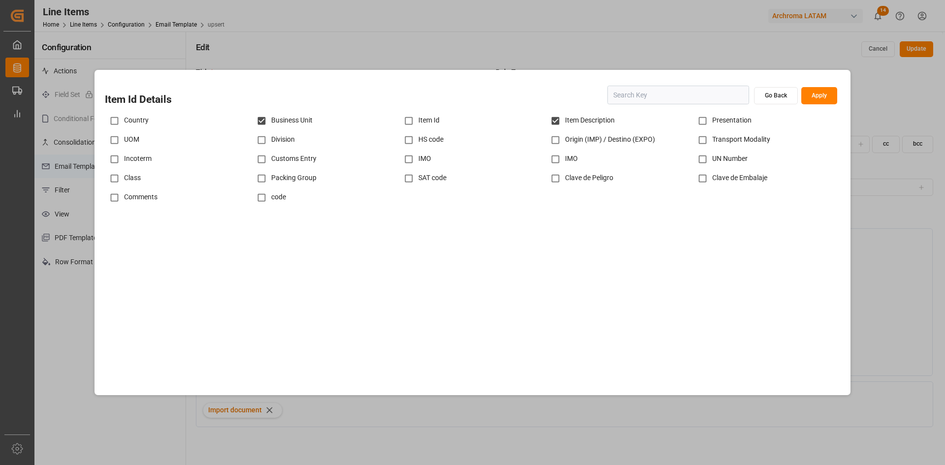
click at [422, 117] on div "Item Id" at bounding box center [472, 120] width 147 height 19
click at [424, 122] on div "Item Id" at bounding box center [472, 120] width 147 height 19
click at [409, 120] on input "checkbox" at bounding box center [408, 120] width 19 height 19
checkbox input "true"
click at [818, 102] on button "Apply" at bounding box center [820, 95] width 36 height 17
